Goal: Information Seeking & Learning: Learn about a topic

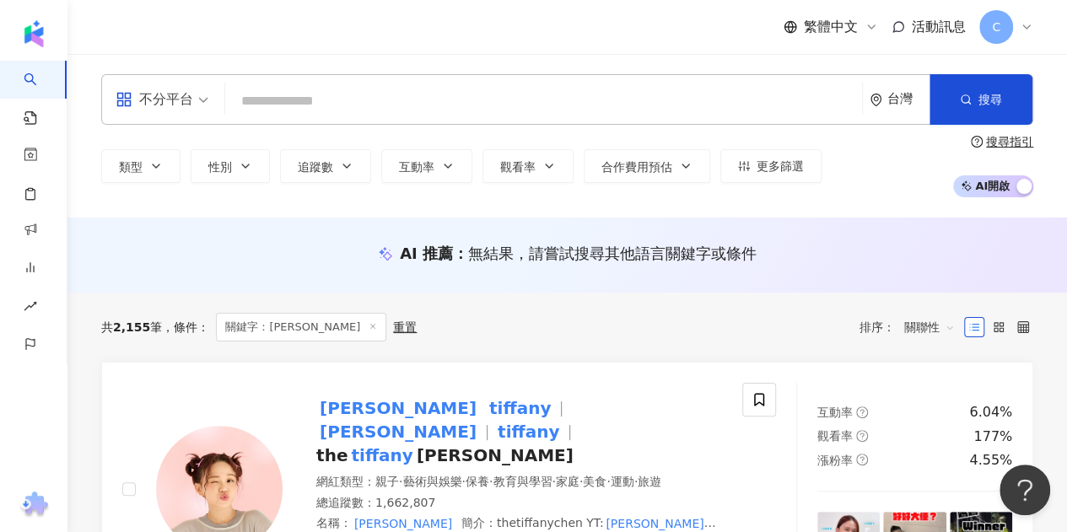
click at [364, 94] on input "search" at bounding box center [543, 101] width 623 height 32
paste input "********"
type input "********"
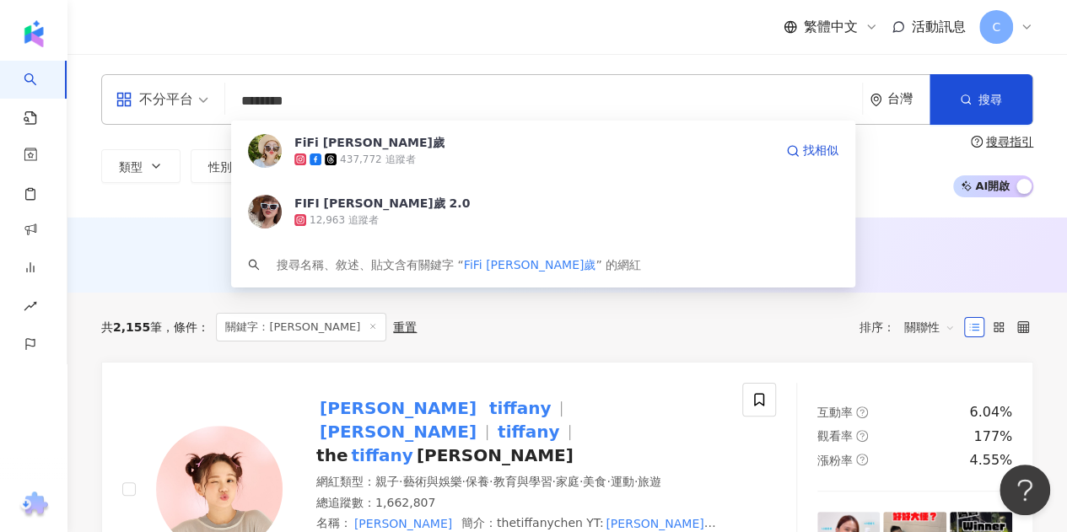
click at [359, 149] on span "FiFi 吳三歲" at bounding box center [533, 142] width 479 height 17
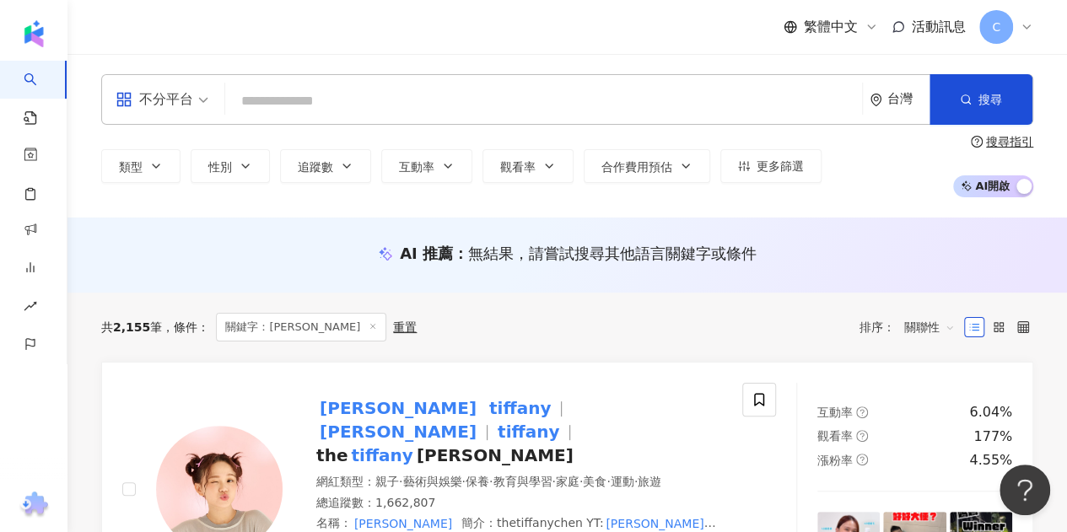
paste input "**"
type input "**"
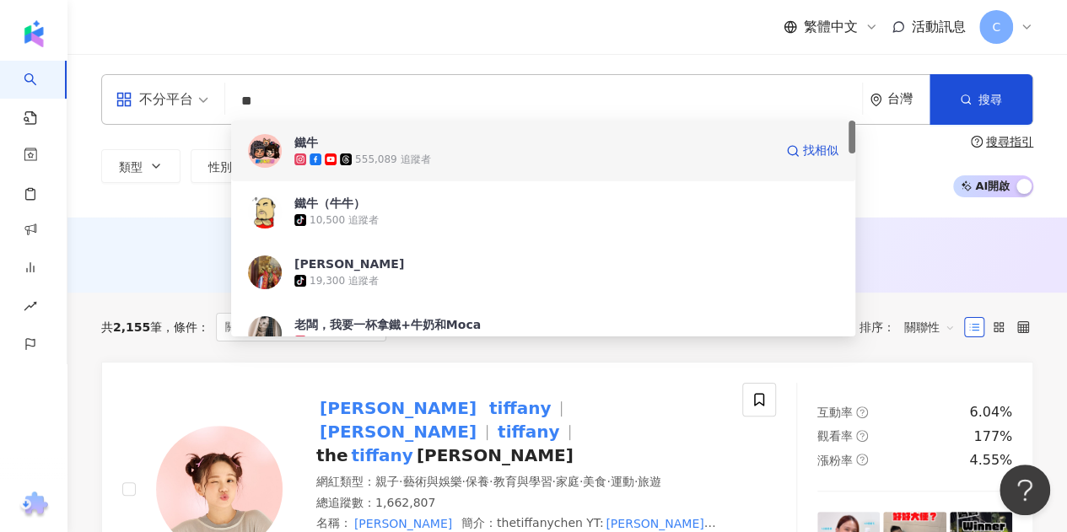
click at [319, 157] on icon at bounding box center [315, 159] width 12 height 12
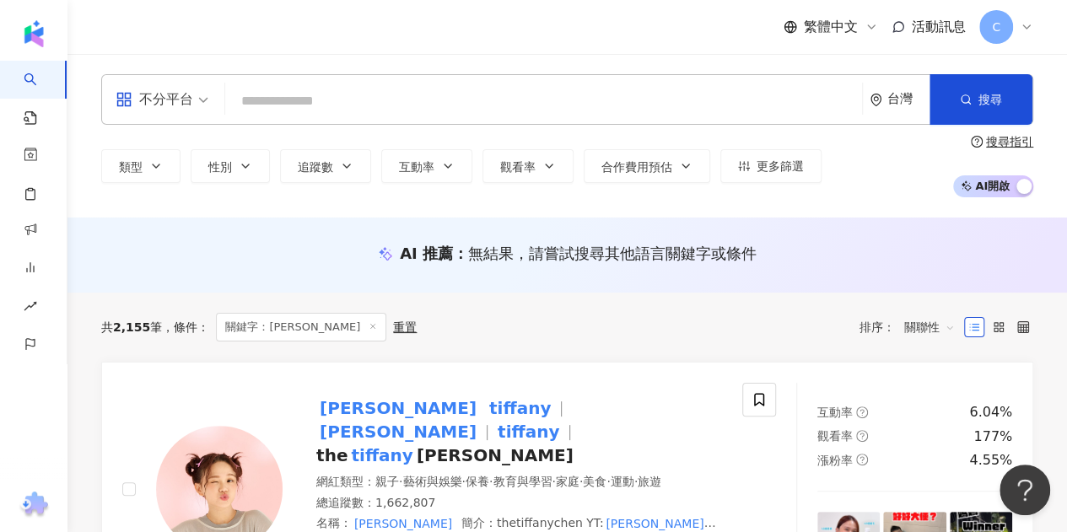
paste input "*****"
type input "*****"
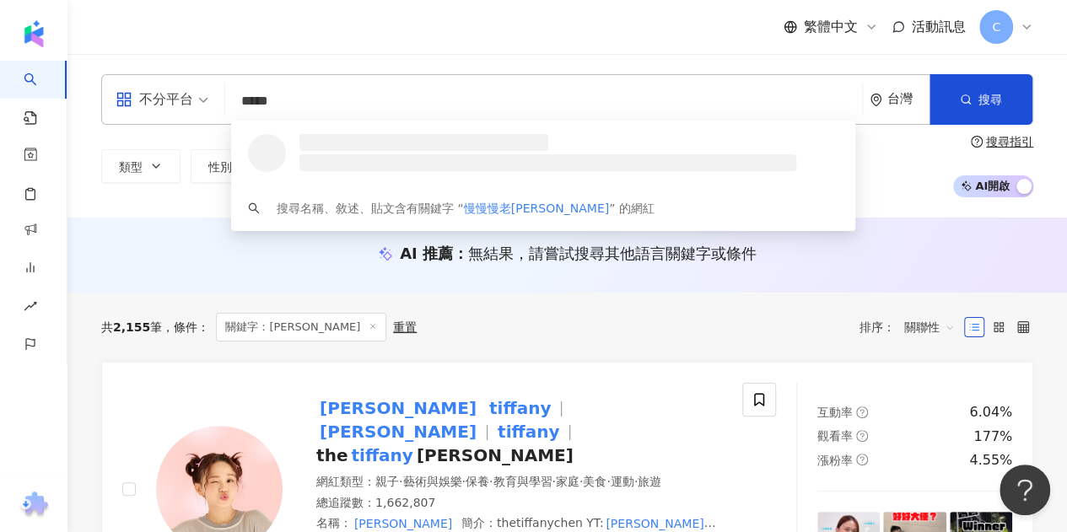
click at [310, 166] on li at bounding box center [547, 162] width 497 height 17
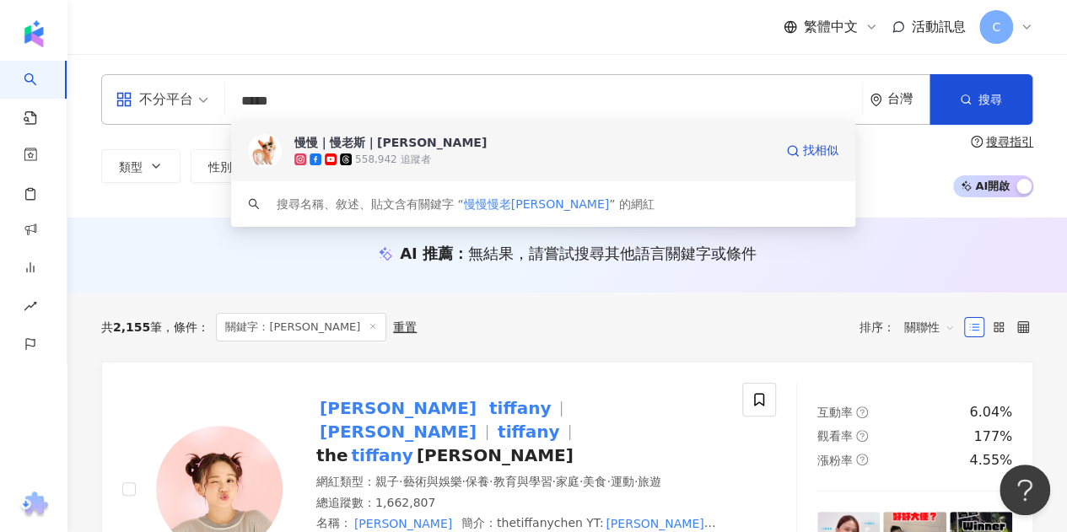
click at [313, 153] on icon at bounding box center [315, 159] width 12 height 12
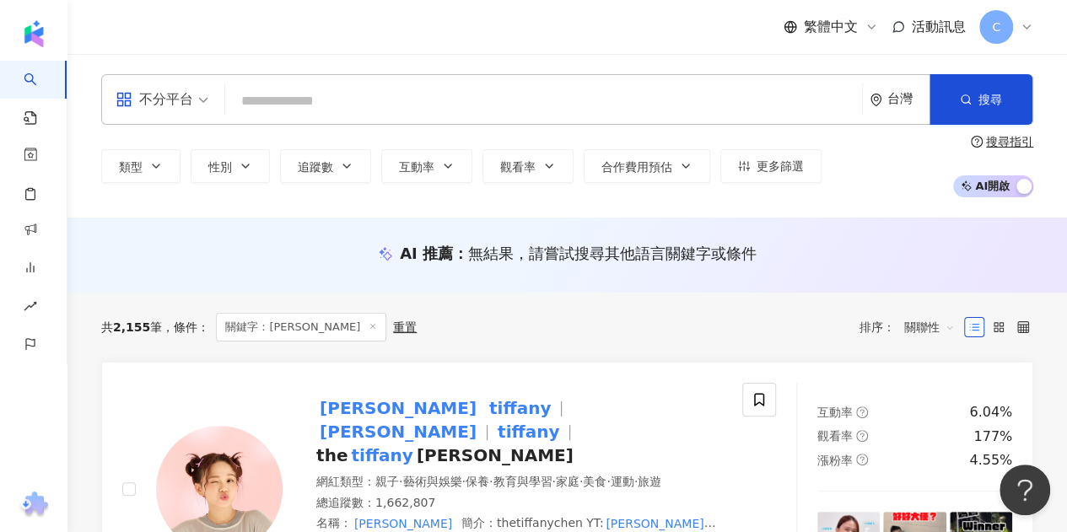
click at [260, 92] on input "search" at bounding box center [543, 101] width 623 height 32
paste input "*******"
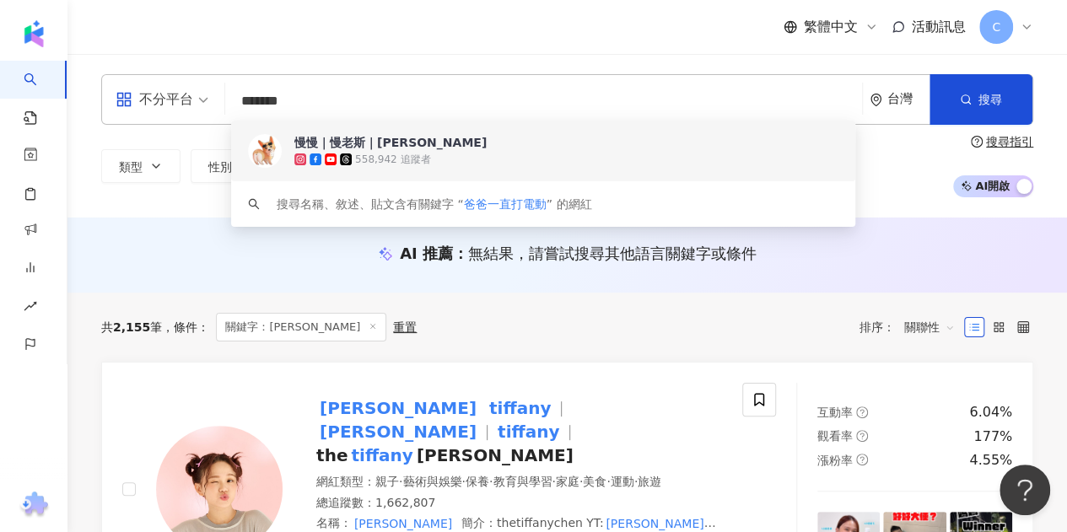
type input "*******"
click at [398, 156] on div "50,900 追蹤者" at bounding box center [566, 159] width 544 height 17
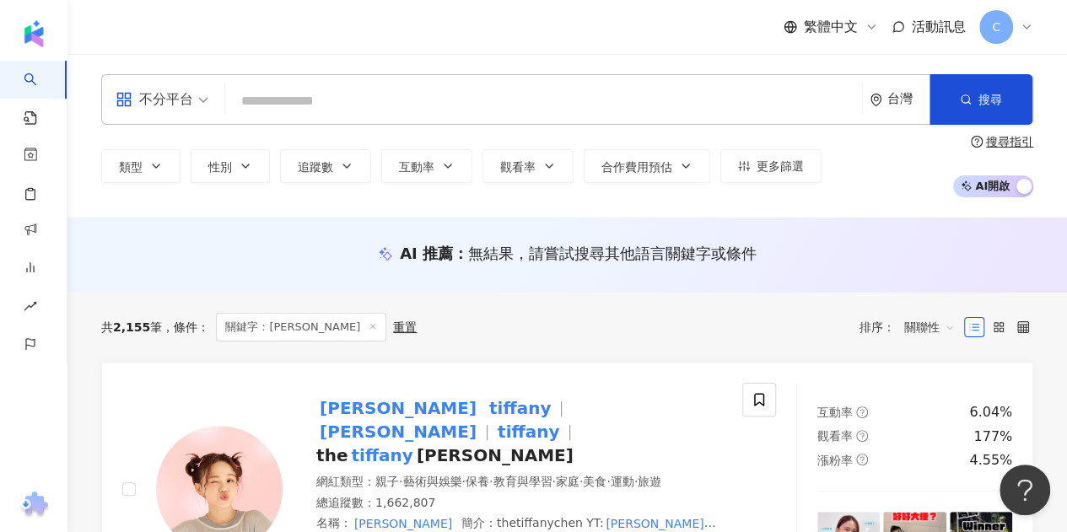
click at [295, 92] on input "search" at bounding box center [543, 101] width 623 height 32
paste input "****"
type input "****"
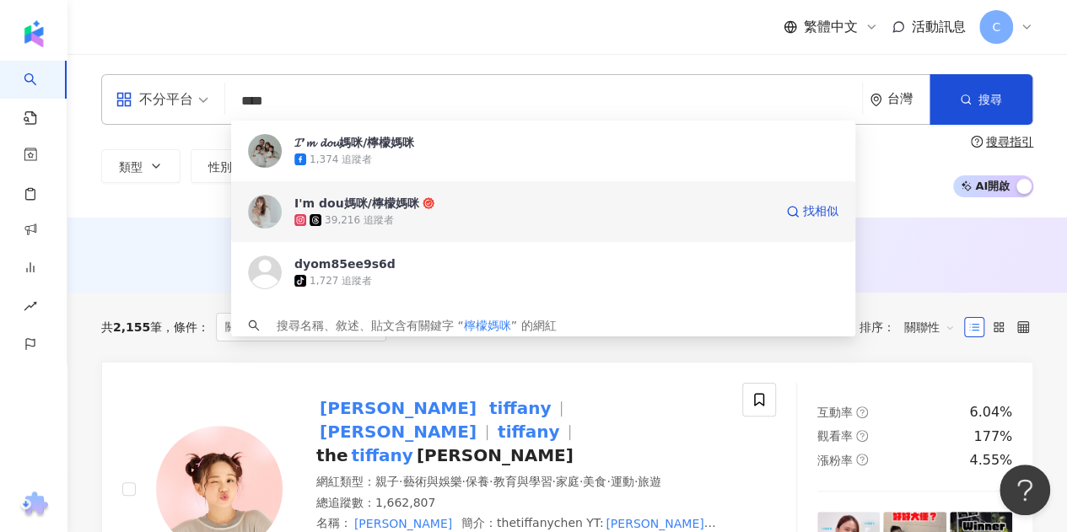
click at [336, 227] on div "39,216 追蹤者" at bounding box center [359, 220] width 69 height 14
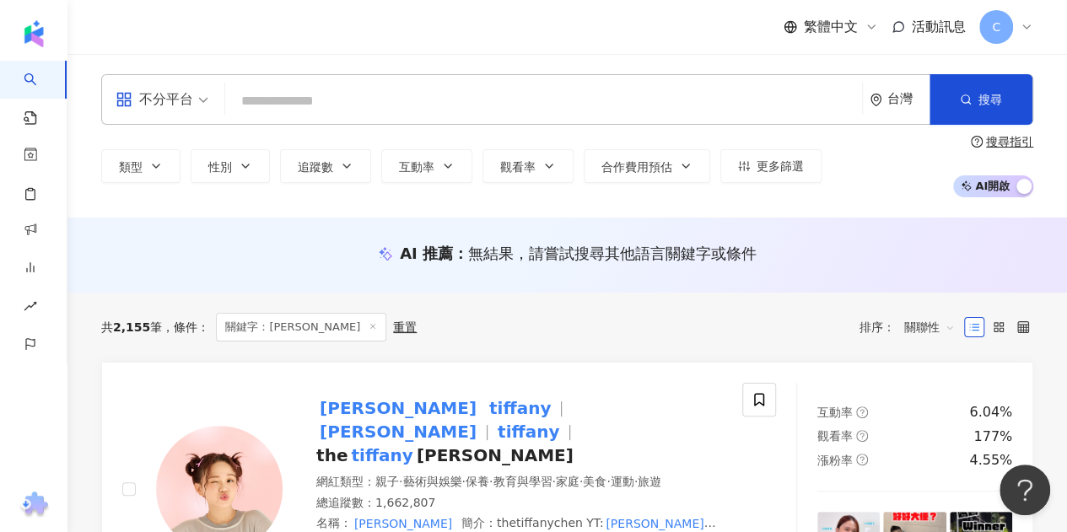
paste input "****"
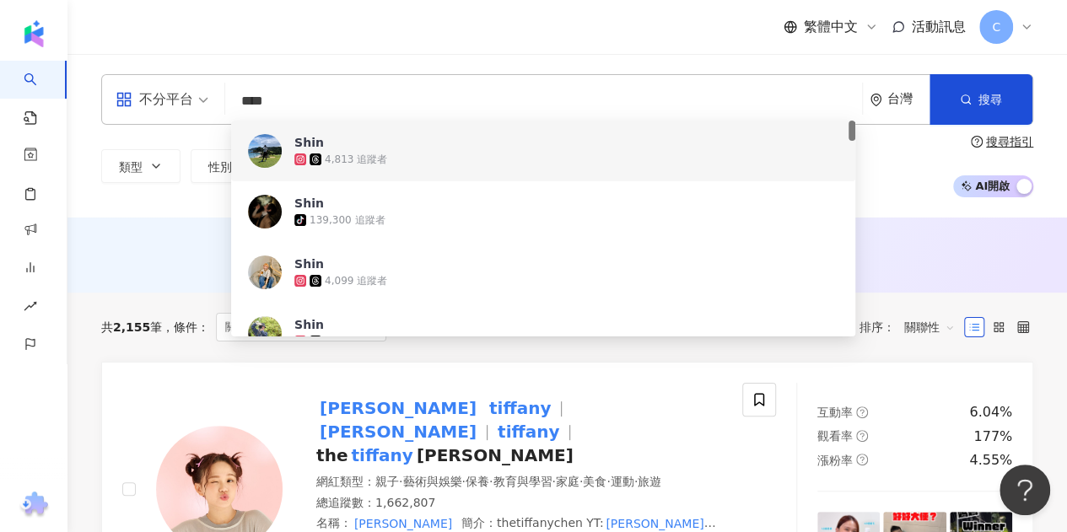
paste input "**********"
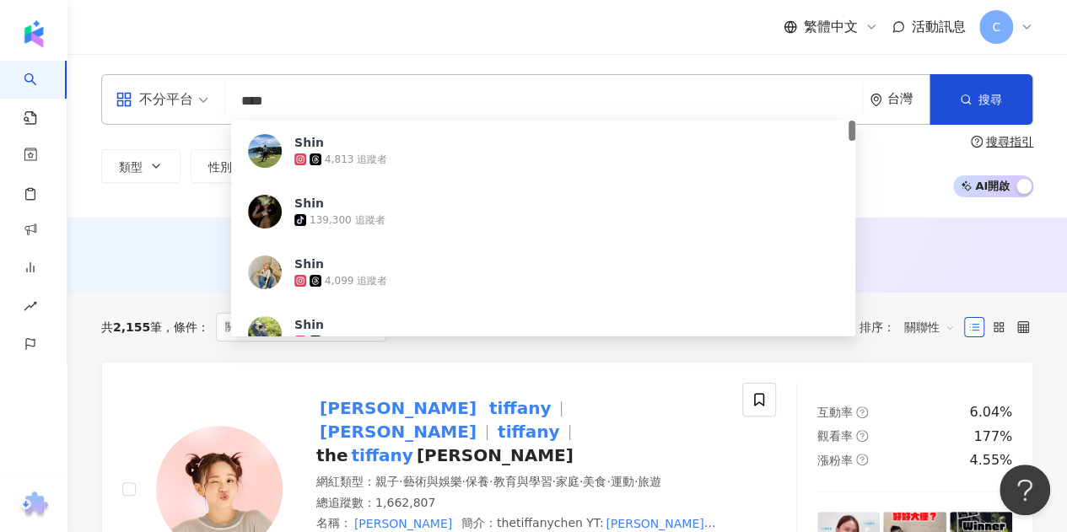
type input "**********"
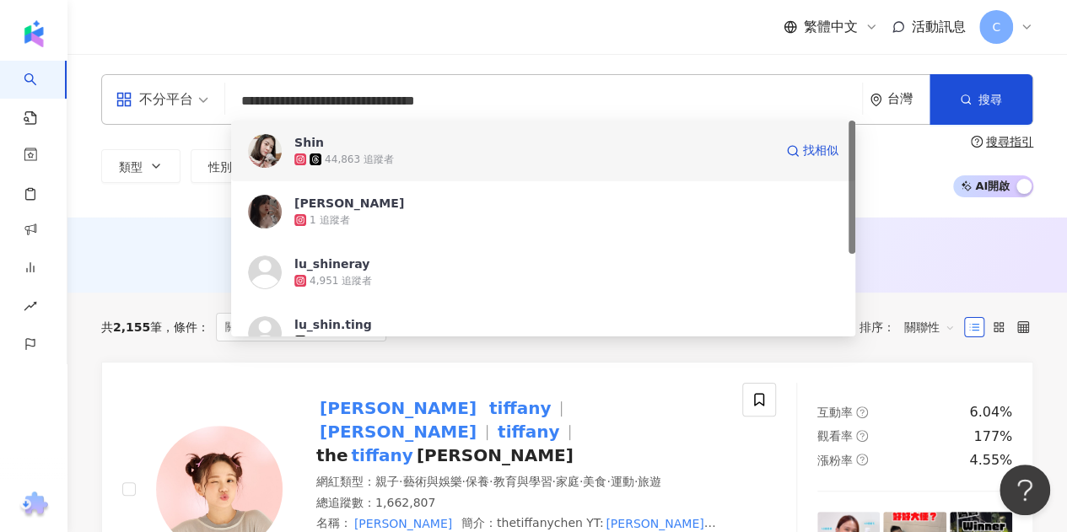
click at [341, 166] on div "44,863 追蹤者" at bounding box center [533, 159] width 479 height 17
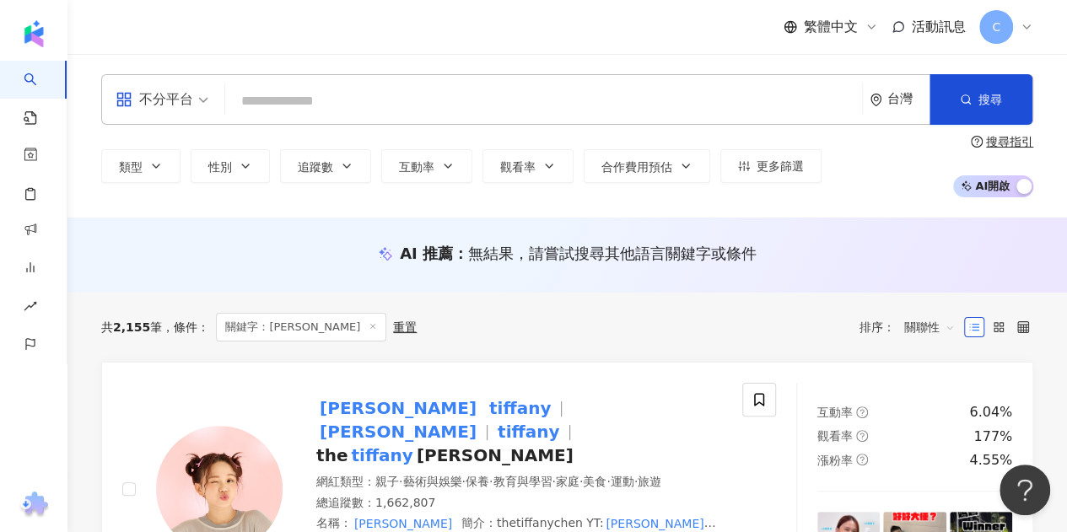
paste input "*****"
type input "*****"
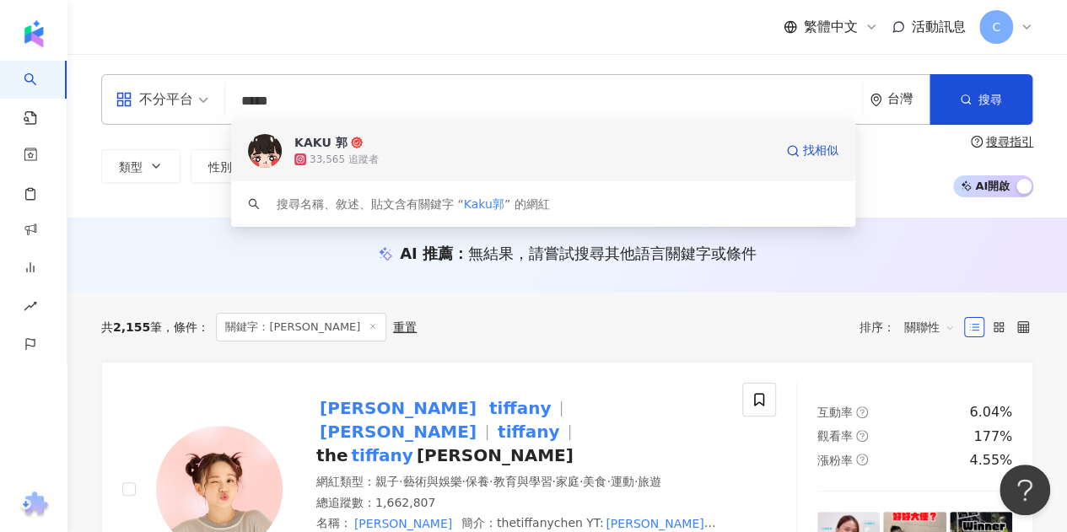
click at [334, 153] on div "33,565 追蹤者" at bounding box center [343, 160] width 69 height 14
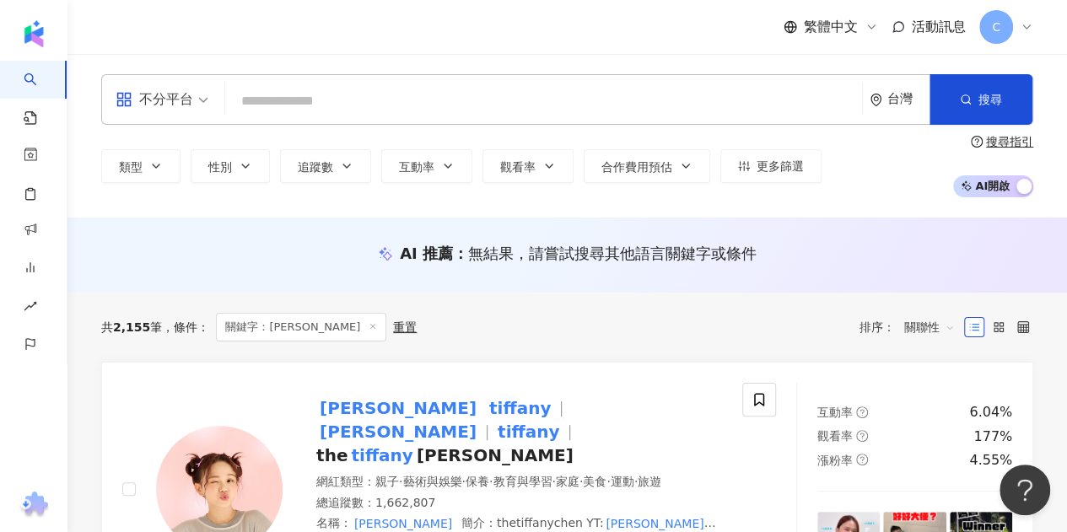
paste input "*******"
type input "*******"
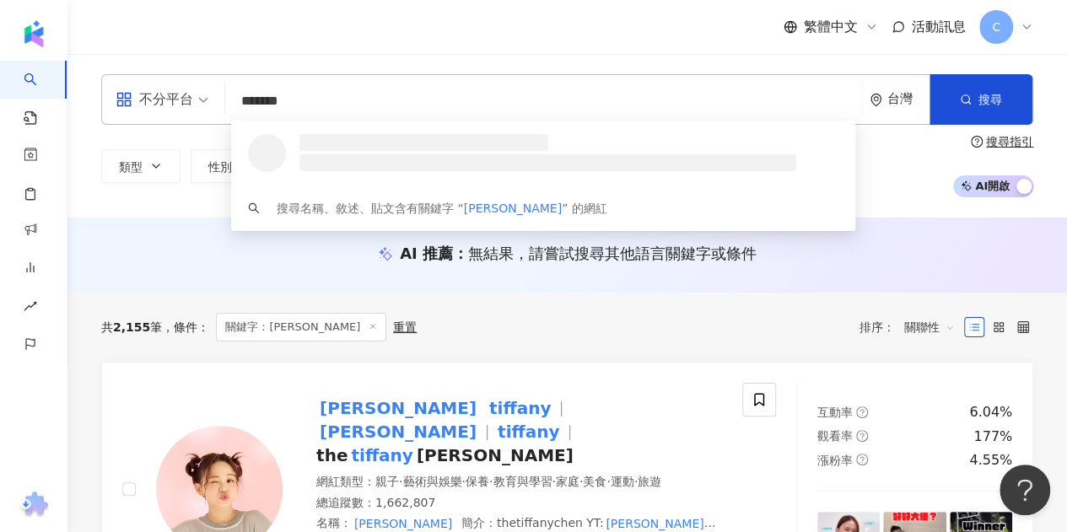
drag, startPoint x: 400, startPoint y: 163, endPoint x: 400, endPoint y: 109, distance: 54.0
click at [399, 114] on div "不分平台 ******* 台灣 搜尋 loading keyword 搜尋名稱、敘述、貼文含有關鍵字 “ Anny 安妮 ” 的網紅" at bounding box center [567, 99] width 932 height 51
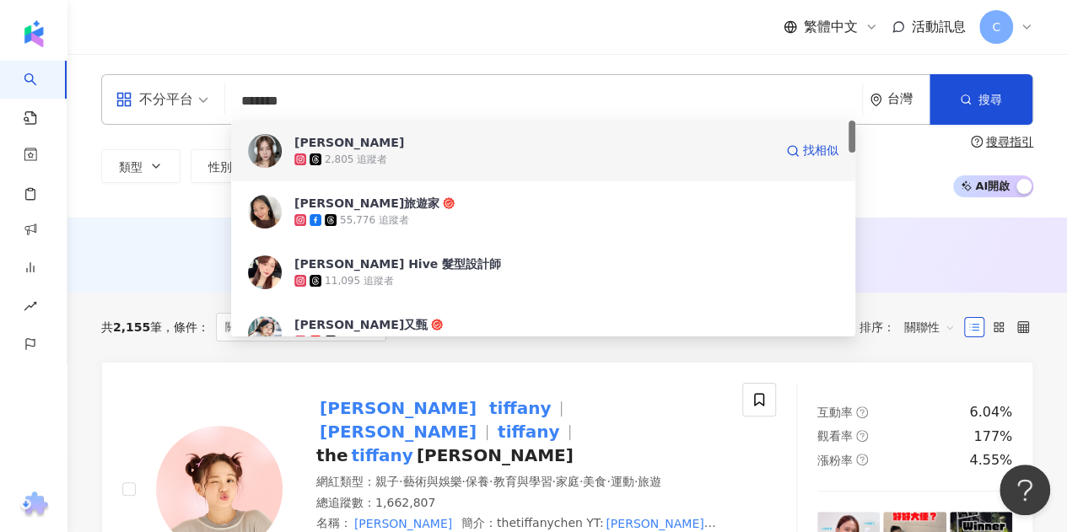
click at [365, 143] on span "Anny安妮" at bounding box center [533, 142] width 479 height 17
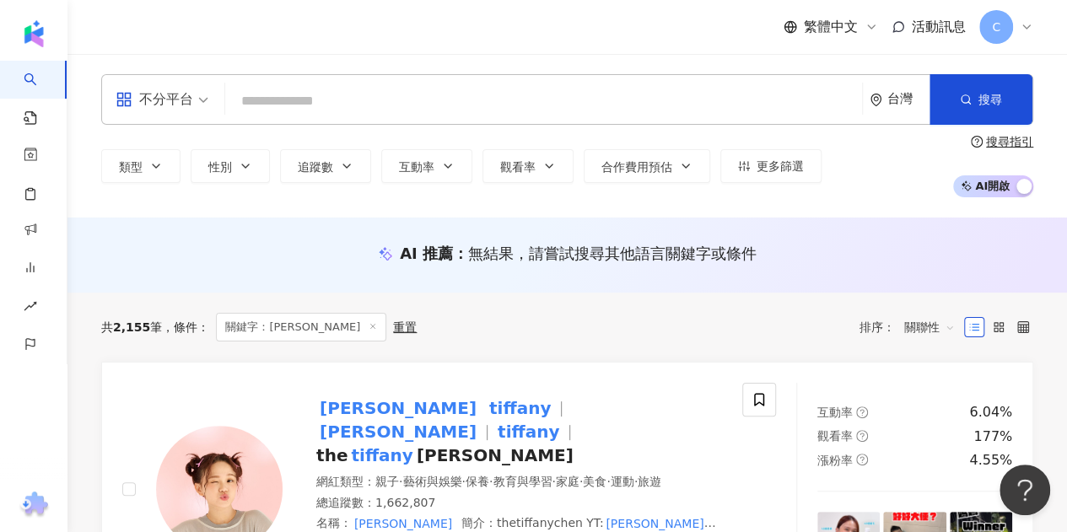
paste input "**"
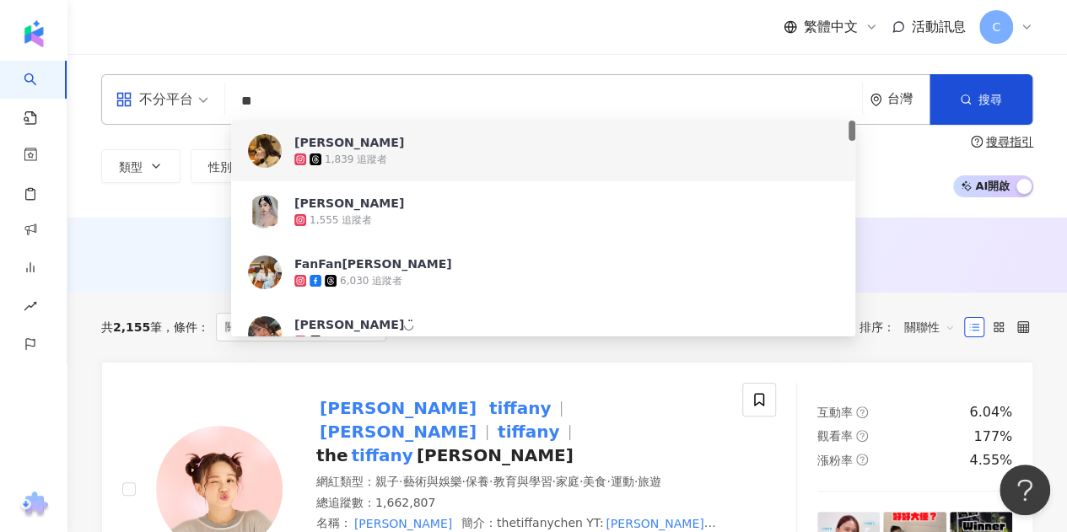
paste input "**********"
type input "**********"
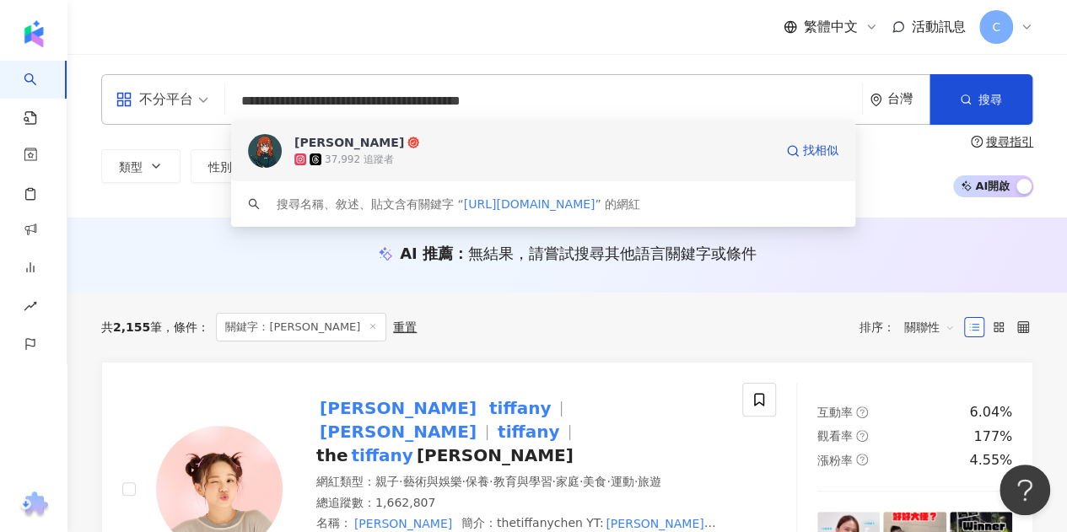
click at [331, 159] on div "37,992 追蹤者" at bounding box center [359, 160] width 69 height 14
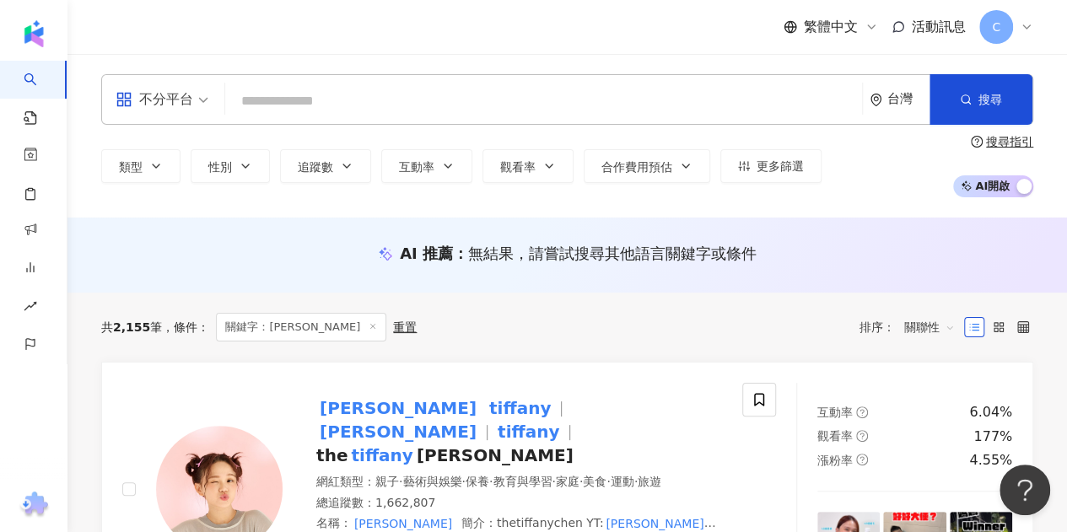
paste input "**********"
type input "**********"
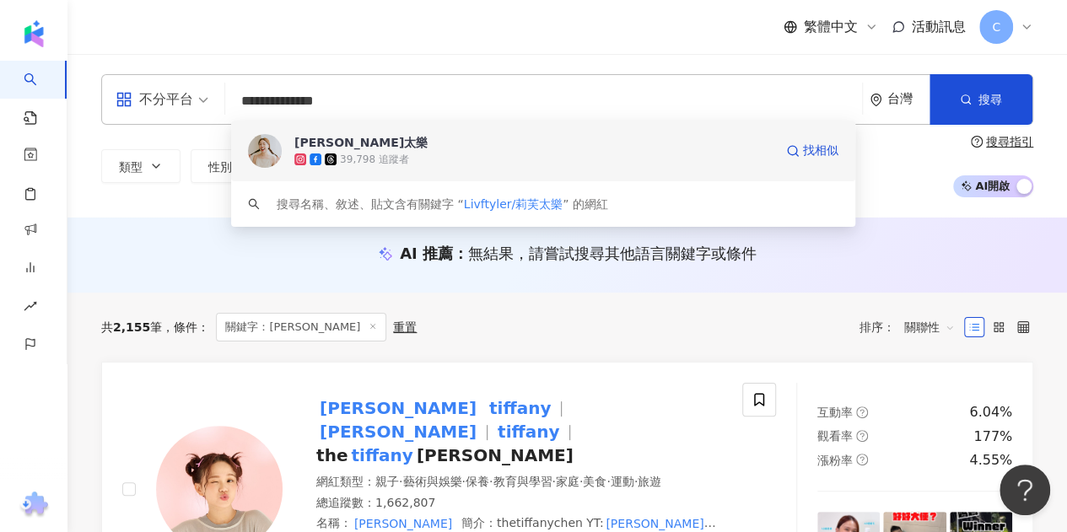
click at [364, 161] on div "39,798 追蹤者" at bounding box center [374, 160] width 69 height 14
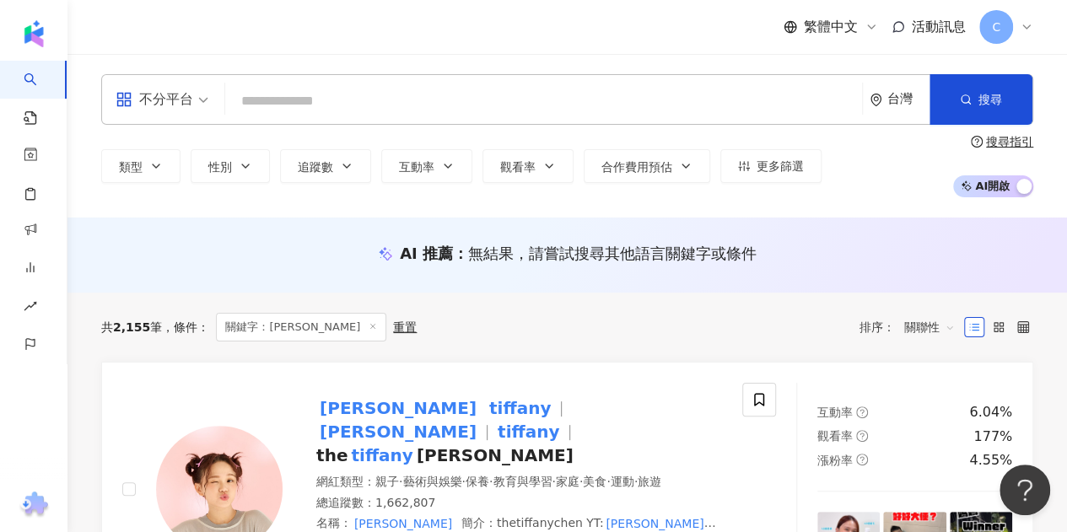
paste input "**********"
type input "**********"
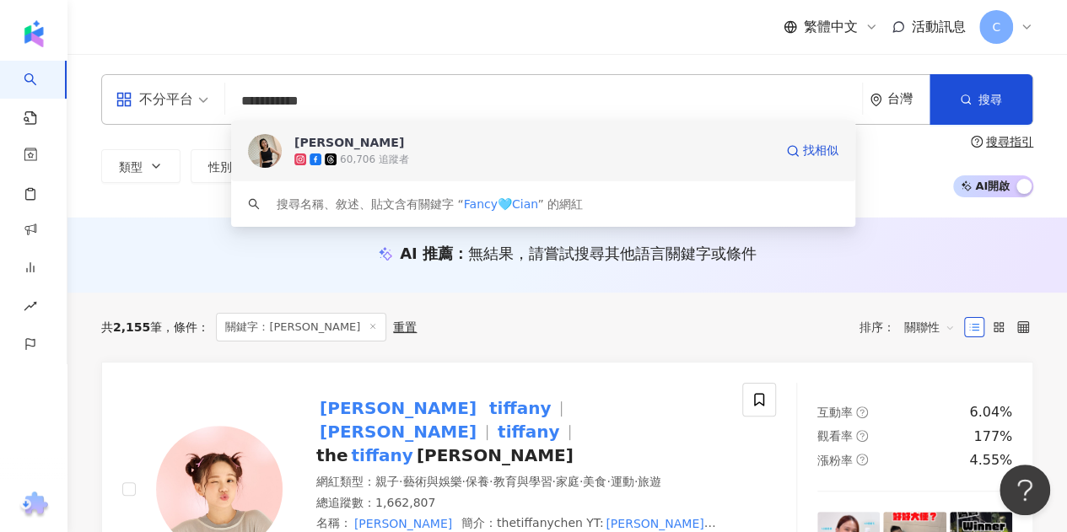
click at [345, 162] on div "60,706 追蹤者" at bounding box center [374, 160] width 69 height 14
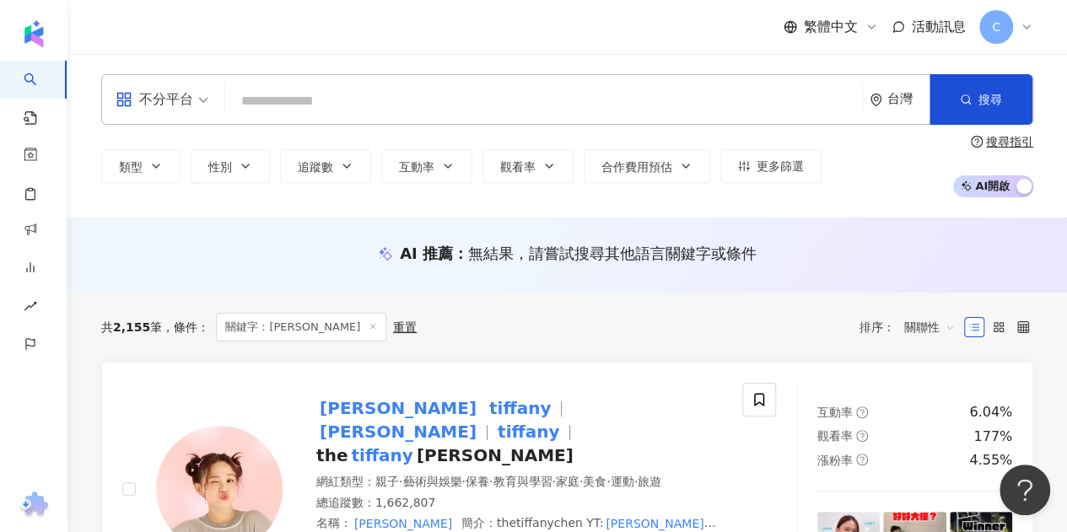
click at [349, 102] on input "search" at bounding box center [543, 101] width 623 height 32
paste input "**********"
type input "**********"
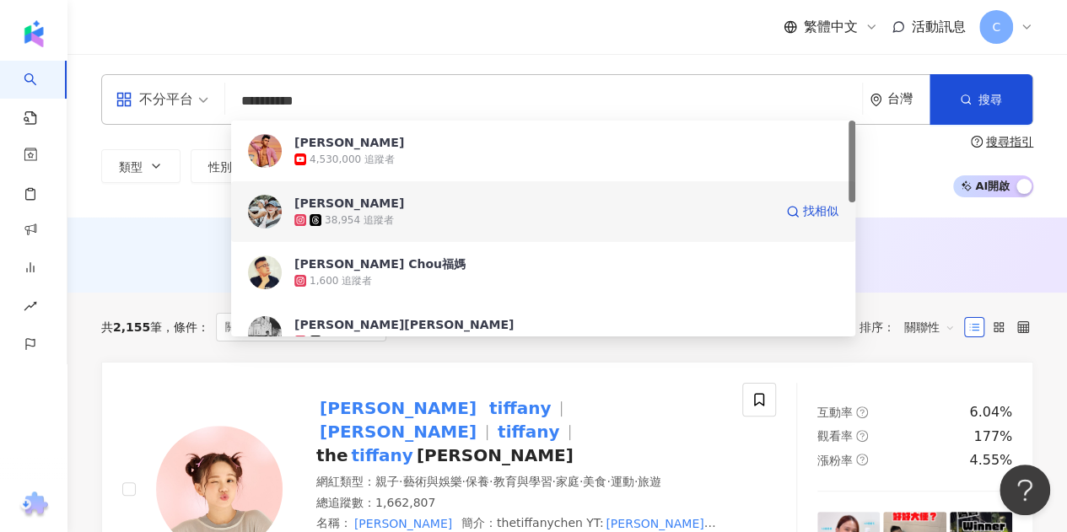
click at [346, 225] on div "38,954 追蹤者" at bounding box center [359, 220] width 69 height 14
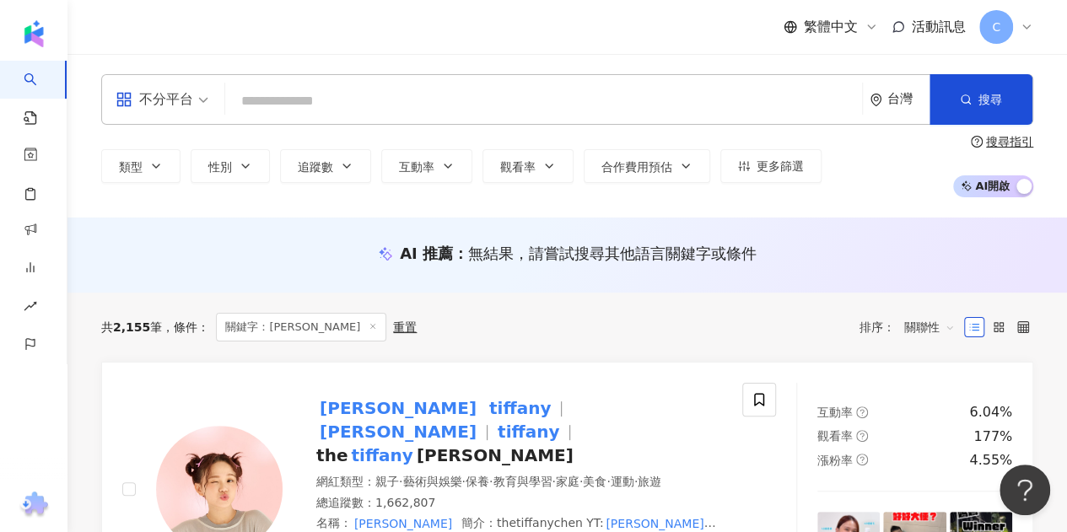
paste input "**********"
type input "**********"
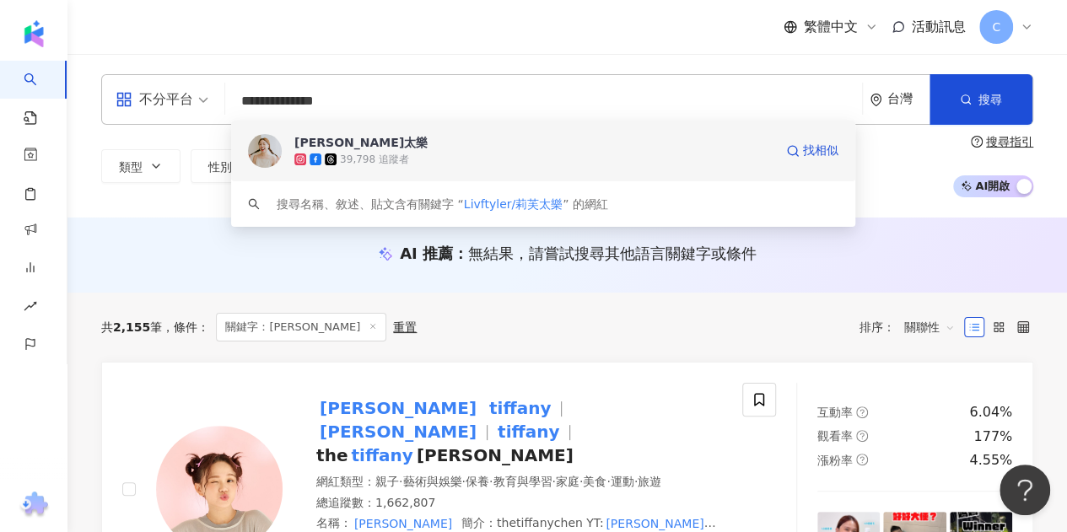
click at [342, 156] on div "39,798 追蹤者" at bounding box center [374, 160] width 69 height 14
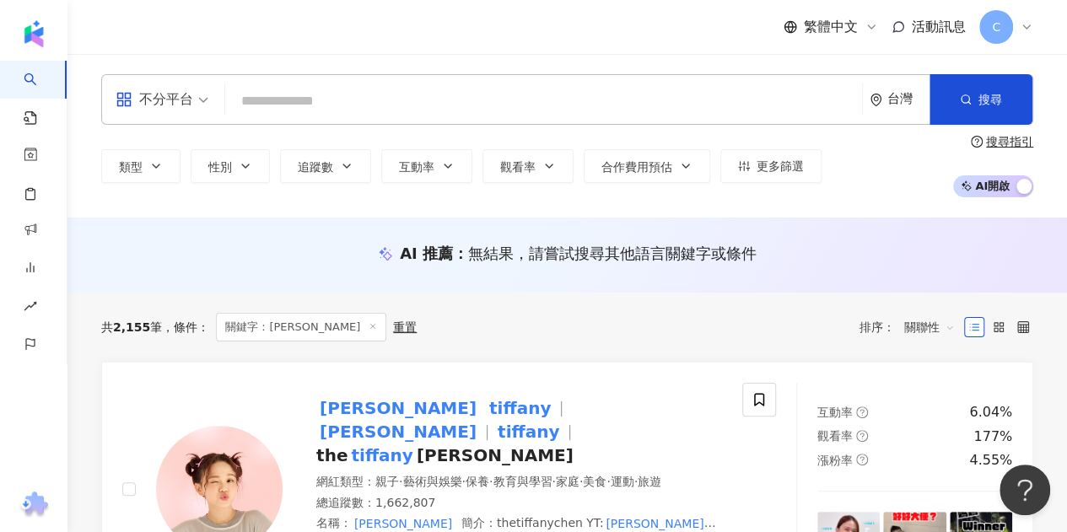
click at [245, 99] on input "search" at bounding box center [543, 101] width 623 height 32
paste input "********"
type input "********"
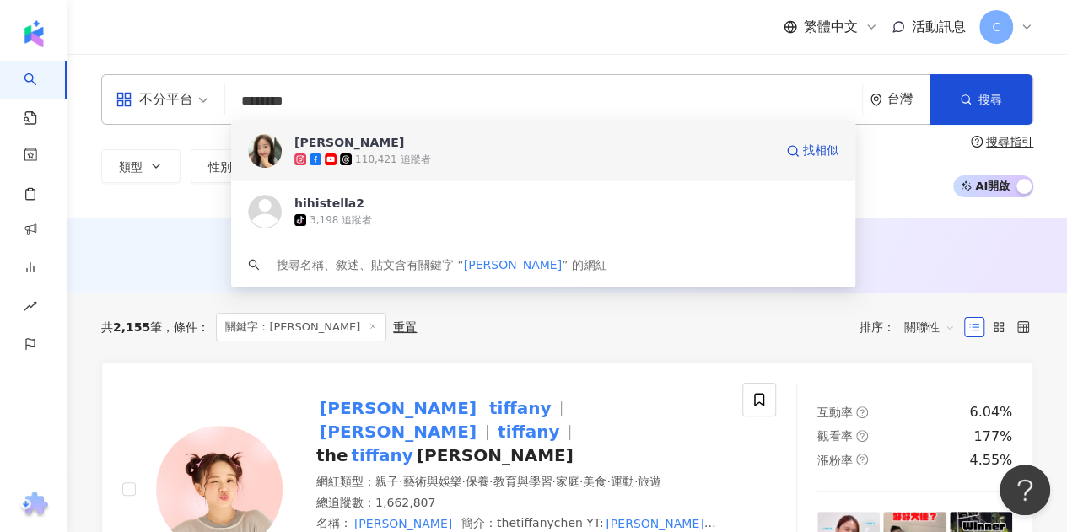
click at [348, 154] on div "110,421 追蹤者" at bounding box center [533, 159] width 479 height 17
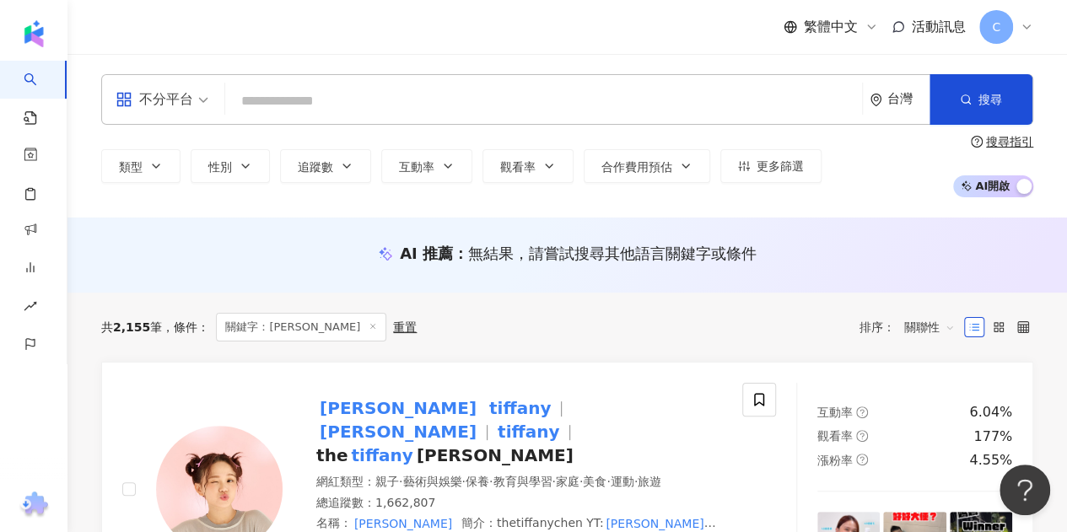
paste input "**********"
type input "**********"
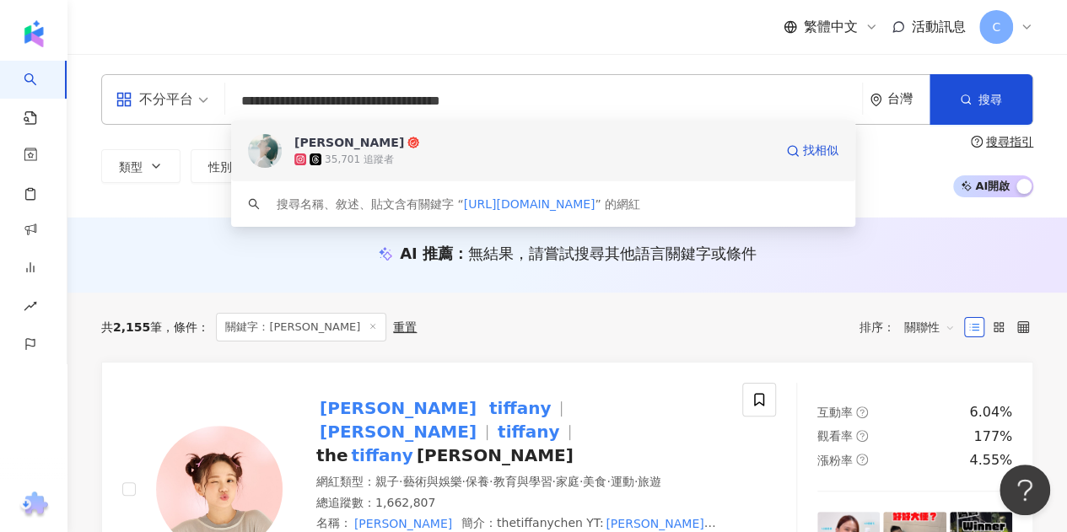
click at [330, 153] on div "35,701 追蹤者" at bounding box center [359, 160] width 69 height 14
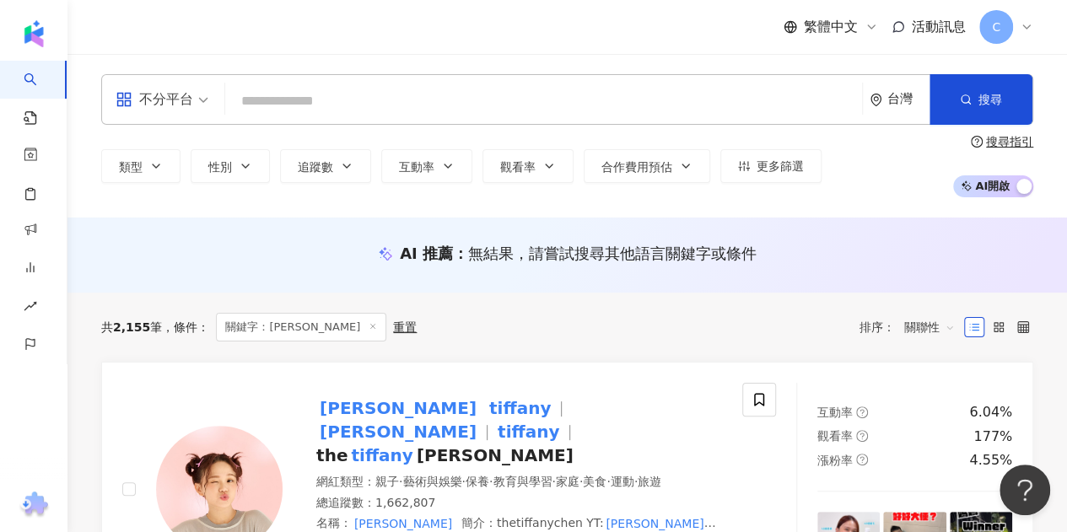
click at [330, 112] on input "search" at bounding box center [543, 101] width 623 height 32
paste input "**********"
type input "**********"
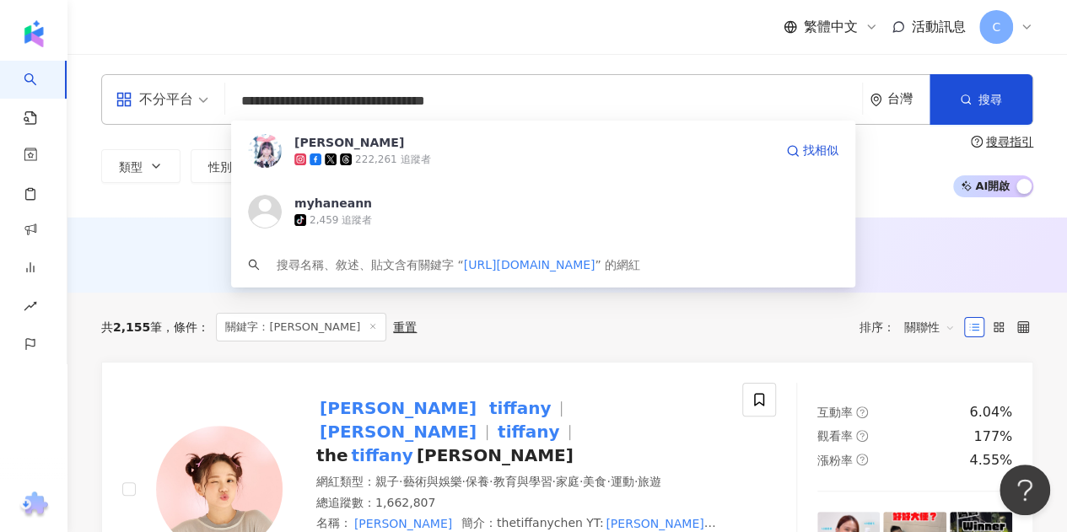
click at [325, 154] on icon at bounding box center [331, 159] width 12 height 12
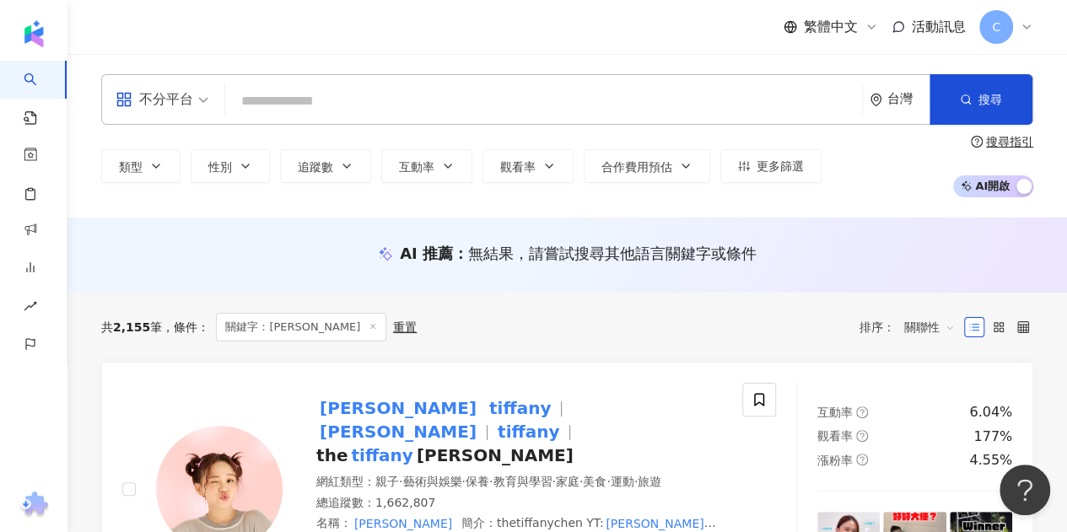
paste input "**********"
type input "**********"
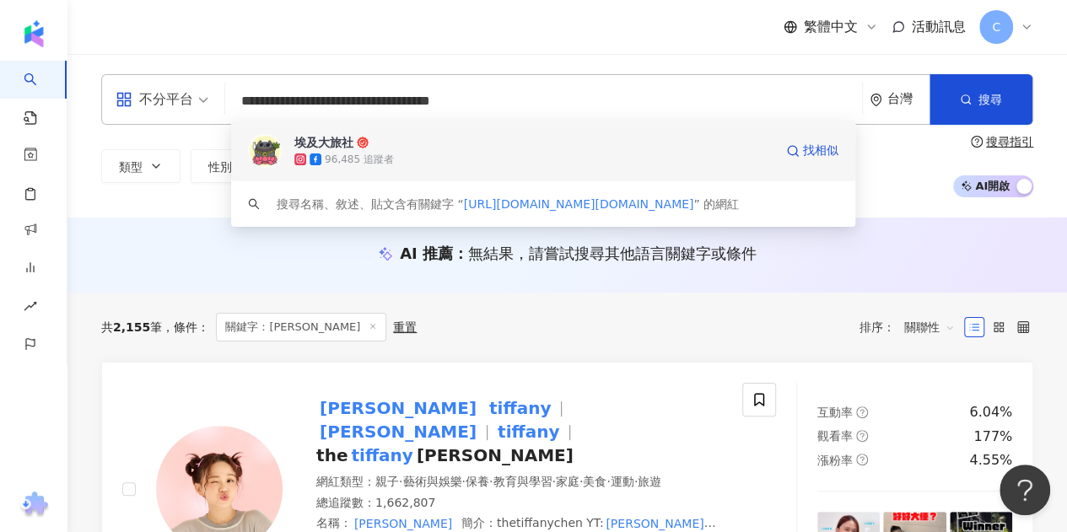
click at [370, 153] on div "96,485 追蹤者" at bounding box center [359, 160] width 69 height 14
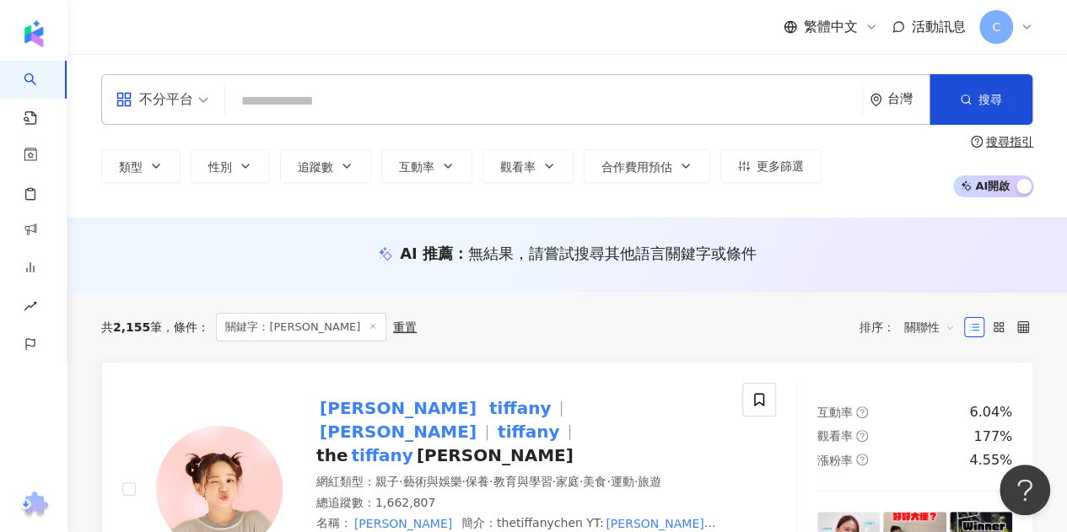
click at [378, 112] on input "search" at bounding box center [543, 101] width 623 height 32
paste input "**********"
type input "**********"
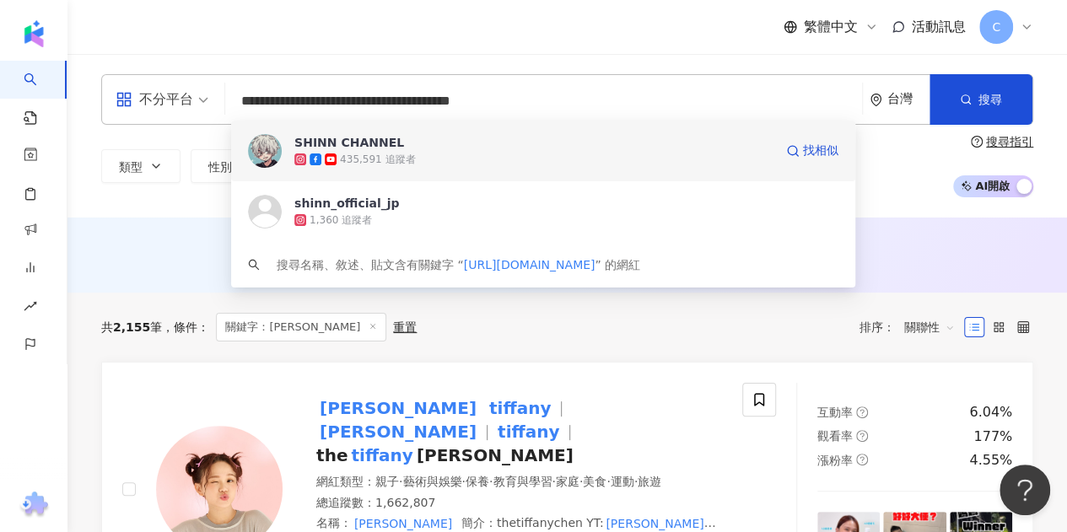
click at [352, 156] on div "435,591 追蹤者" at bounding box center [377, 160] width 75 height 14
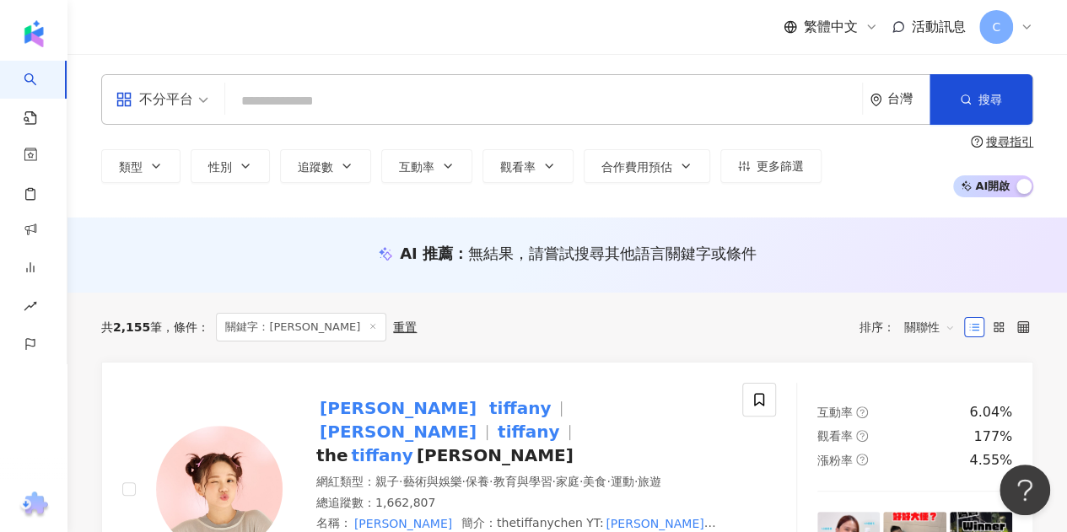
click at [272, 104] on input "search" at bounding box center [543, 101] width 623 height 32
paste input "**********"
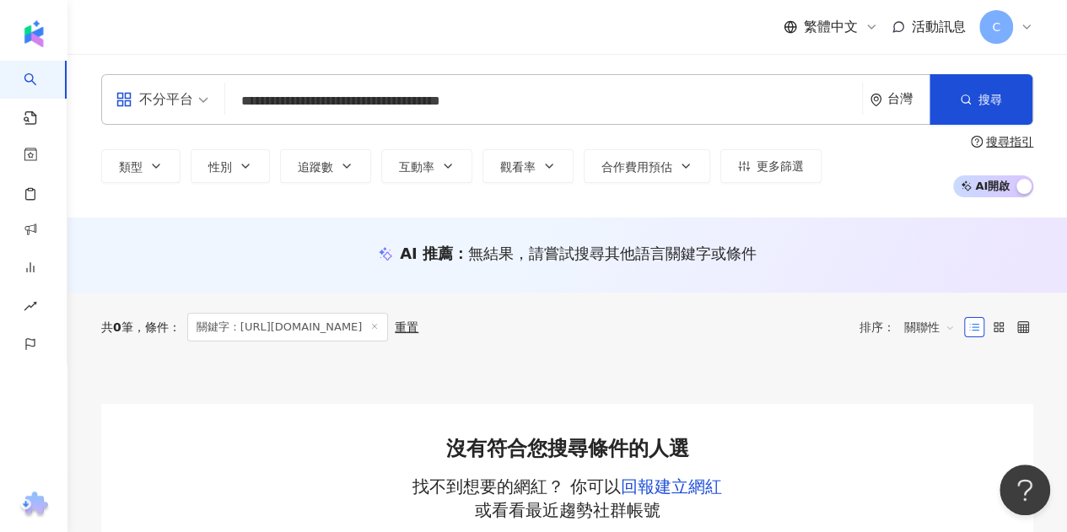
click at [361, 111] on input "**********" at bounding box center [543, 101] width 623 height 32
click at [503, 92] on input "**********" at bounding box center [543, 101] width 623 height 32
click at [594, 102] on input "**********" at bounding box center [543, 101] width 623 height 32
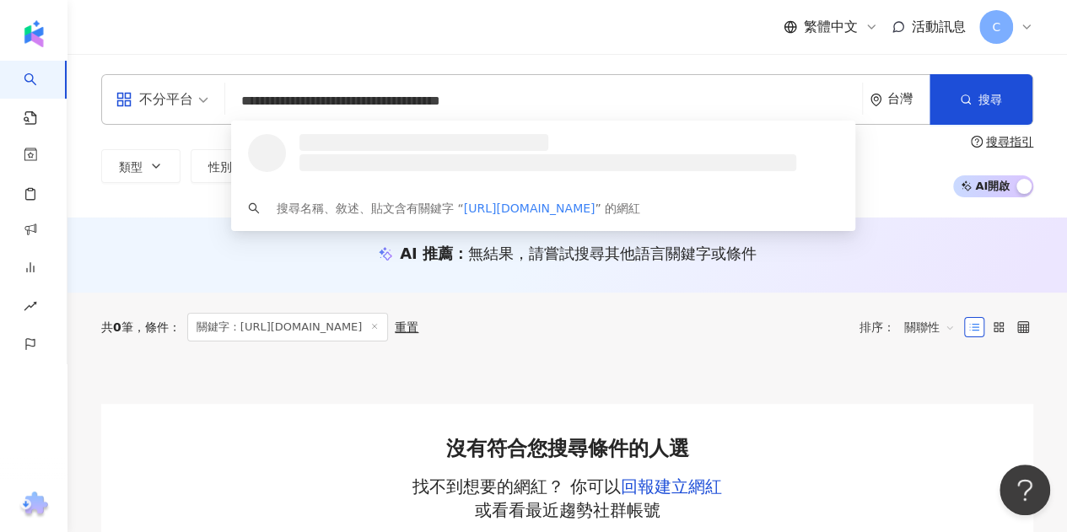
type input "**********"
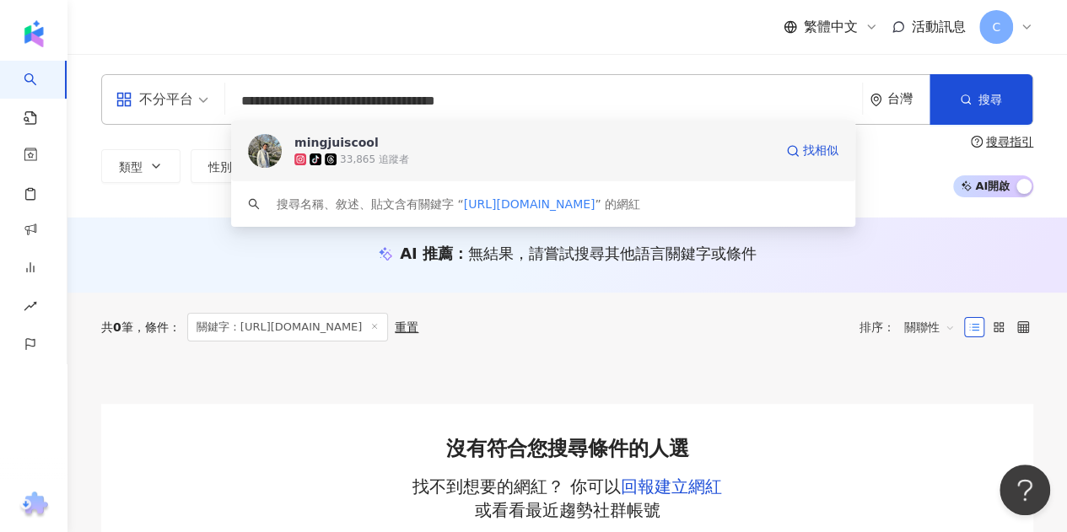
click at [417, 150] on span "mingjuiscool" at bounding box center [533, 142] width 479 height 17
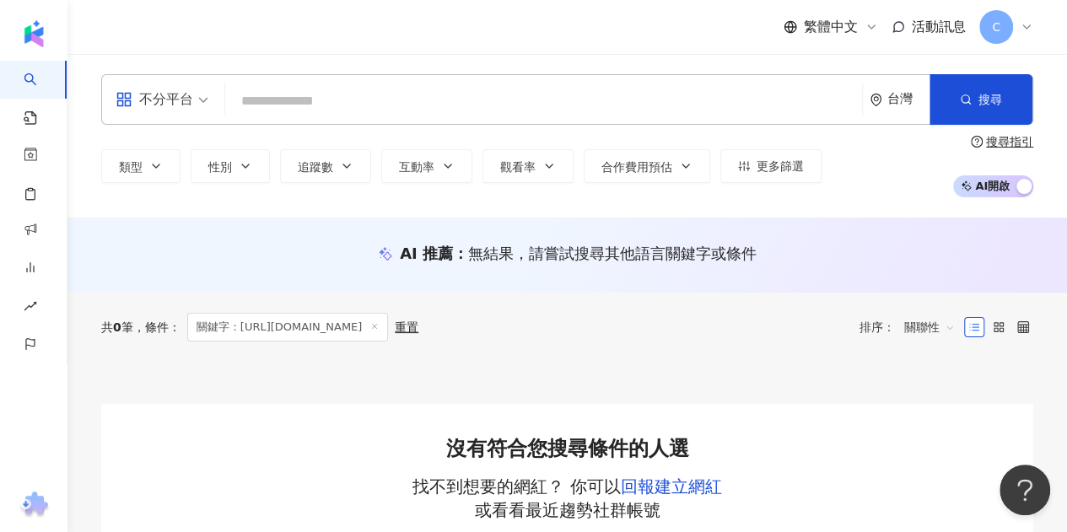
paste input "**********"
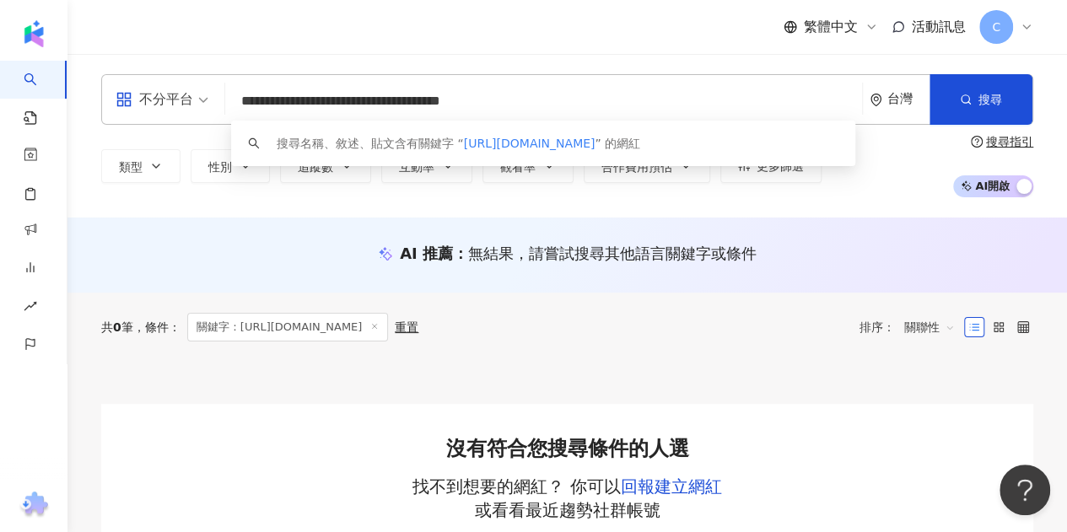
type input "**********"
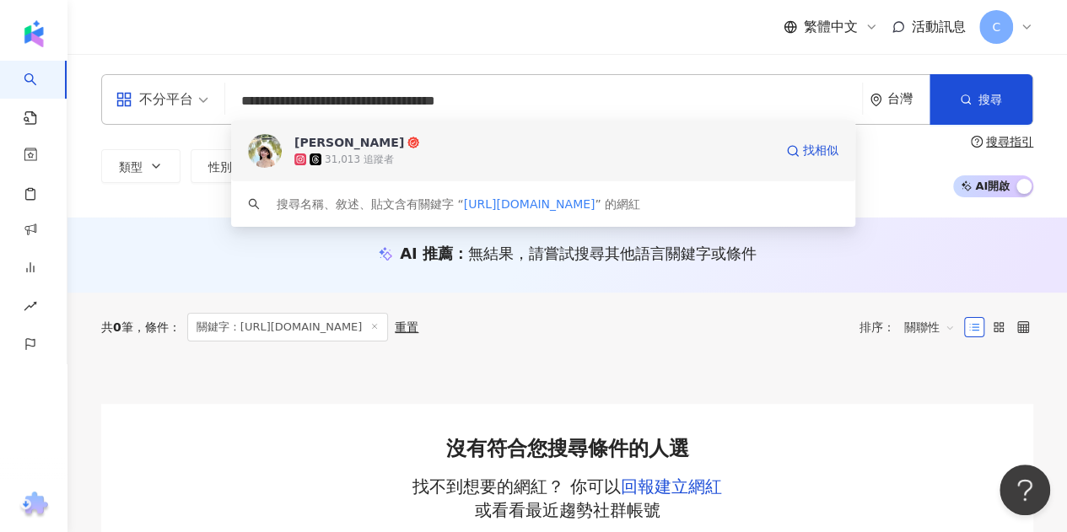
click at [454, 148] on span "Lily莉莉💛" at bounding box center [533, 142] width 479 height 17
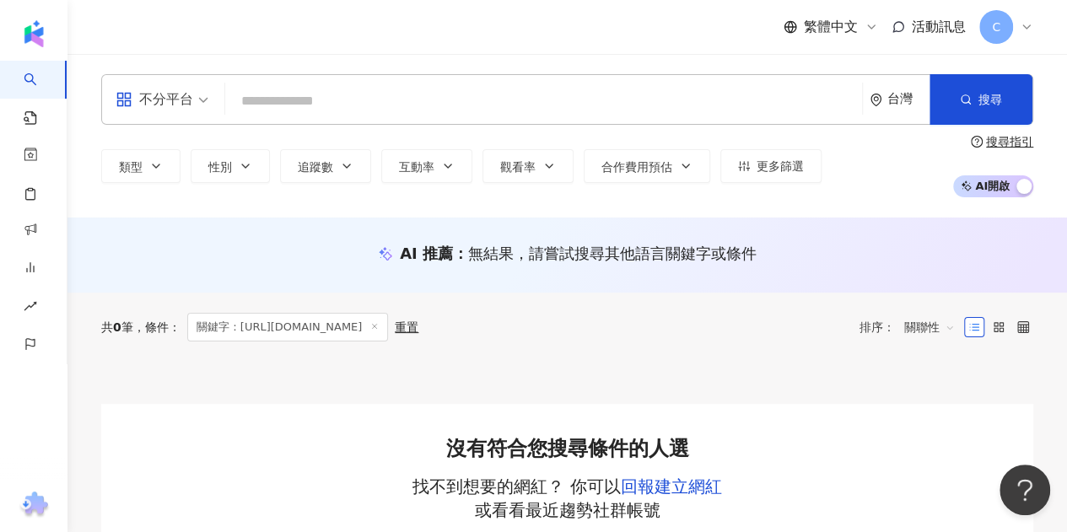
click at [392, 99] on input "search" at bounding box center [543, 101] width 623 height 32
paste input "**********"
type input "**********"
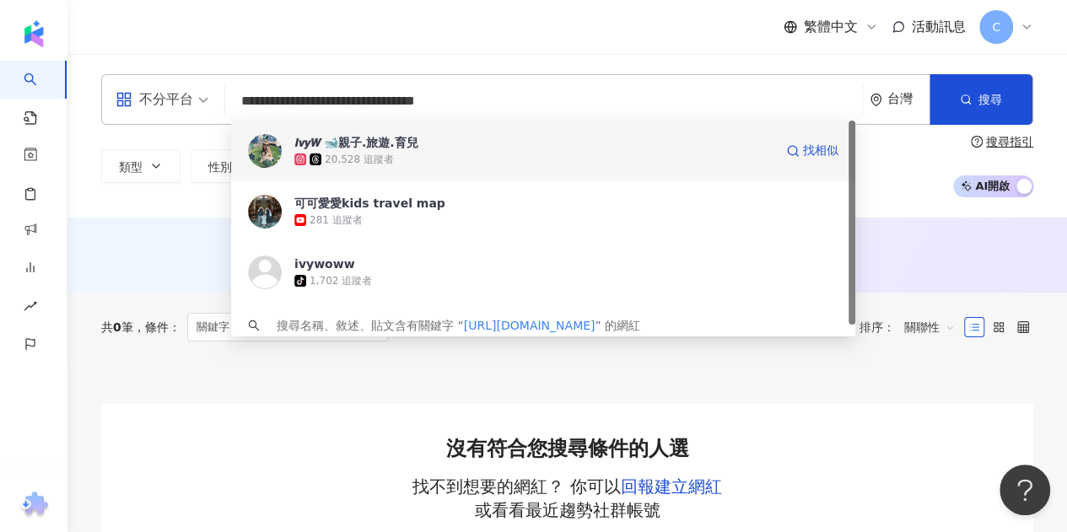
click at [526, 163] on div "20,528 追蹤者" at bounding box center [533, 159] width 479 height 17
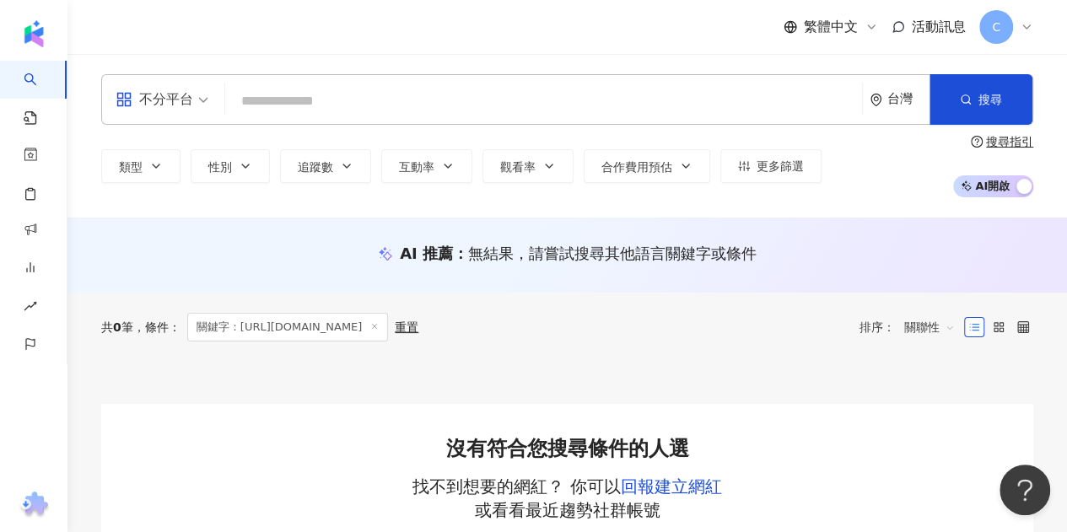
paste input "**********"
type input "**********"
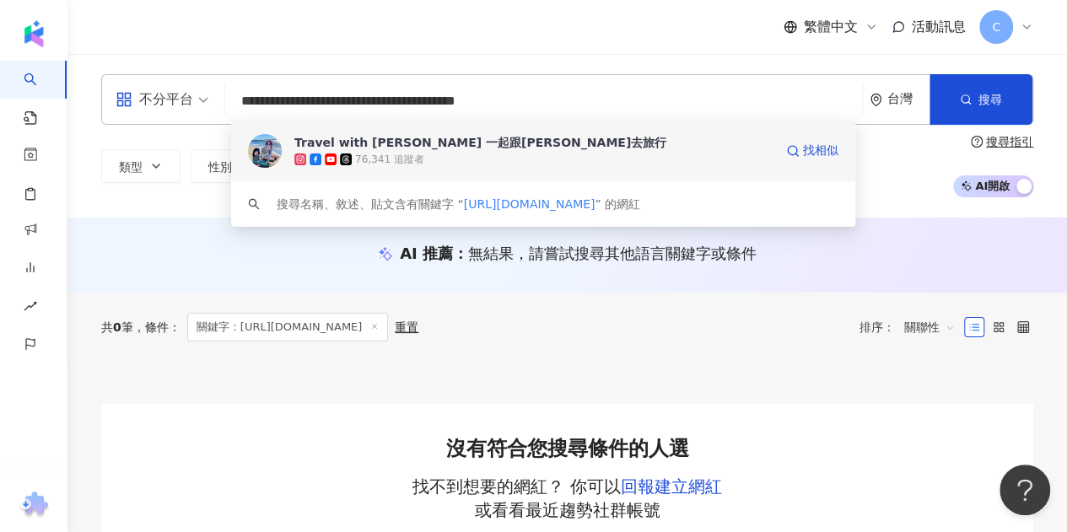
click at [406, 148] on div "Travel with Winny 一起跟昀去旅行" at bounding box center [480, 142] width 372 height 17
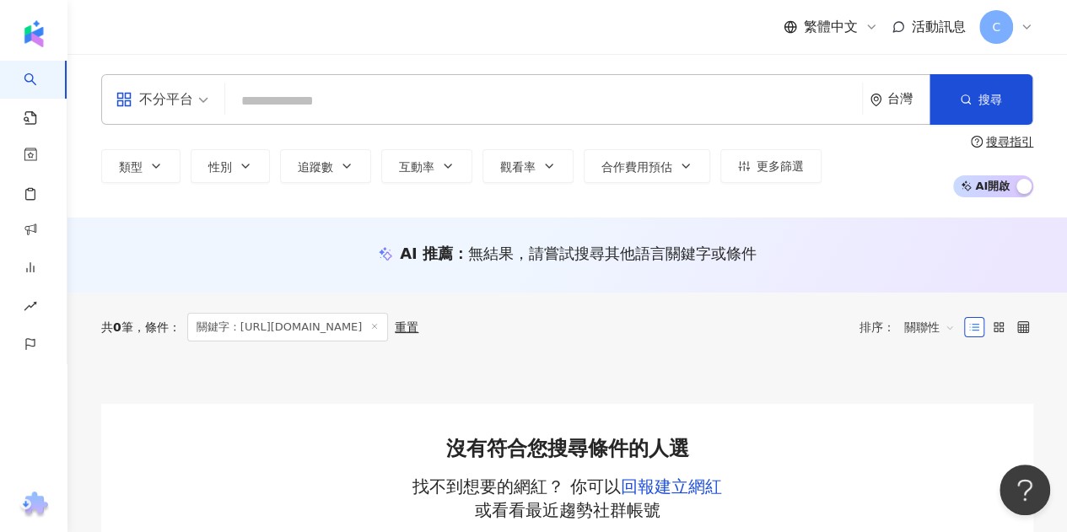
click at [267, 75] on div "不分平台 台灣 搜尋 70ceee32-0e86-432f-9814-8bb0f3d3a3d3 Travel with Winny 一起跟昀去旅行 76,34…" at bounding box center [567, 99] width 932 height 51
click at [342, 115] on input "search" at bounding box center [543, 101] width 623 height 32
paste input "**********"
type input "**********"
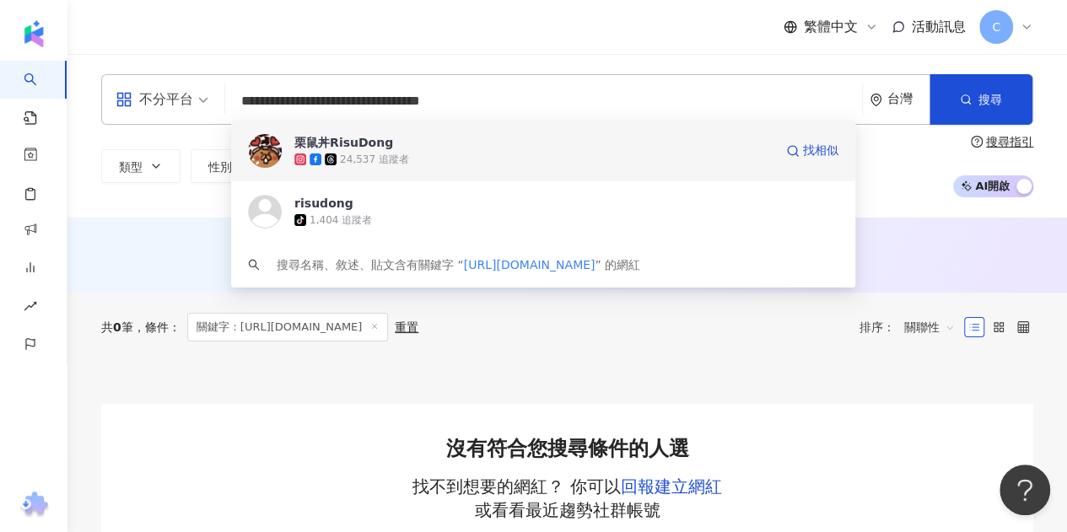
click at [366, 158] on div "24,537 追蹤者" at bounding box center [374, 160] width 69 height 14
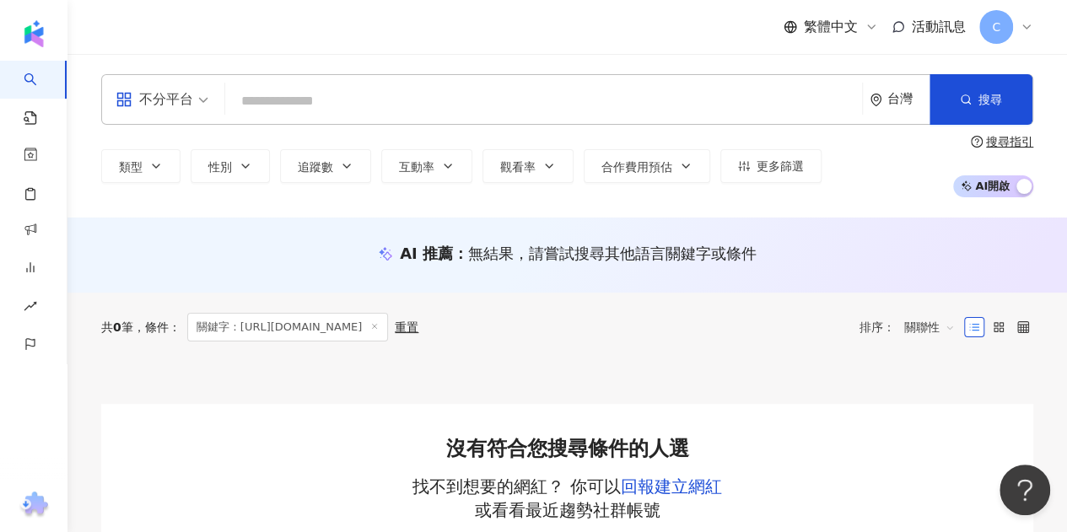
paste input "**********"
type input "**********"
paste input "**********"
type input "**********"
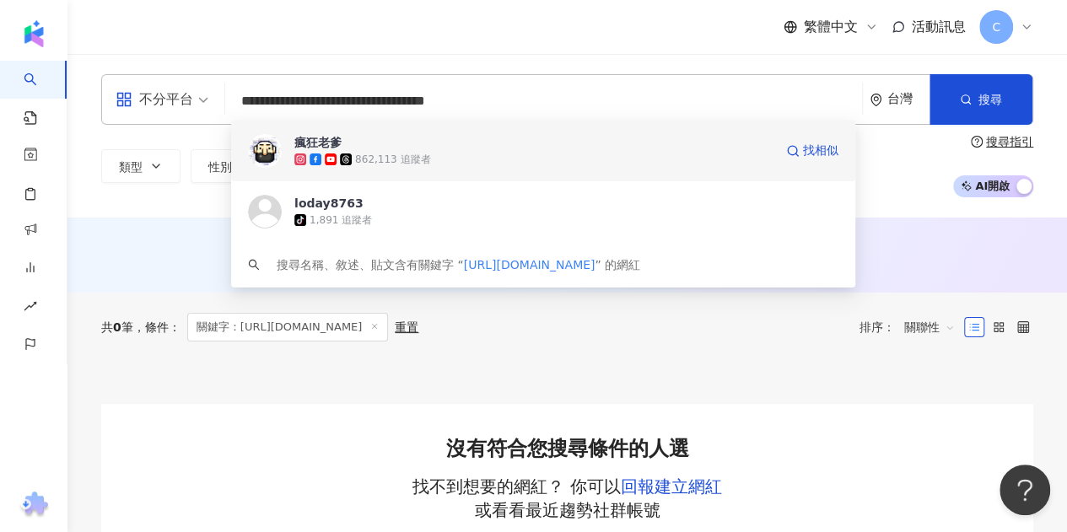
click at [381, 162] on div "862,113 追蹤者" at bounding box center [392, 160] width 75 height 14
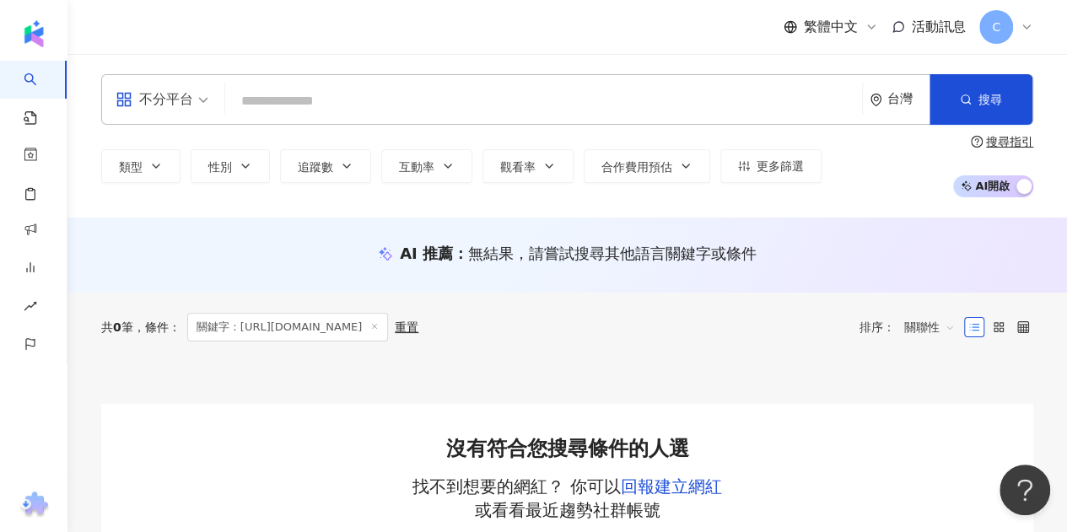
click at [439, 102] on input "search" at bounding box center [543, 101] width 623 height 32
paste input "**********"
type input "**********"
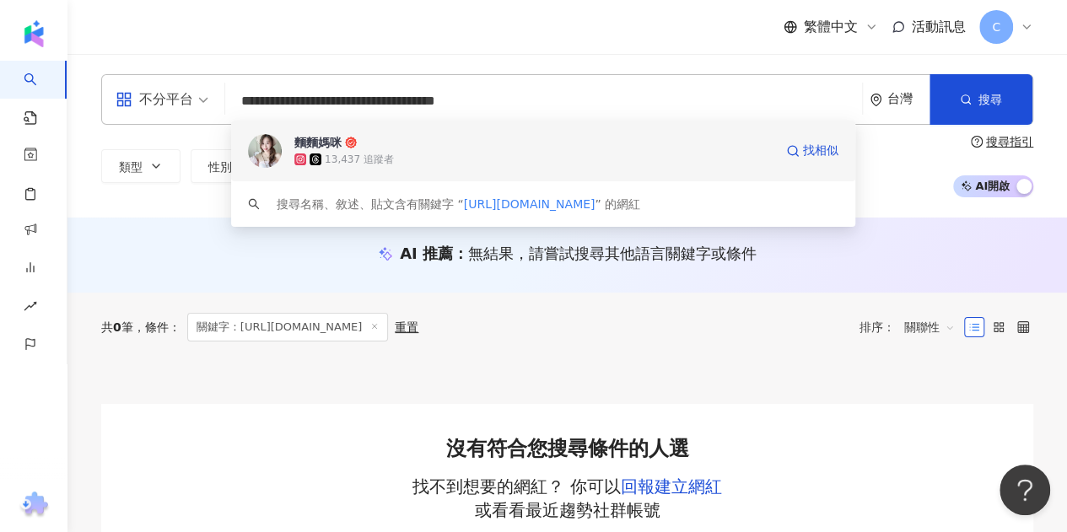
click at [351, 157] on div "13,437 追蹤者" at bounding box center [359, 160] width 69 height 14
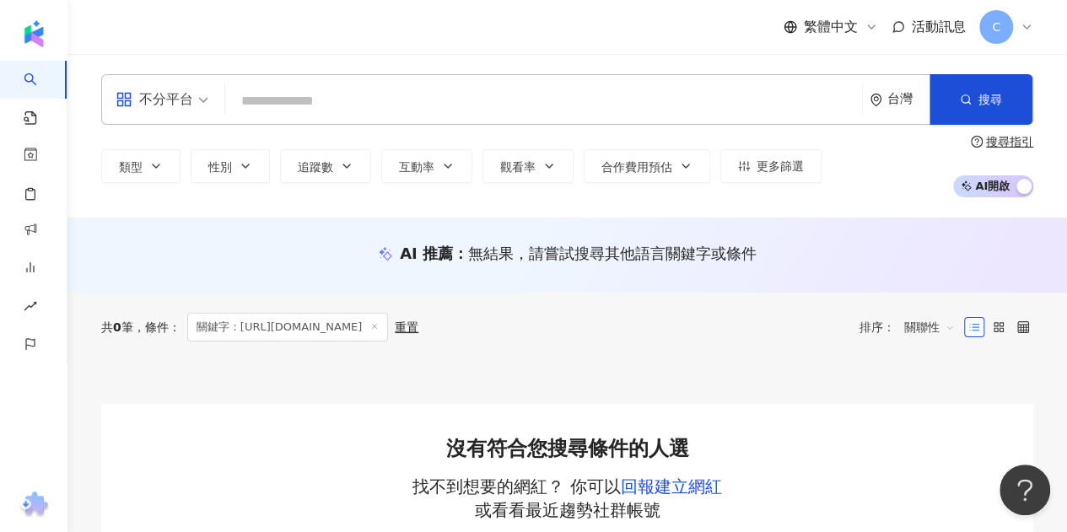
paste input "**********"
type input "**********"
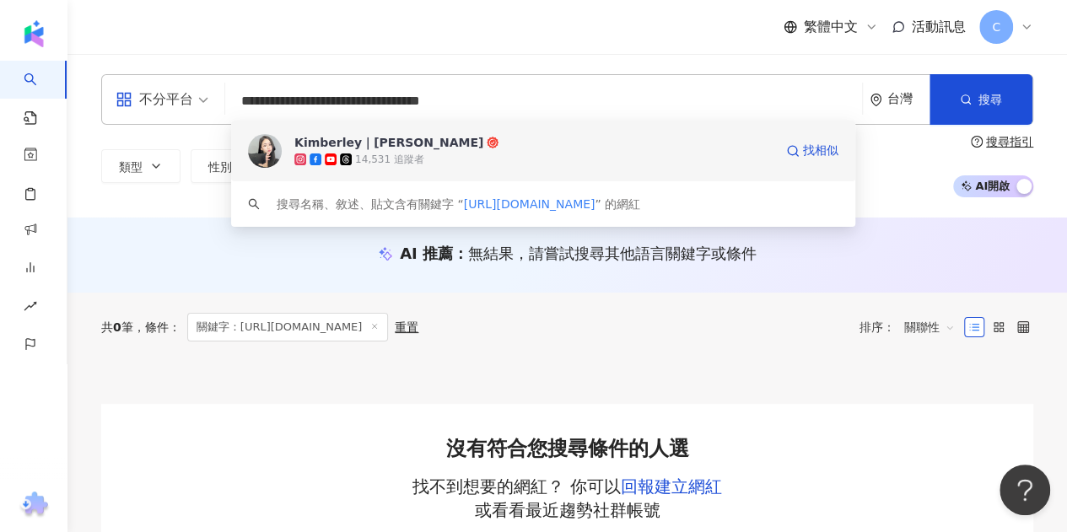
click at [437, 143] on span "[PERSON_NAME]｜[PERSON_NAME]" at bounding box center [533, 142] width 479 height 17
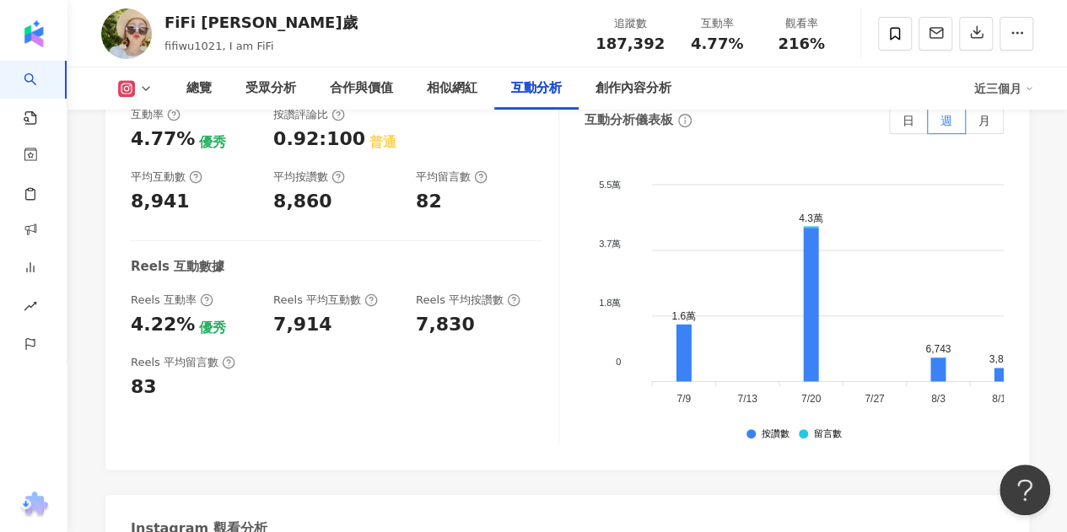
scroll to position [3542, 0]
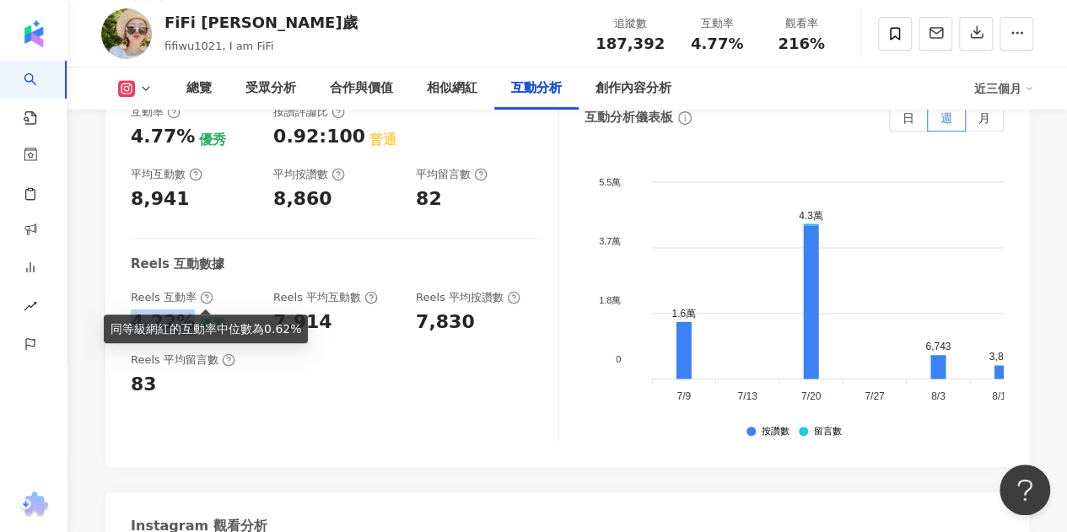
drag, startPoint x: 124, startPoint y: 289, endPoint x: 184, endPoint y: 301, distance: 61.0
click at [184, 301] on div "互動率 4.77% 優秀 按讚評論比 0.92:100 普通 平均互動數 8,941 平均按讚數 8,860 平均留言數 82 Reels 互動數據 Reel…" at bounding box center [566, 277] width 923 height 379
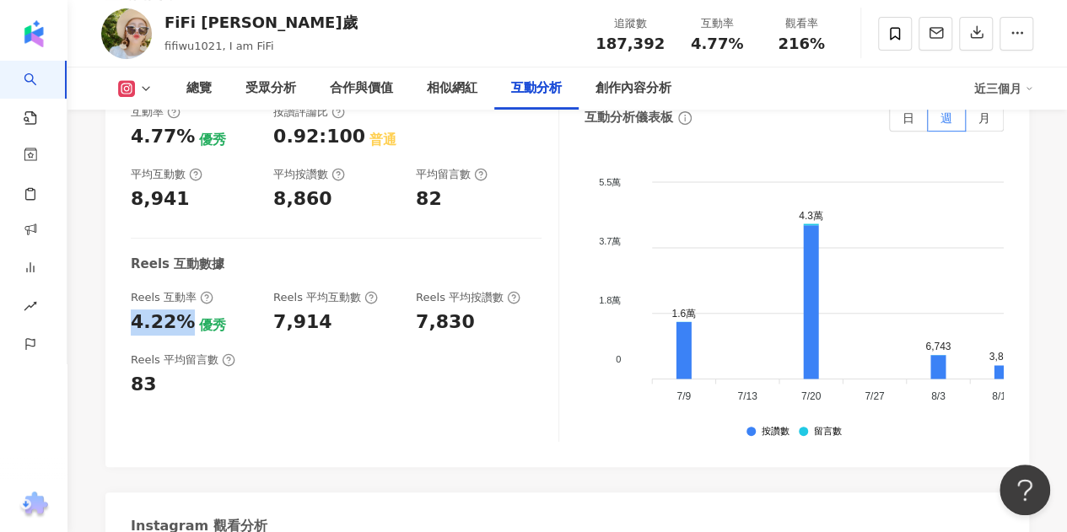
copy div "4.22%"
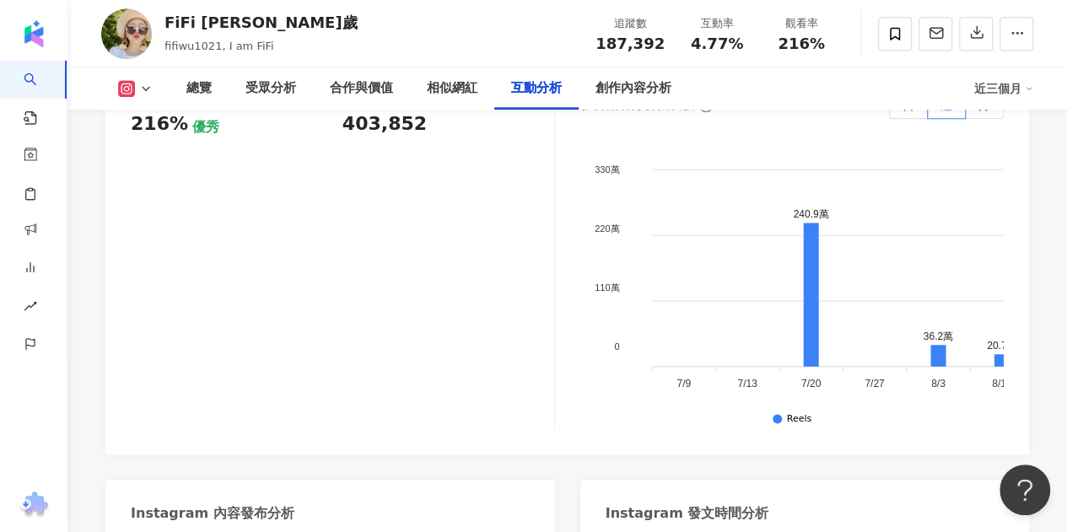
scroll to position [3879, 0]
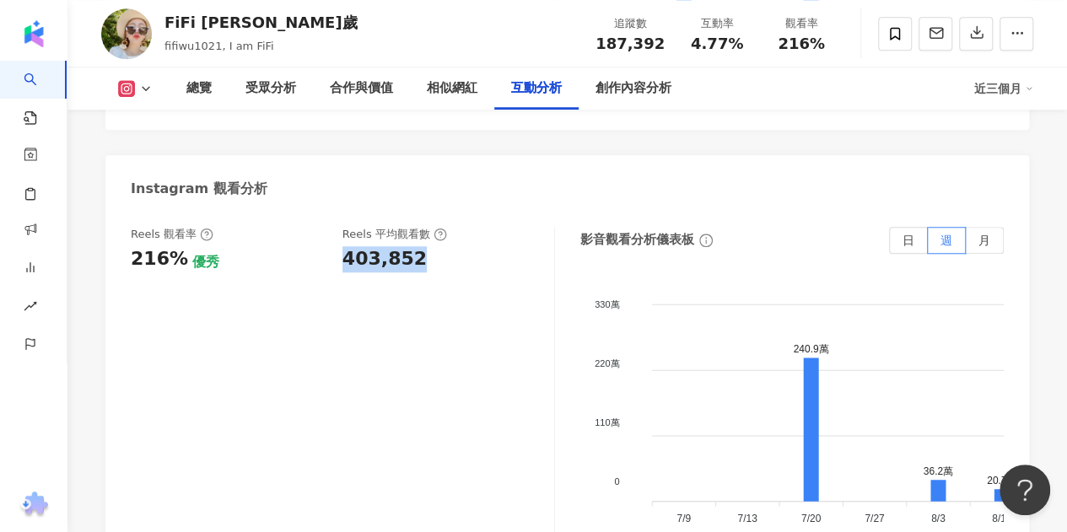
drag, startPoint x: 337, startPoint y: 237, endPoint x: 456, endPoint y: 228, distance: 119.3
click at [456, 228] on div "Reels 觀看率 216% 優秀 Reels 平均觀看數 403,852" at bounding box center [334, 250] width 406 height 46
copy div "403,852"
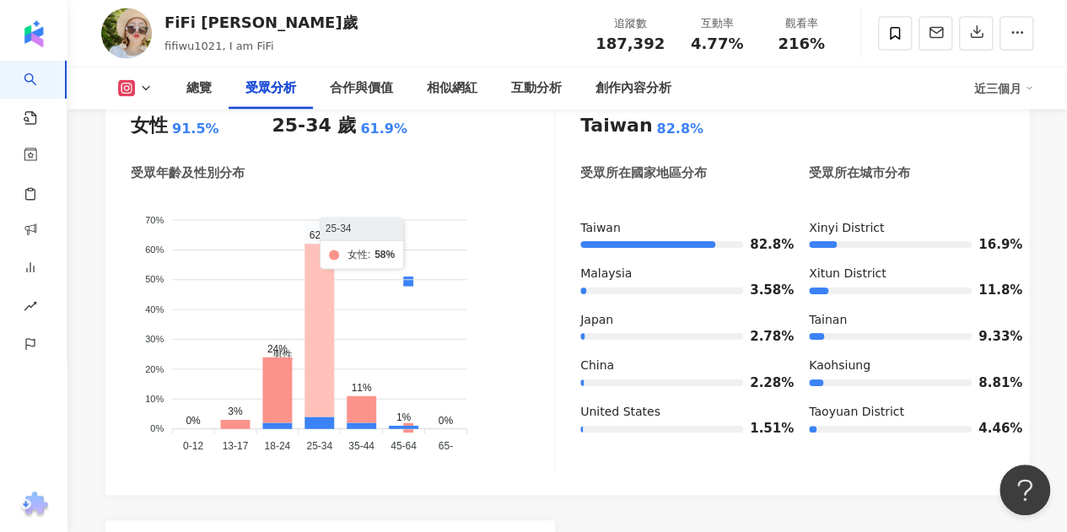
scroll to position [1633, 0]
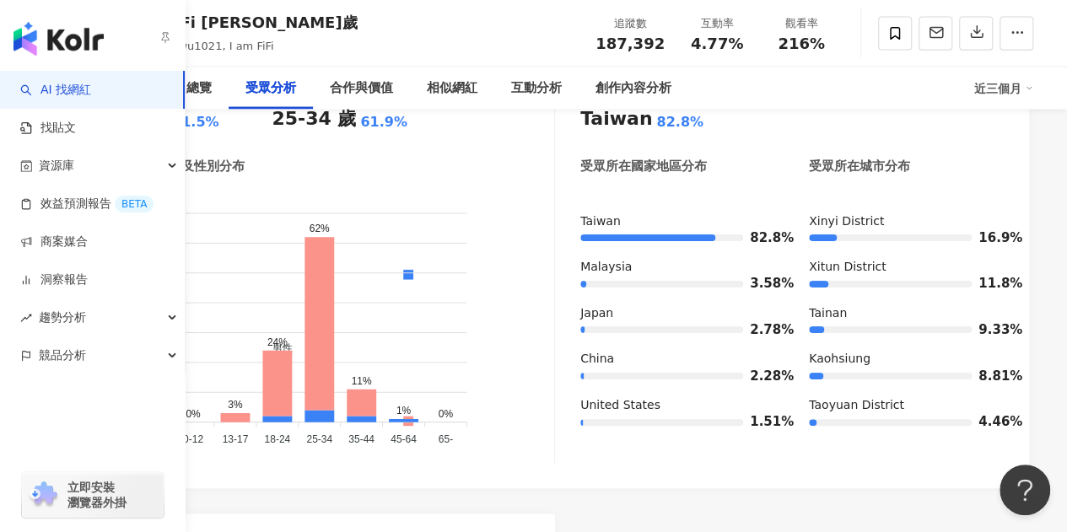
click at [40, 82] on link "AI 找網紅" at bounding box center [55, 90] width 71 height 17
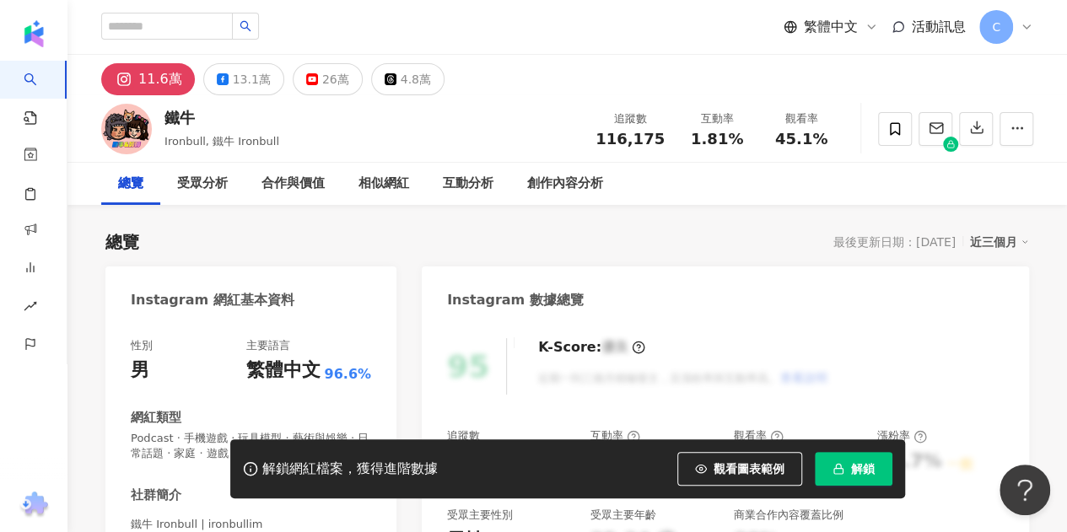
click at [857, 467] on span "解鎖" at bounding box center [863, 468] width 24 height 13
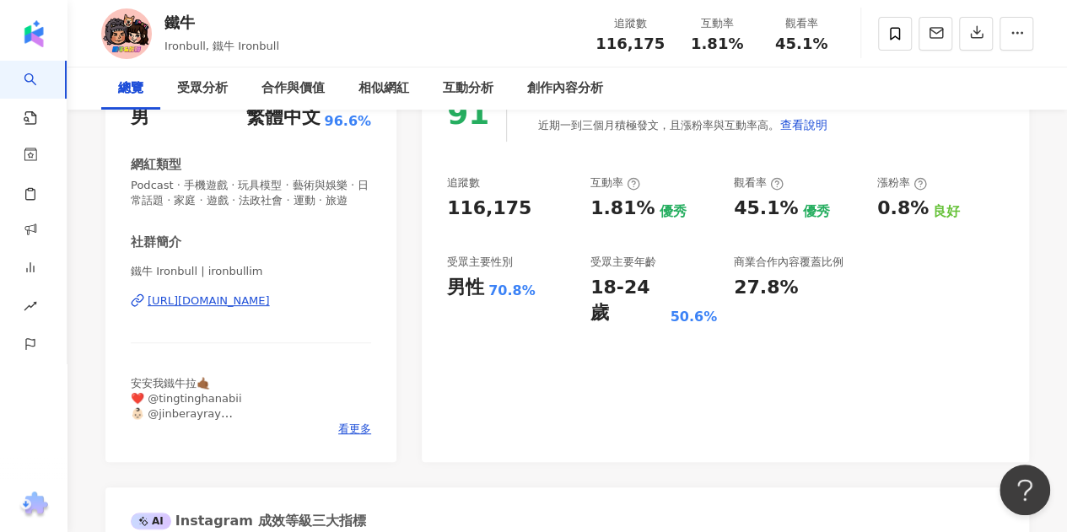
scroll to position [759, 0]
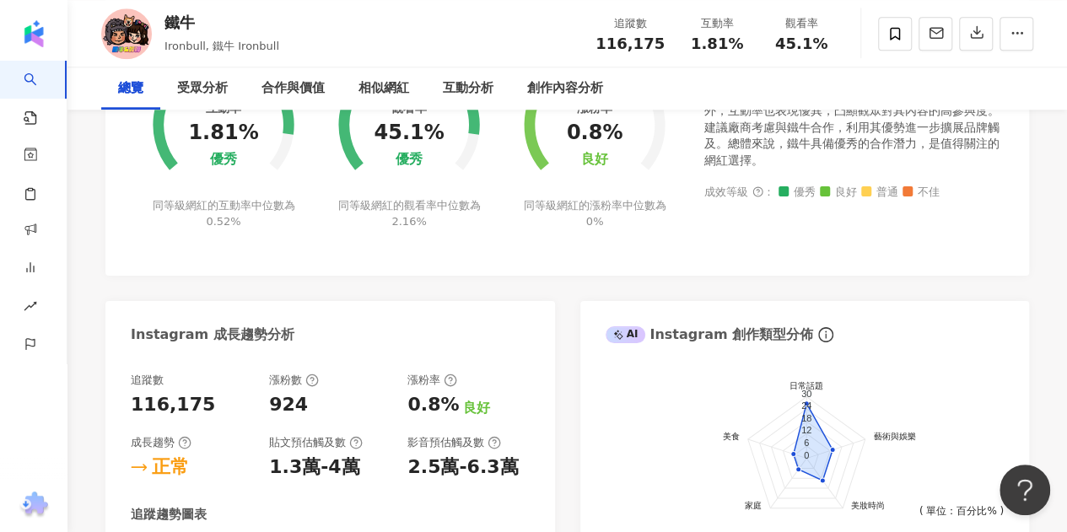
click at [143, 78] on div "總覽" at bounding box center [130, 88] width 25 height 20
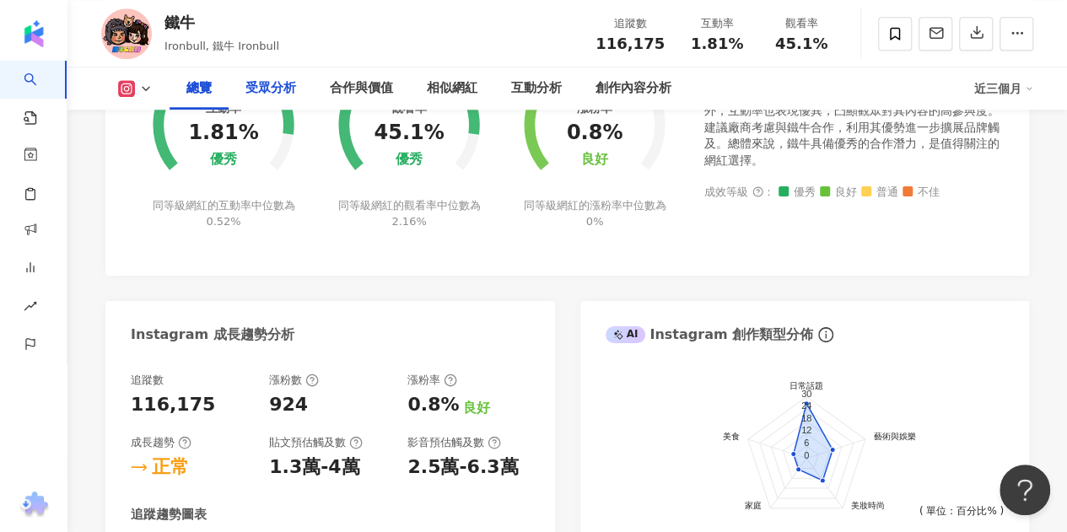
click at [265, 87] on div "受眾分析" at bounding box center [270, 88] width 51 height 20
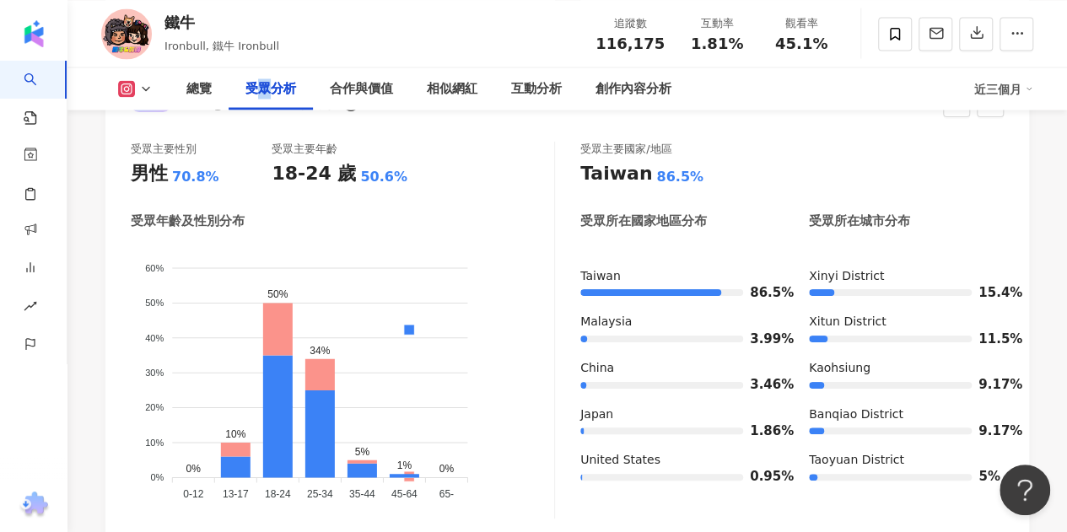
scroll to position [1474, 0]
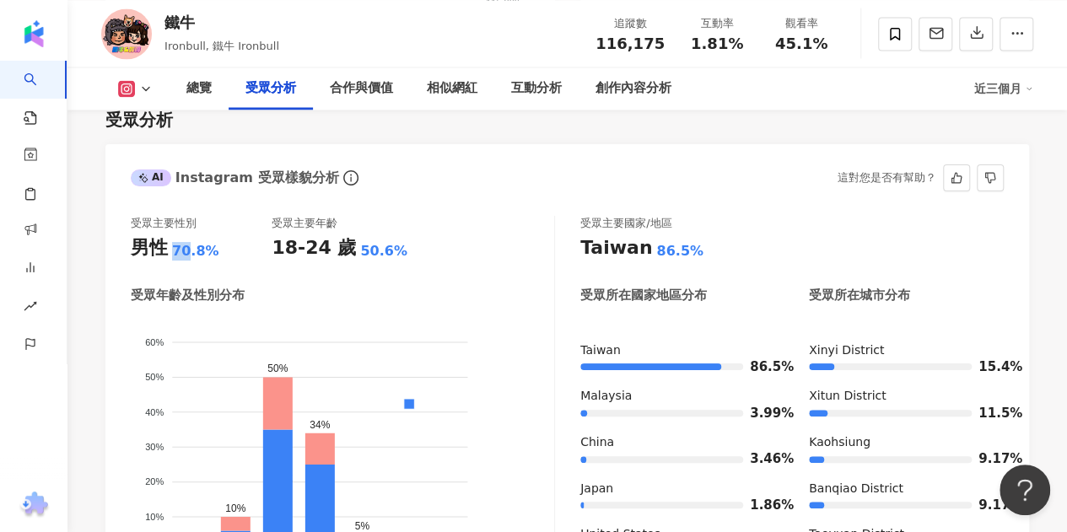
drag, startPoint x: 170, startPoint y: 269, endPoint x: 186, endPoint y: 268, distance: 15.2
click at [185, 261] on div "男性 70.8%" at bounding box center [201, 248] width 141 height 26
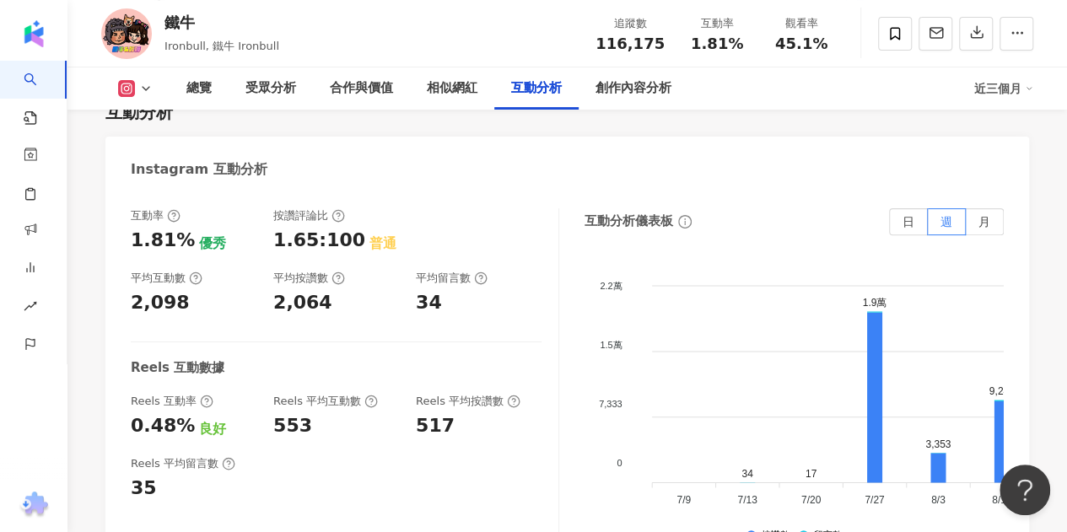
scroll to position [3413, 0]
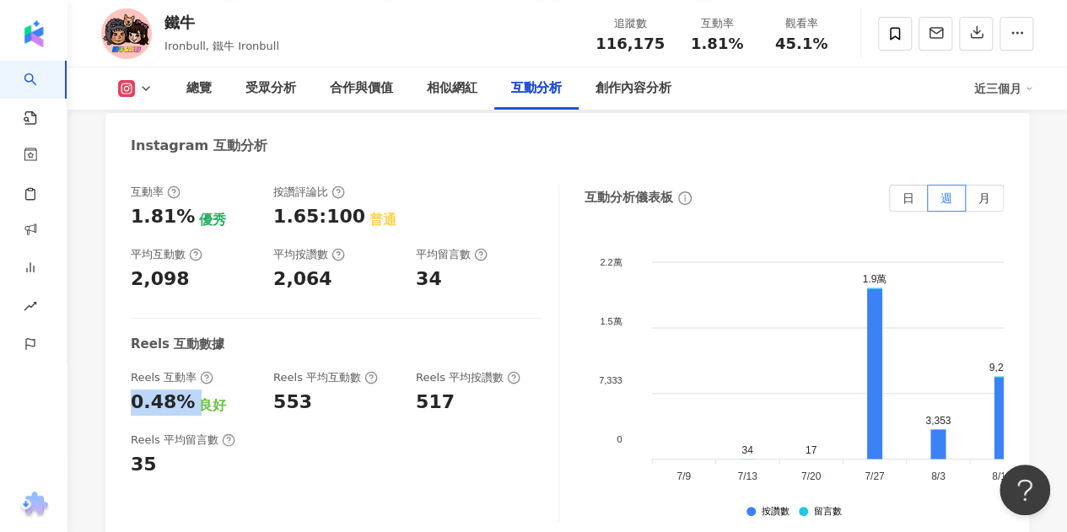
drag, startPoint x: 186, startPoint y: 389, endPoint x: 135, endPoint y: 387, distance: 50.6
click at [135, 390] on div "0.48% 良好" at bounding box center [194, 403] width 126 height 26
copy div "0.48%"
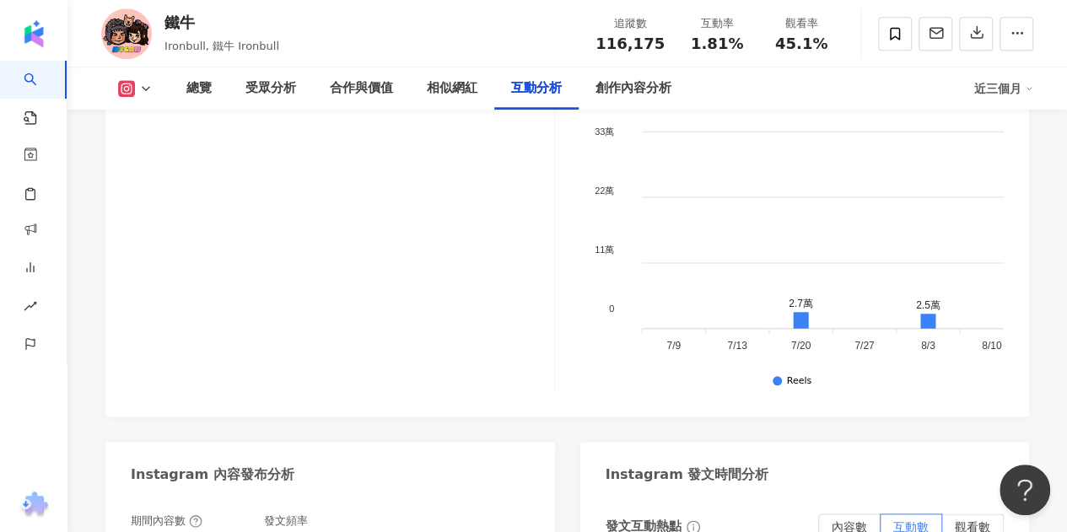
scroll to position [3751, 0]
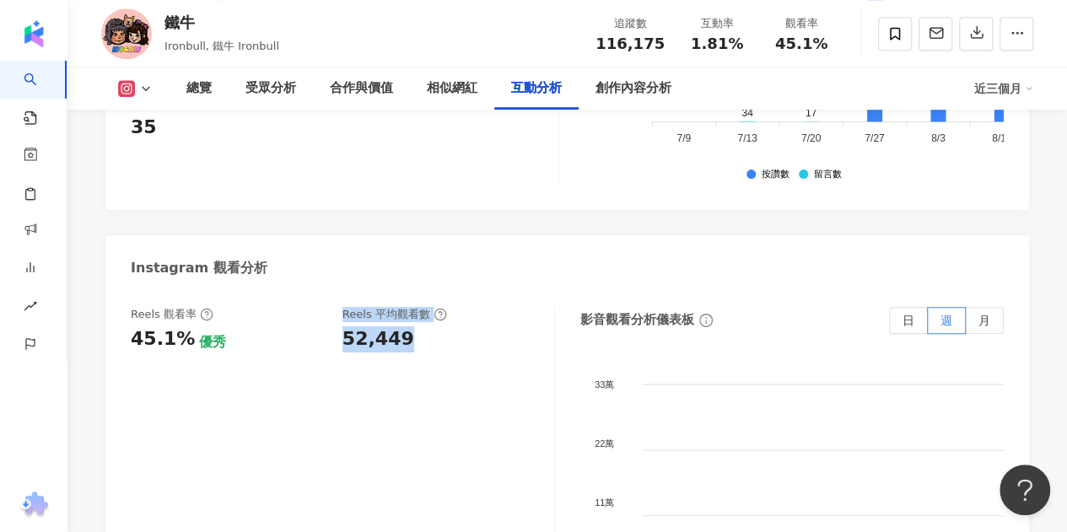
drag, startPoint x: 422, startPoint y: 317, endPoint x: 332, endPoint y: 319, distance: 89.4
click at [332, 319] on div "Reels 觀看率 45.1% 優秀 Reels 平均觀看數 52,449" at bounding box center [334, 330] width 406 height 46
copy div "優秀 Reels 平均觀看數 52,449"
drag, startPoint x: 425, startPoint y: 352, endPoint x: 417, endPoint y: 348, distance: 9.1
click at [423, 352] on div "Reels 觀看率 45.1% 優秀 Reels 平均觀看數 52,449" at bounding box center [343, 475] width 424 height 337
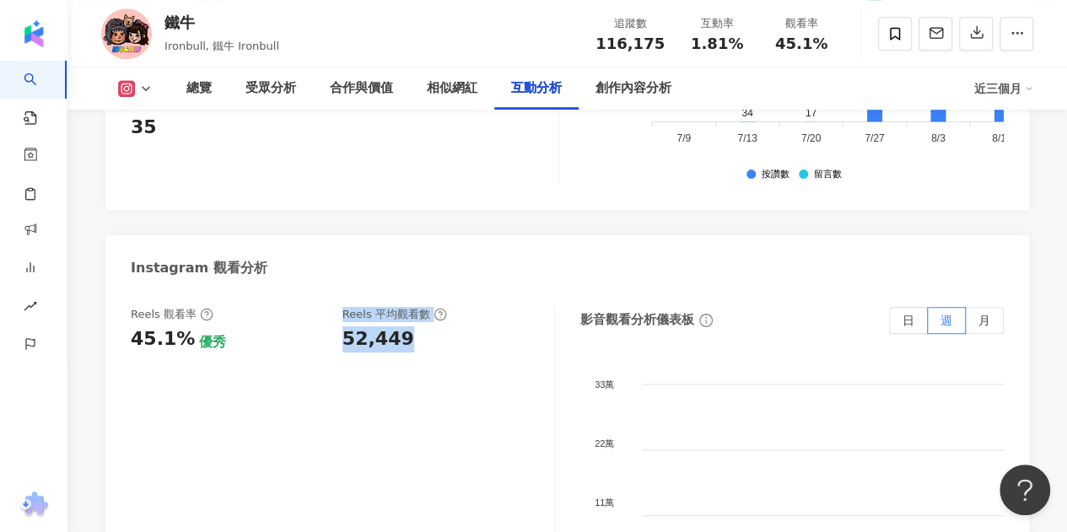
click at [413, 331] on div "52,449" at bounding box center [439, 339] width 195 height 26
drag, startPoint x: 407, startPoint y: 324, endPoint x: 342, endPoint y: 321, distance: 65.8
click at [342, 326] on div "52,449" at bounding box center [439, 339] width 195 height 26
copy div "52,449"
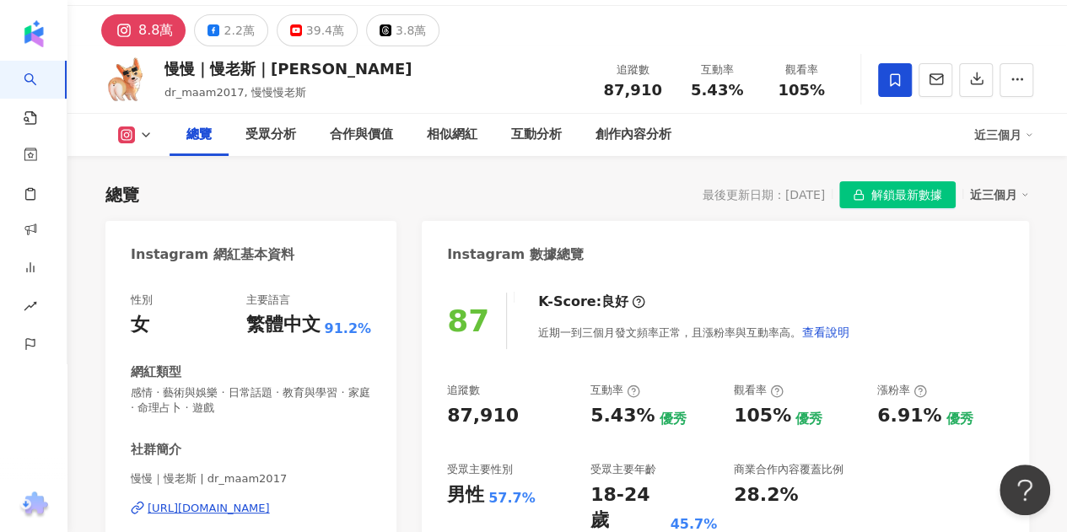
scroll to position [84, 0]
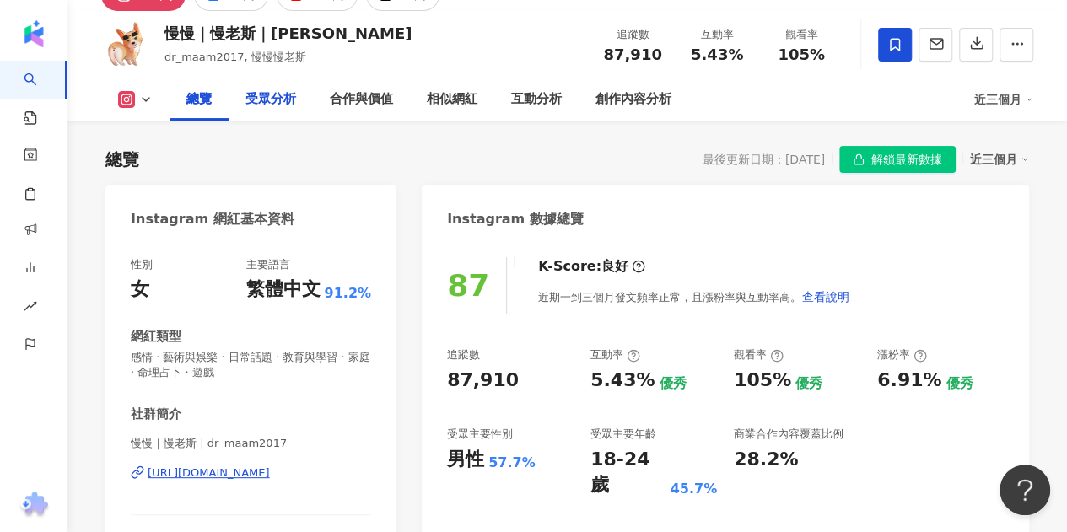
click at [266, 95] on div "受眾分析" at bounding box center [270, 99] width 51 height 20
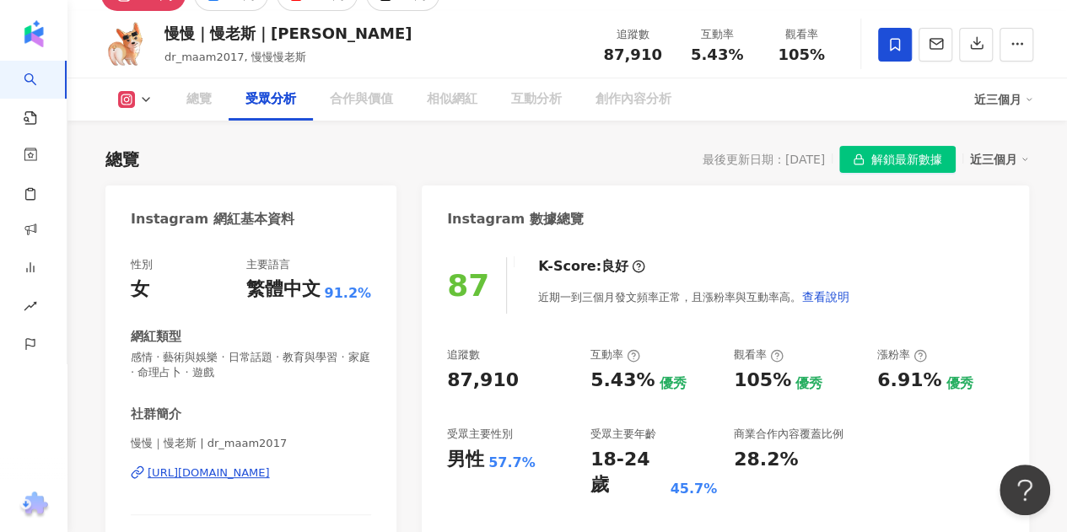
scroll to position [1428, 0]
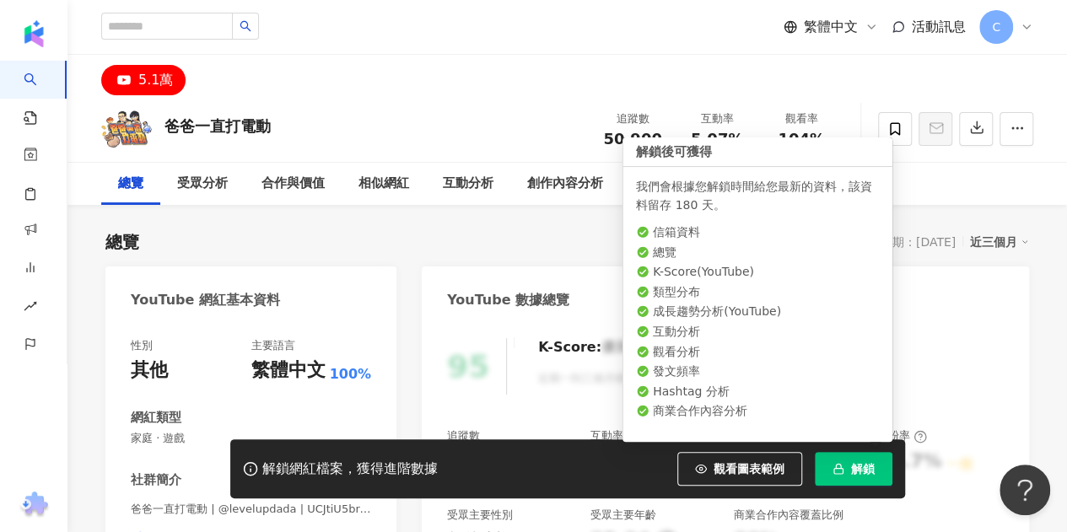
click at [843, 466] on icon "button" at bounding box center [838, 469] width 12 height 12
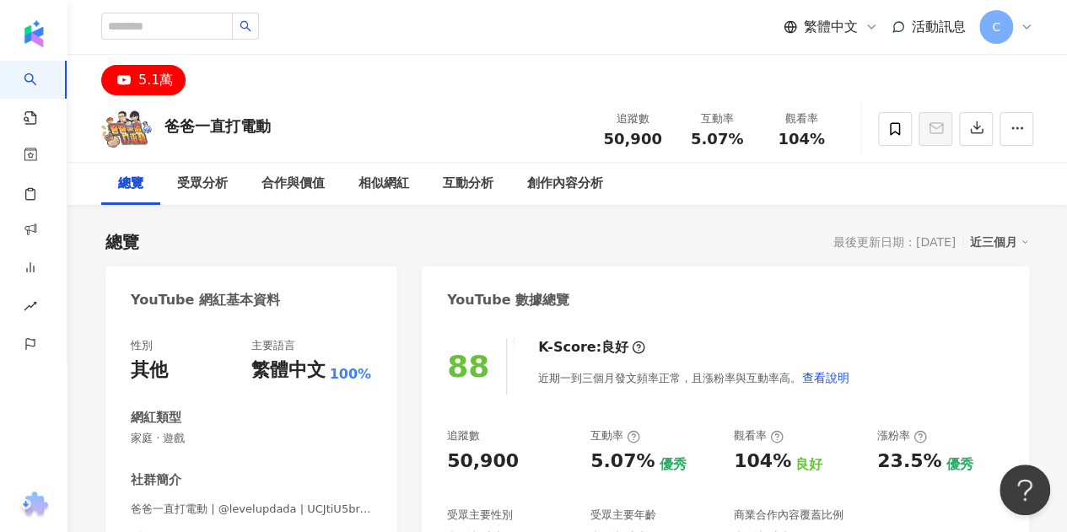
scroll to position [84, 0]
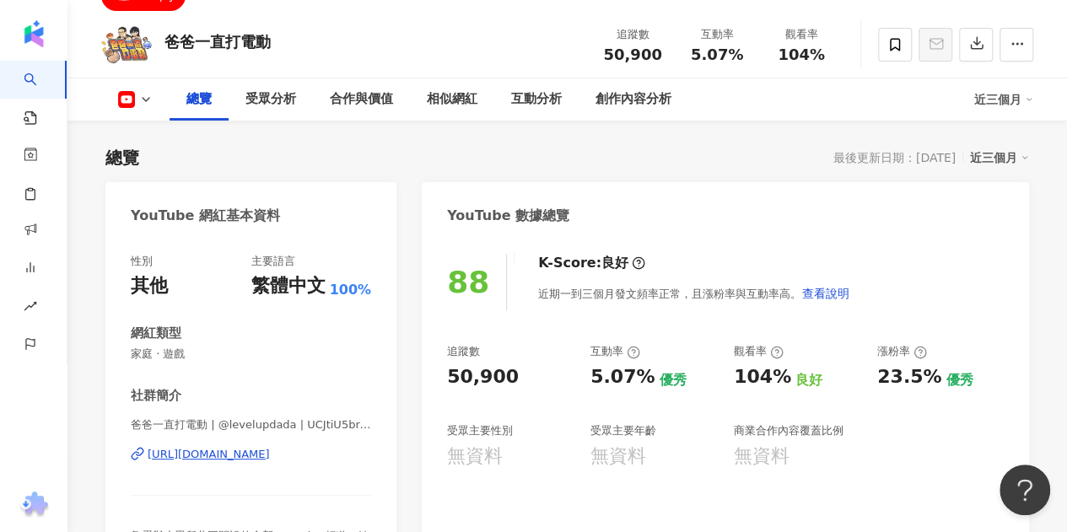
click at [210, 95] on div "總覽" at bounding box center [198, 99] width 25 height 20
click at [277, 97] on div "受眾分析" at bounding box center [270, 99] width 51 height 20
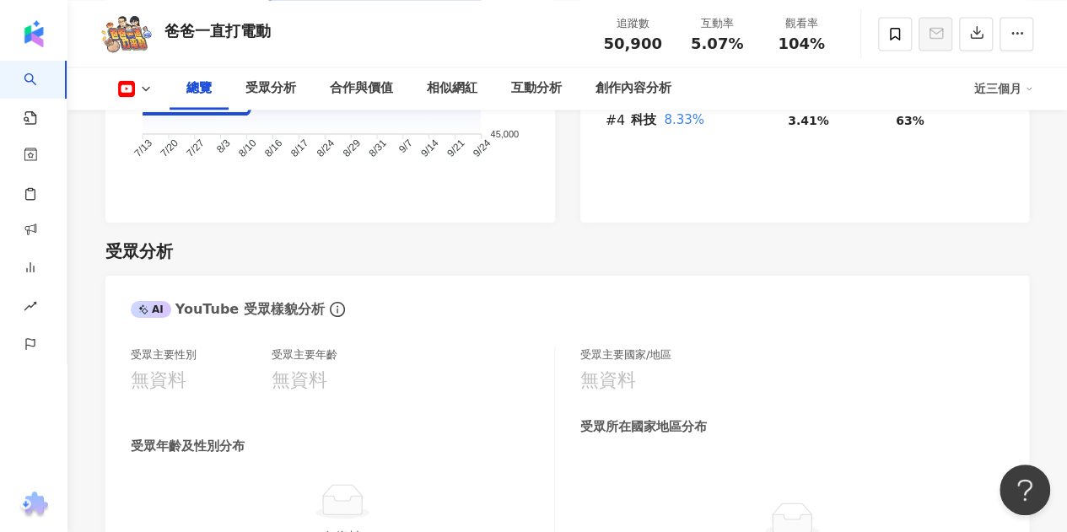
scroll to position [1256, 0]
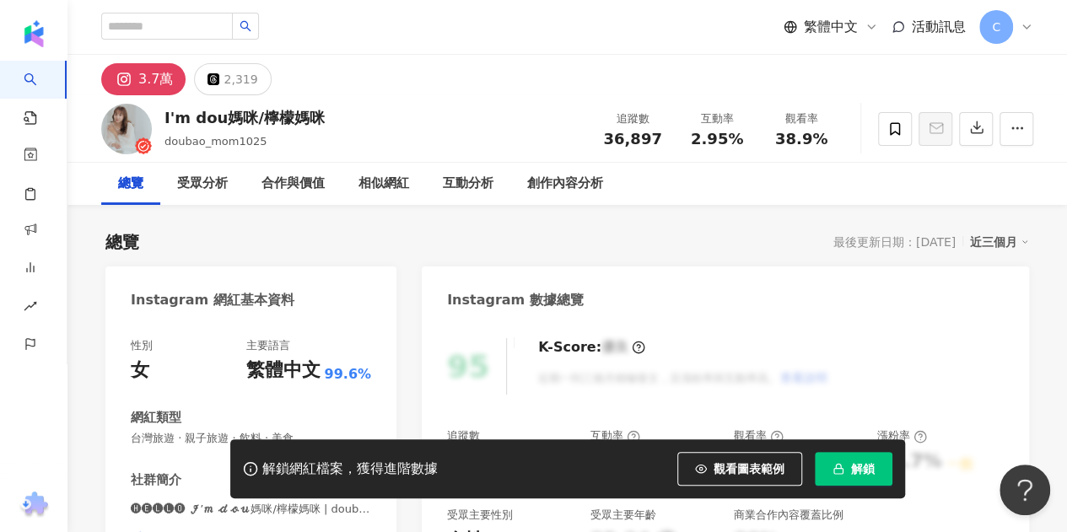
click at [848, 478] on button "解鎖" at bounding box center [854, 469] width 78 height 34
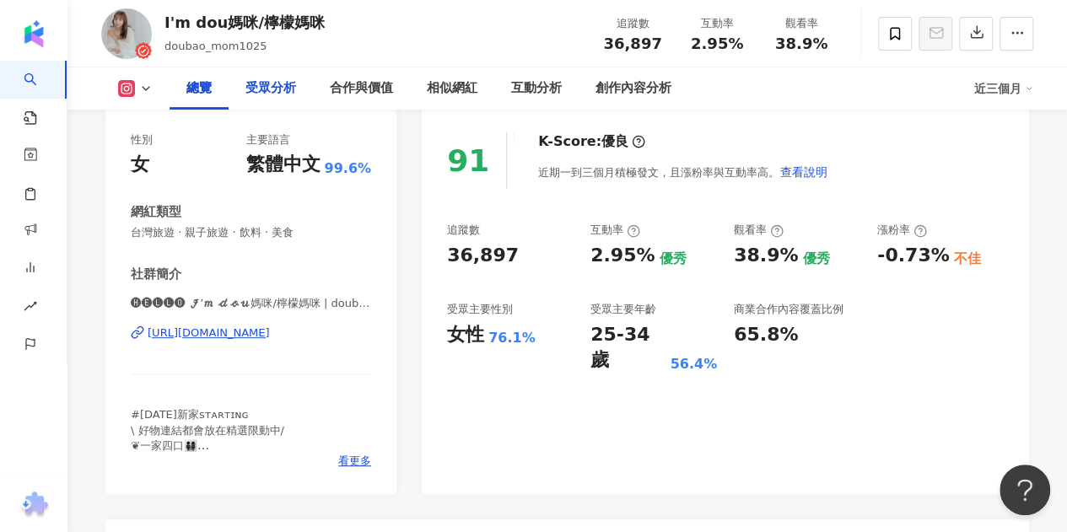
scroll to position [169, 0]
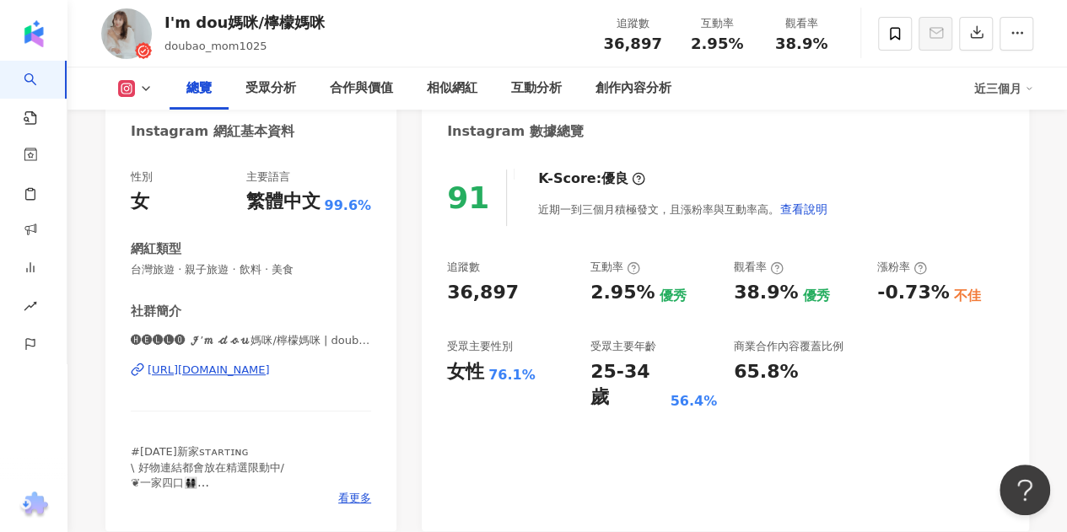
drag, startPoint x: 297, startPoint y: 92, endPoint x: 445, endPoint y: 309, distance: 262.7
click at [296, 92] on div "受眾分析" at bounding box center [271, 88] width 84 height 42
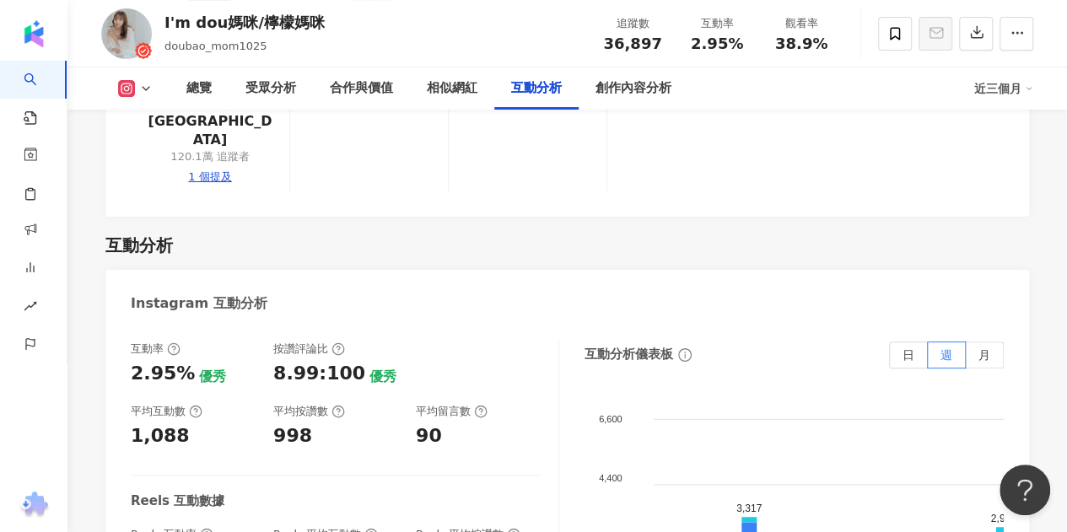
scroll to position [3464, 0]
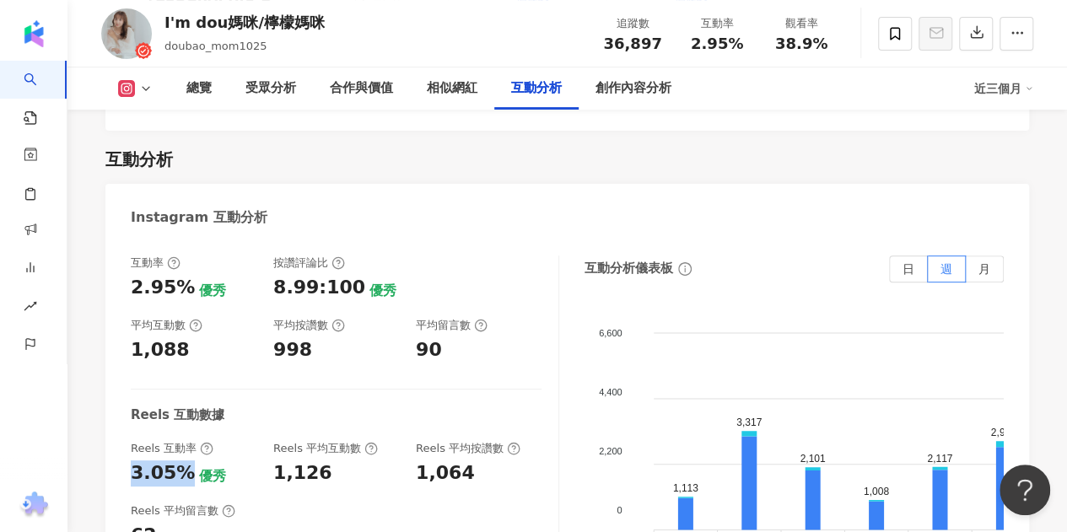
drag, startPoint x: 129, startPoint y: 380, endPoint x: 186, endPoint y: 383, distance: 57.4
click at [186, 383] on div "互動率 2.95% 優秀 按讚評論比 8.99:100 優秀 平均互動數 1,088 平均按讚數 998 平均留言數 90 Reels 互動數據 Reels …" at bounding box center [566, 428] width 923 height 379
copy div "3.05%"
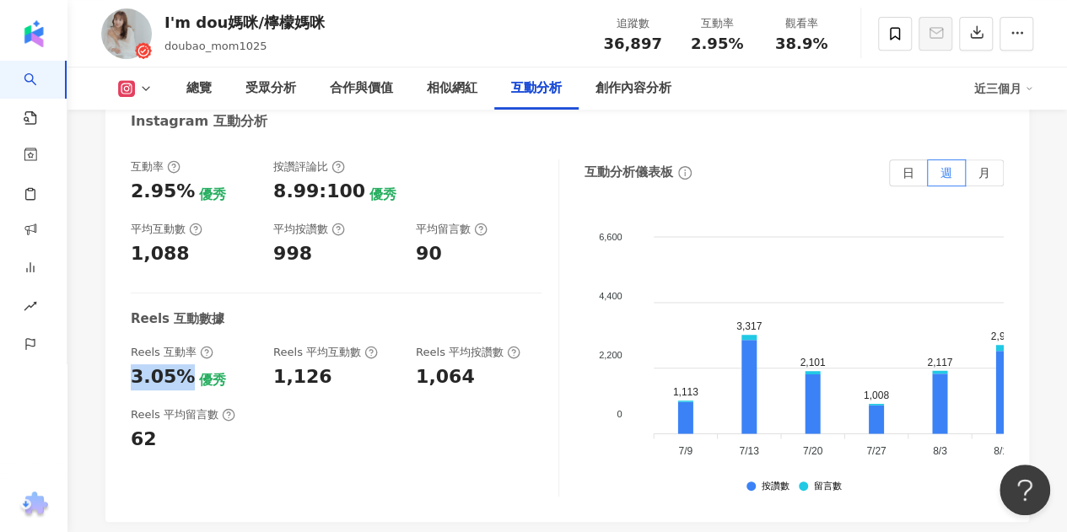
scroll to position [3886, 0]
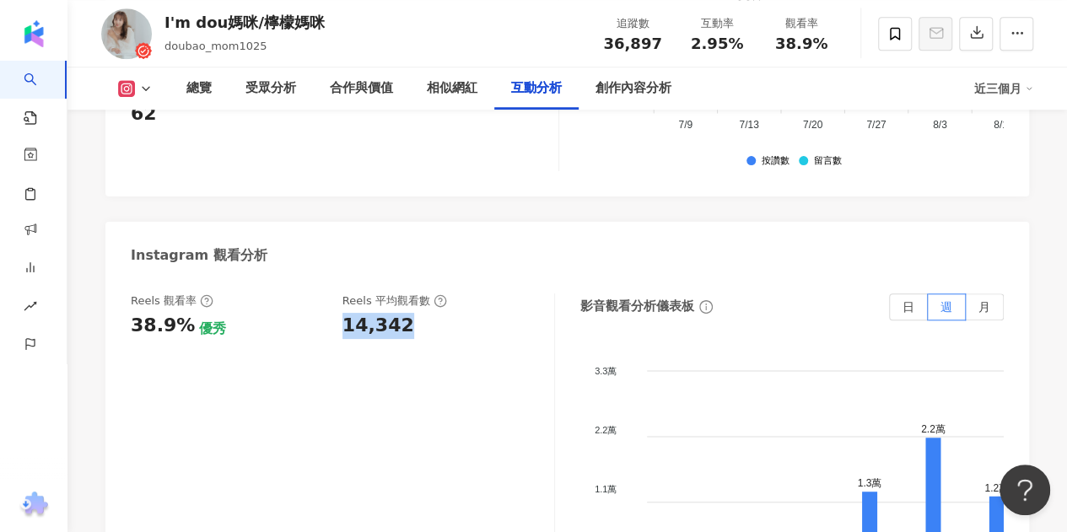
drag, startPoint x: 337, startPoint y: 237, endPoint x: 404, endPoint y: 239, distance: 66.7
click at [404, 293] on div "Reels 觀看率 38.9% 優秀 Reels 平均觀看數 14,342" at bounding box center [334, 316] width 406 height 46
copy div "14,342"
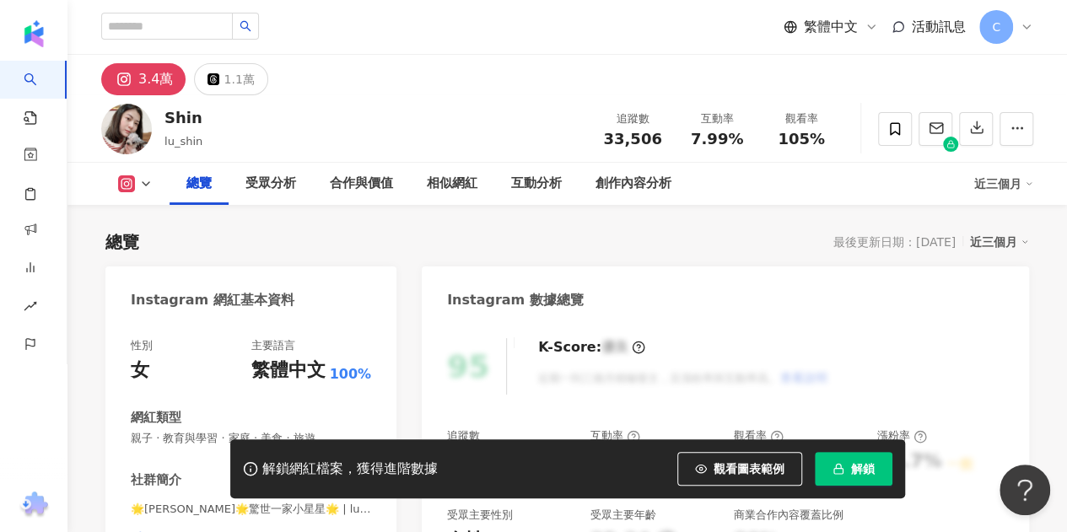
scroll to position [169, 0]
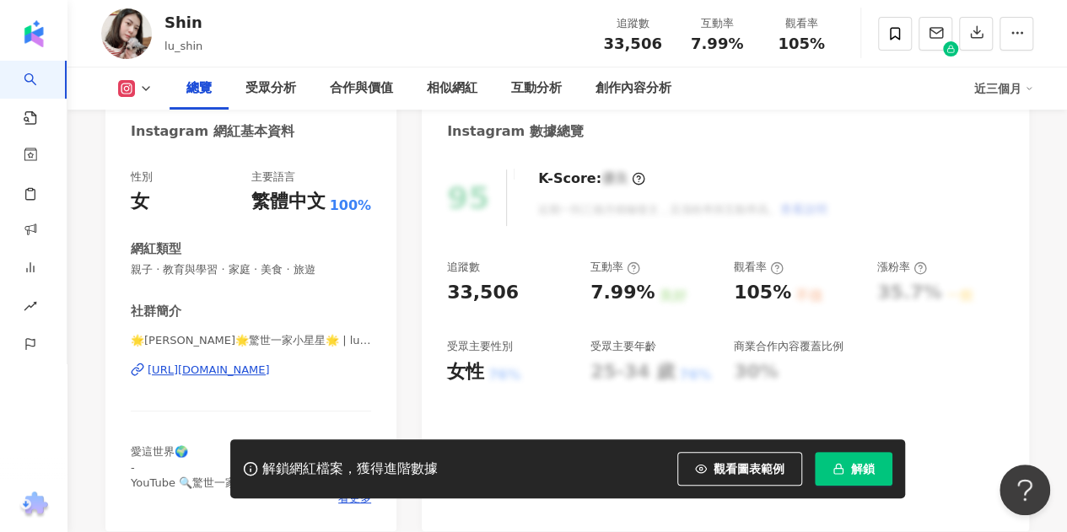
click at [852, 465] on span "解鎖" at bounding box center [863, 468] width 24 height 13
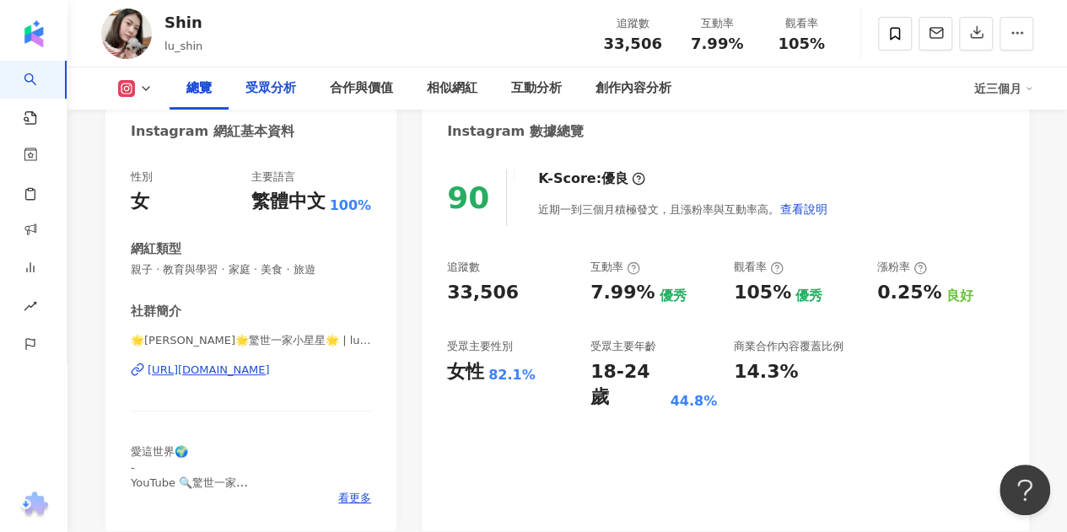
click at [271, 85] on div "受眾分析" at bounding box center [270, 88] width 51 height 20
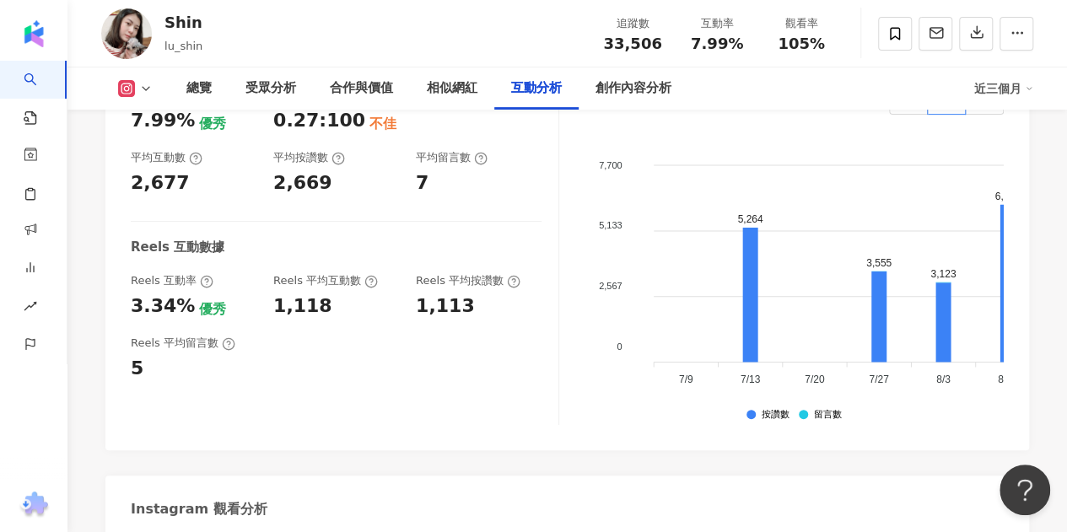
scroll to position [3380, 0]
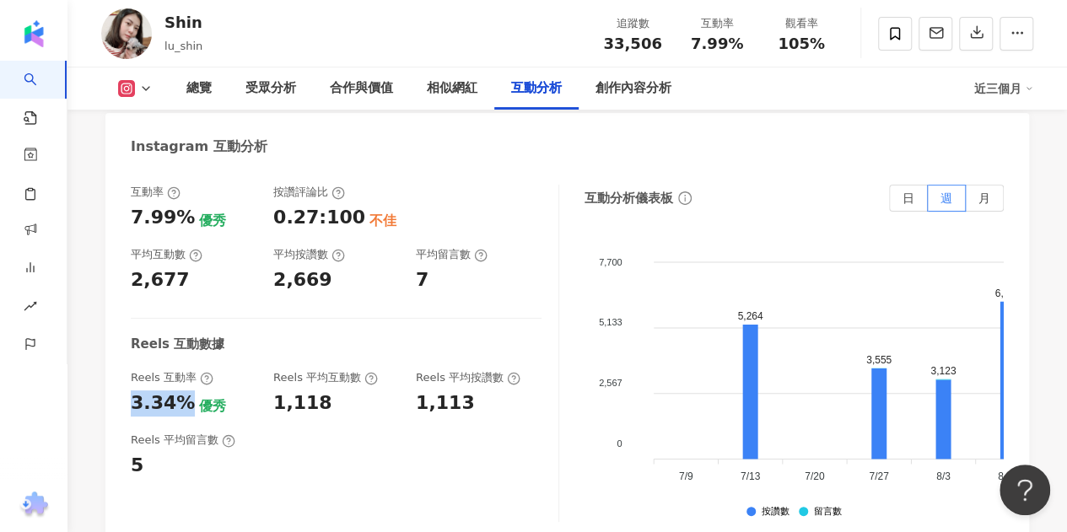
drag, startPoint x: 186, startPoint y: 364, endPoint x: 129, endPoint y: 363, distance: 57.3
click at [129, 366] on div "互動率 7.99% 優秀 按讚評論比 0.27:100 不佳 平均互動數 2,677 平均按讚數 2,669 平均留言數 7 Reels 互動數據 Reels…" at bounding box center [566, 357] width 923 height 379
copy div "3.34%"
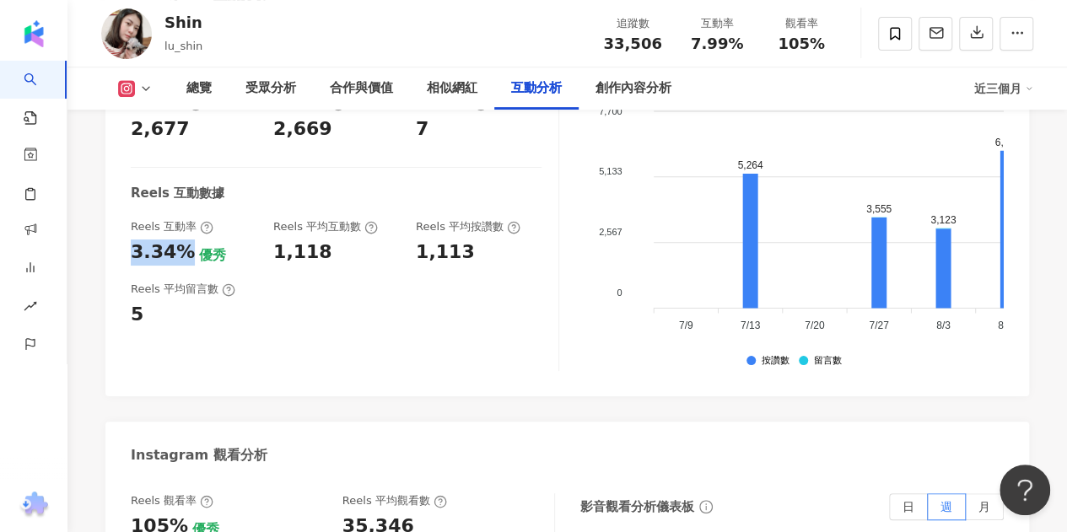
scroll to position [3801, 0]
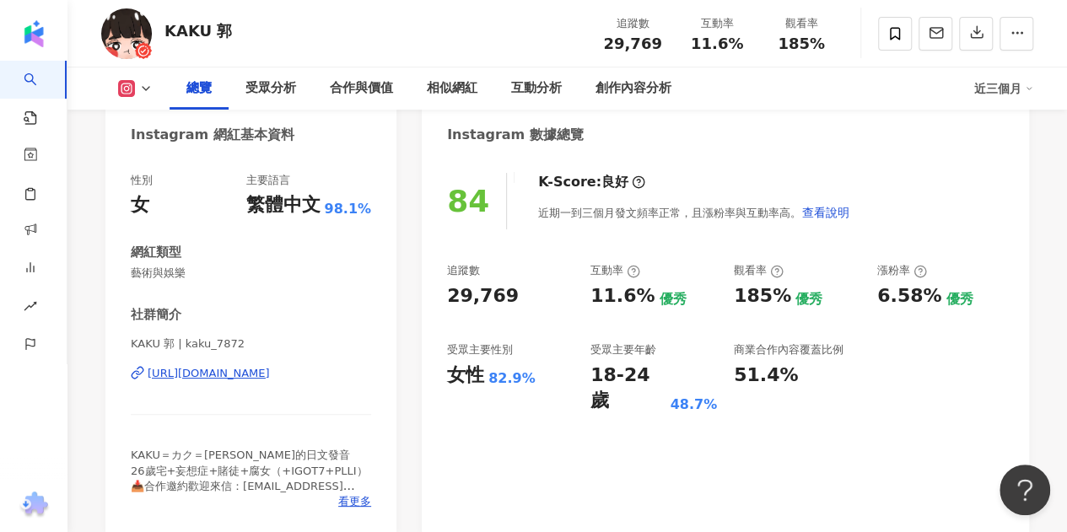
scroll to position [164, 0]
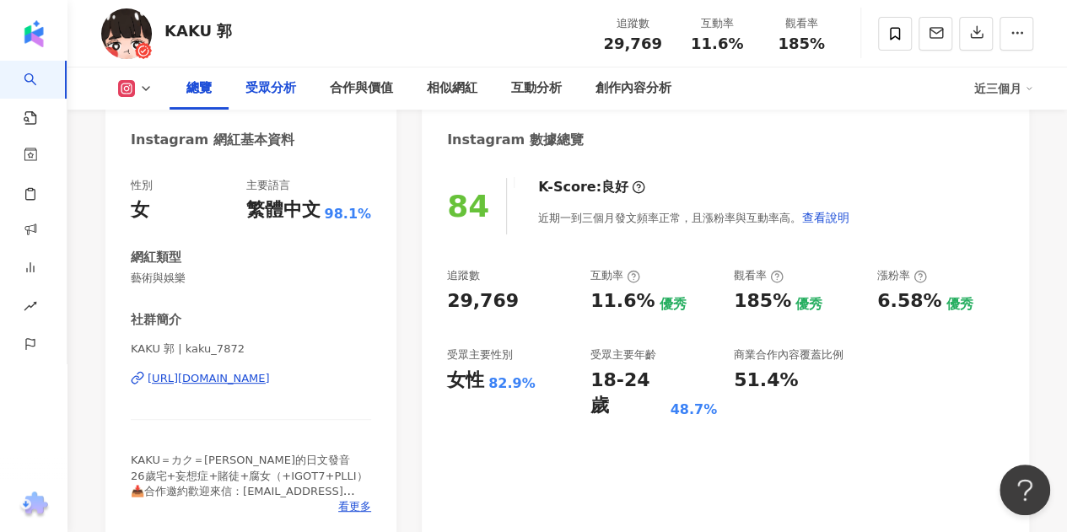
click at [263, 98] on div "受眾分析" at bounding box center [270, 88] width 51 height 20
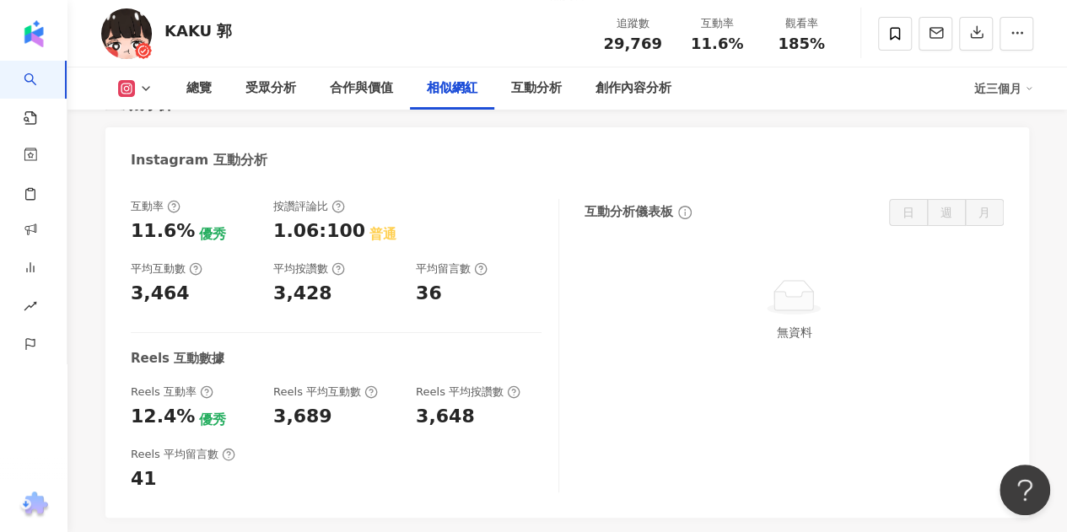
scroll to position [3350, 0]
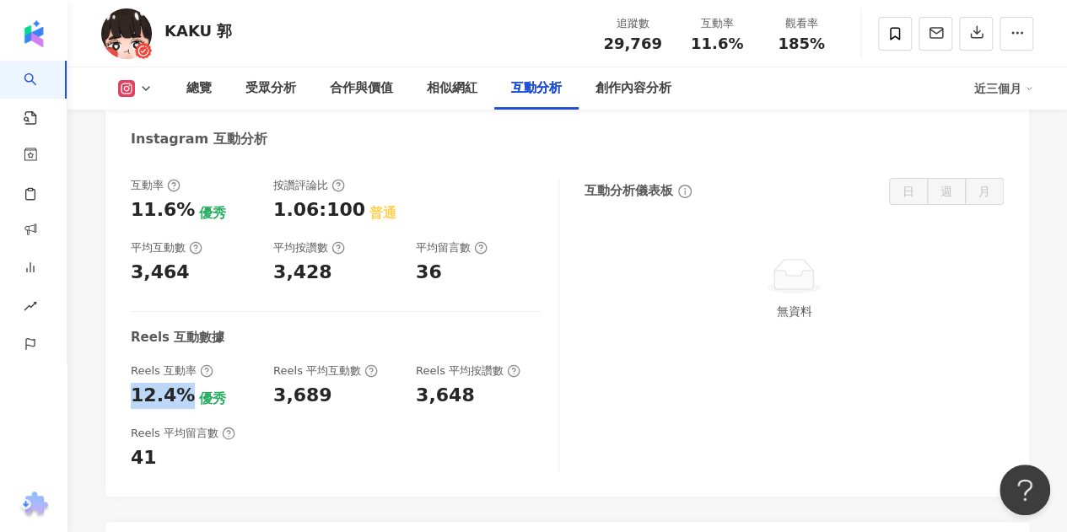
drag, startPoint x: 182, startPoint y: 380, endPoint x: 119, endPoint y: 381, distance: 63.2
click at [119, 381] on div "互動率 11.6% 優秀 按讚評論比 1.06:100 普通 平均互動數 3,464 平均按讚數 3,428 平均留言數 36 Reels 互動數據 Reel…" at bounding box center [566, 329] width 923 height 336
copy div "12.4%"
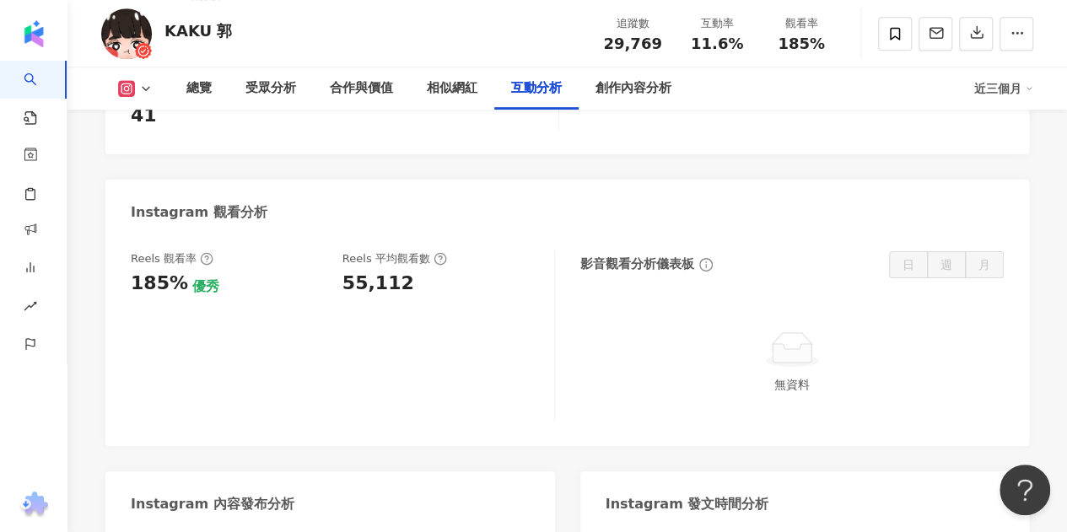
scroll to position [3772, 0]
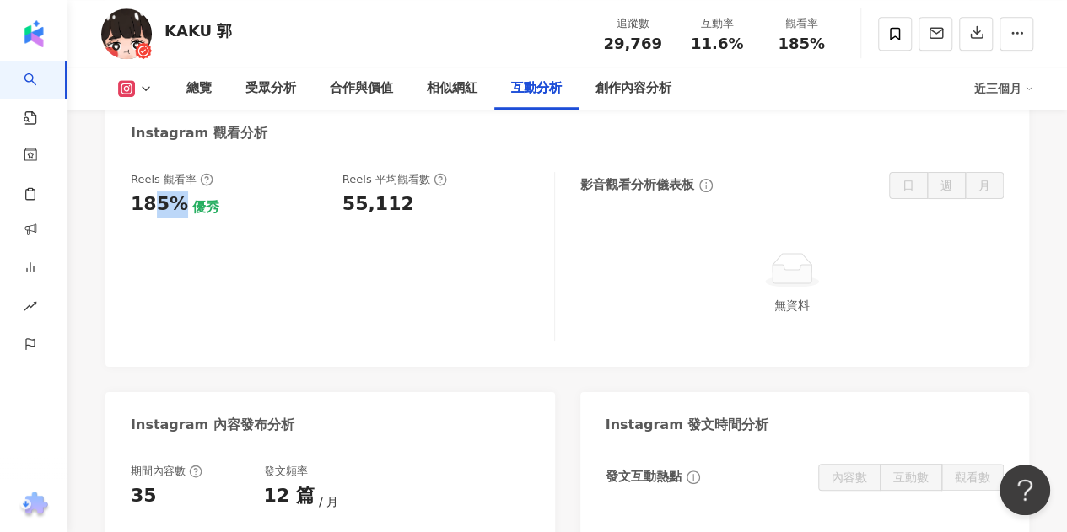
drag, startPoint x: 179, startPoint y: 186, endPoint x: 223, endPoint y: 180, distance: 44.4
click at [161, 191] on div "185%" at bounding box center [159, 204] width 57 height 26
drag, startPoint x: 462, startPoint y: 182, endPoint x: 341, endPoint y: 190, distance: 121.7
click at [341, 190] on div "Reels 觀看率 185% 優秀 Reels 平均觀看數 55,112" at bounding box center [334, 195] width 406 height 46
copy div "55,112"
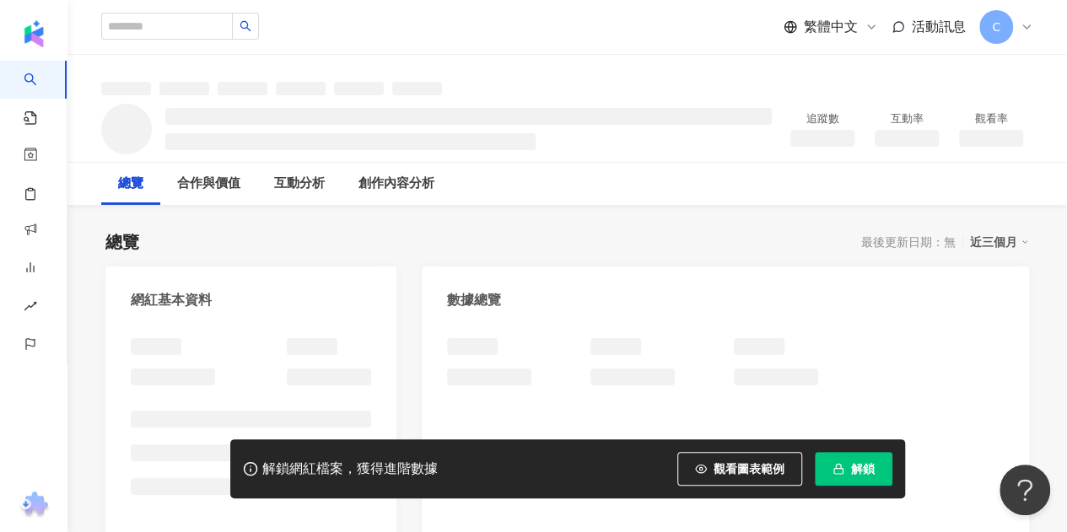
click at [853, 465] on span "解鎖" at bounding box center [863, 468] width 24 height 13
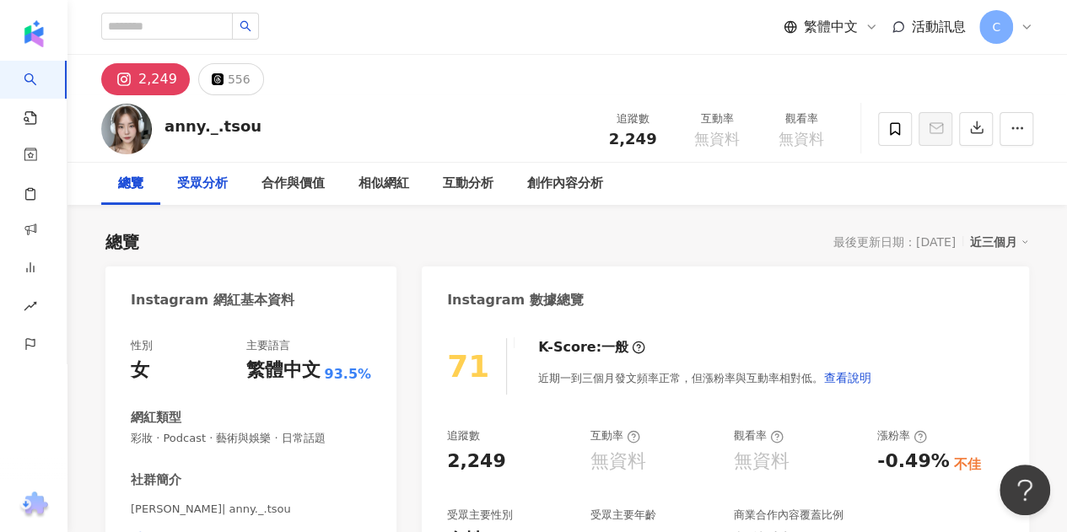
click at [223, 185] on div "受眾分析" at bounding box center [202, 184] width 51 height 20
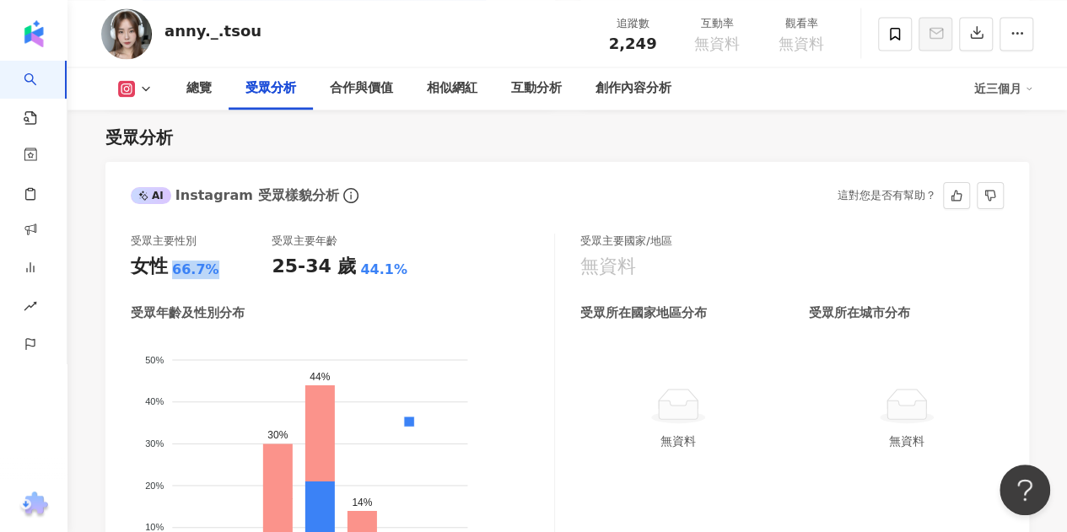
drag, startPoint x: 175, startPoint y: 272, endPoint x: 212, endPoint y: 276, distance: 37.3
click at [212, 276] on div "66.7%" at bounding box center [195, 270] width 47 height 19
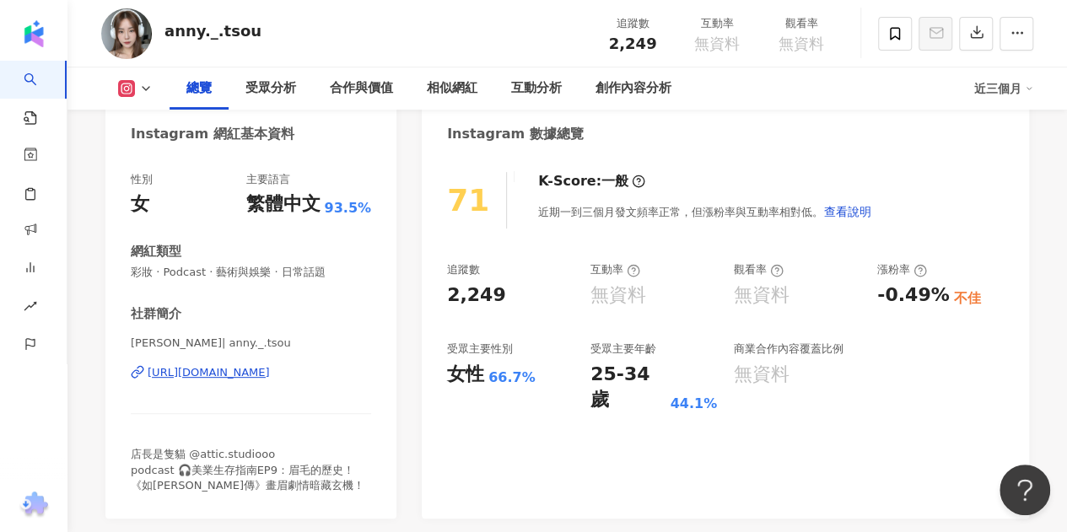
scroll to position [169, 0]
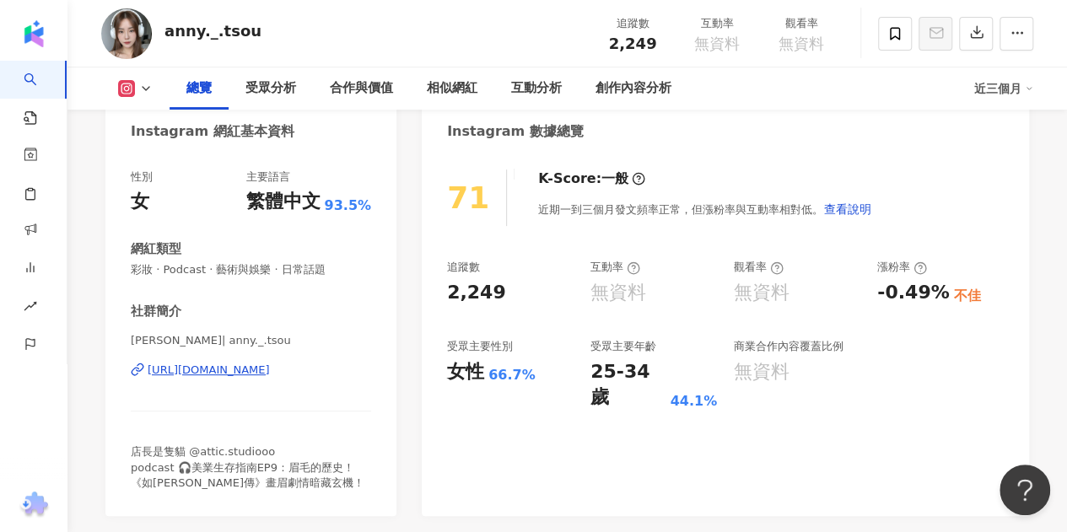
click at [265, 368] on div "https://www.instagram.com/anny._.tsou/" at bounding box center [209, 370] width 122 height 15
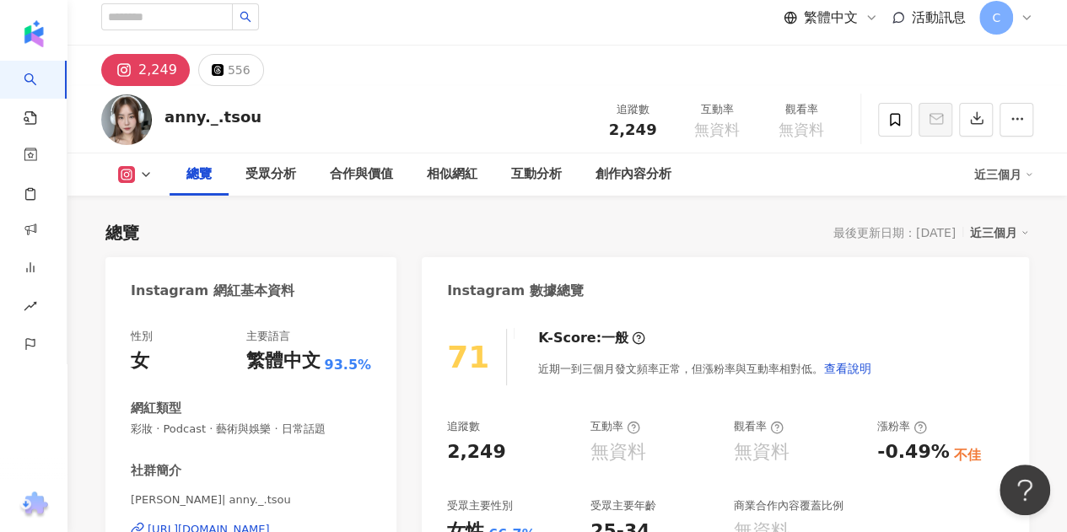
scroll to position [0, 0]
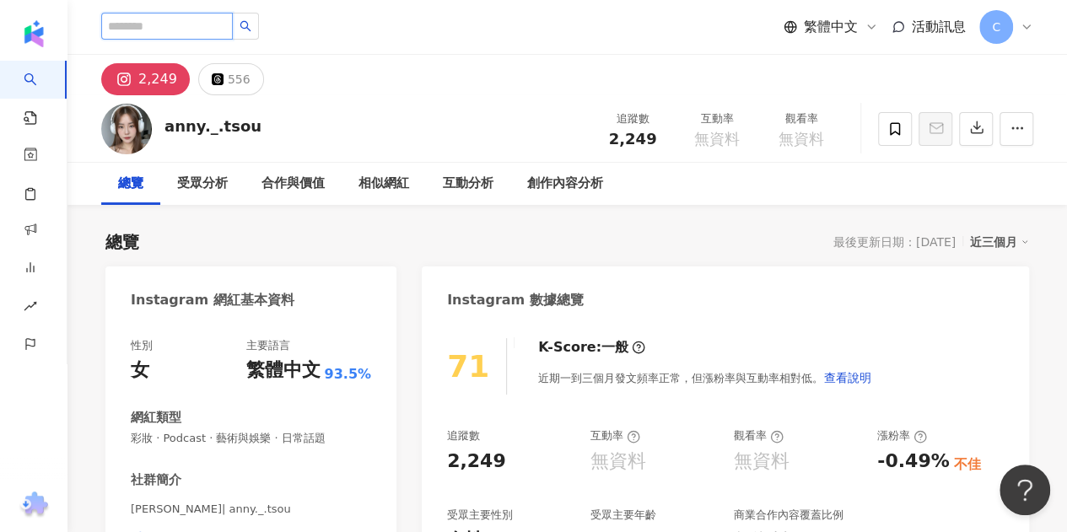
click at [197, 30] on input "search" at bounding box center [167, 26] width 132 height 27
paste input "**********"
type input "**********"
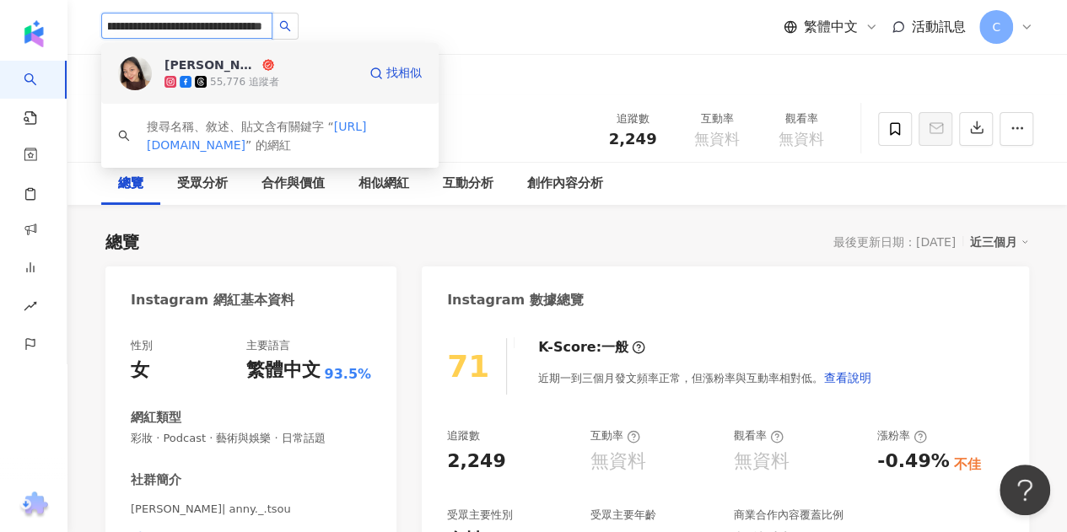
click at [238, 76] on div "55,776 追蹤者" at bounding box center [244, 82] width 69 height 14
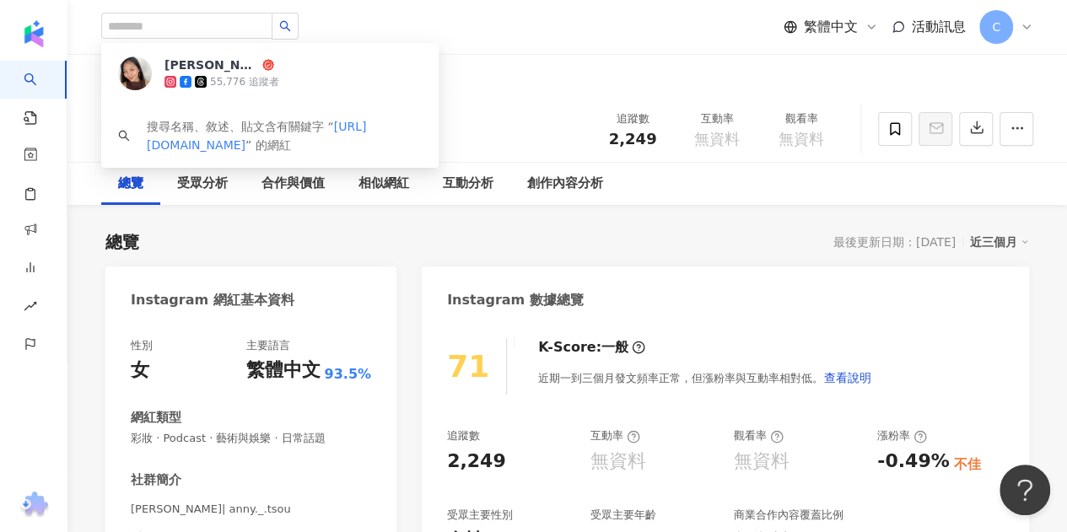
scroll to position [0, 0]
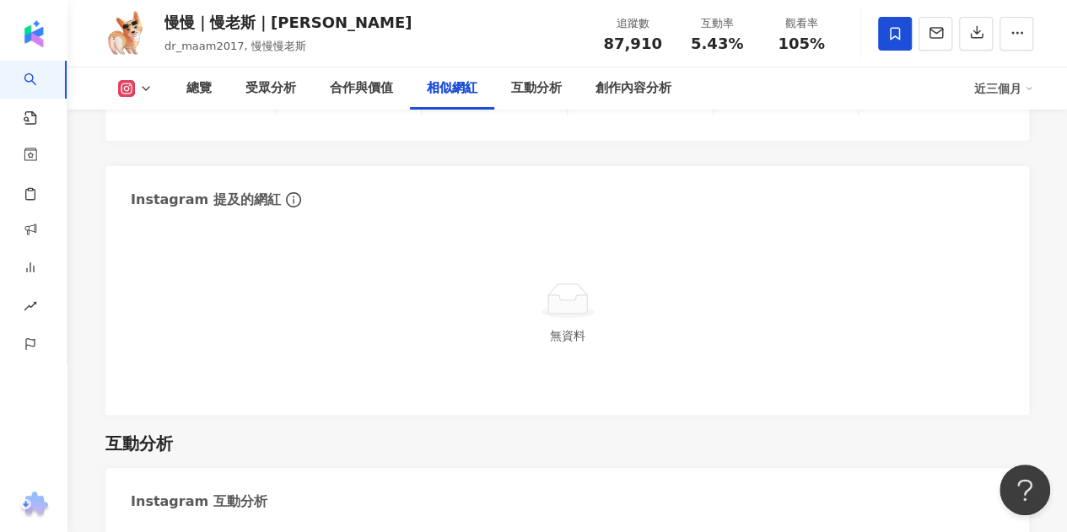
scroll to position [3399, 0]
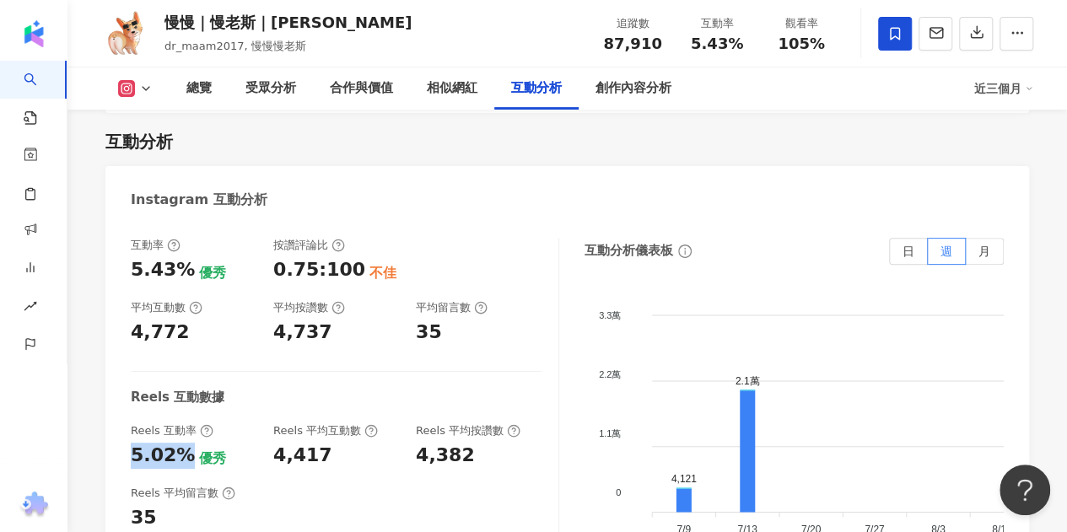
drag, startPoint x: 171, startPoint y: 367, endPoint x: 124, endPoint y: 363, distance: 47.4
click at [124, 363] on div "互動率 5.43% 優秀 按讚評論比 0.75:100 不佳 平均互動數 4,772 平均按讚數 4,737 平均留言數 35 Reels 互動數據 Reel…" at bounding box center [566, 410] width 923 height 379
copy div "5.02%"
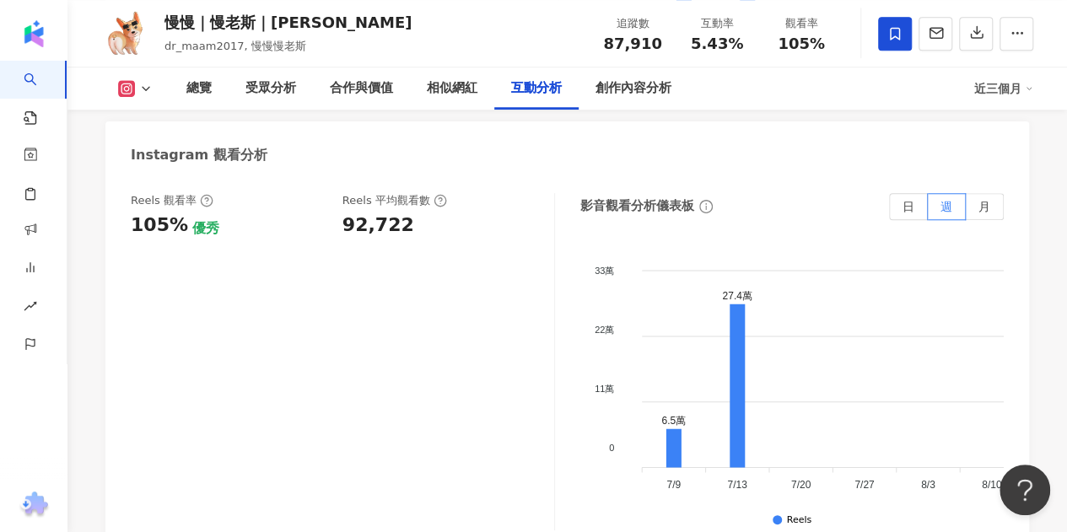
scroll to position [3905, 0]
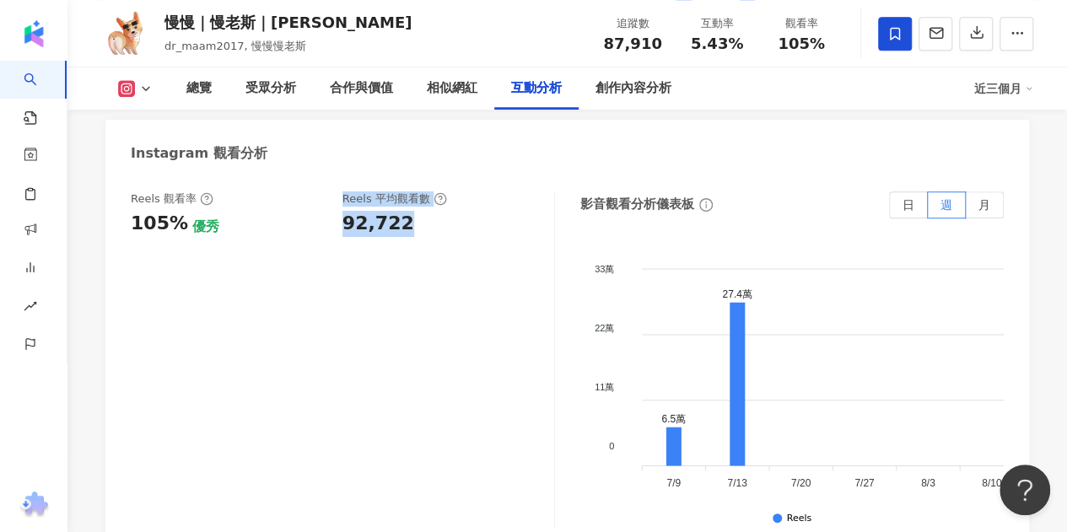
drag, startPoint x: 333, startPoint y: 137, endPoint x: 412, endPoint y: 136, distance: 78.4
click at [412, 191] on div "Reels 觀看率 105% 優秀 Reels 平均觀看數 92,722" at bounding box center [334, 214] width 406 height 46
click at [416, 211] on div "92,722" at bounding box center [439, 224] width 195 height 26
click at [406, 211] on div "92,722" at bounding box center [439, 224] width 195 height 26
click at [405, 211] on div "92,722" at bounding box center [439, 224] width 195 height 26
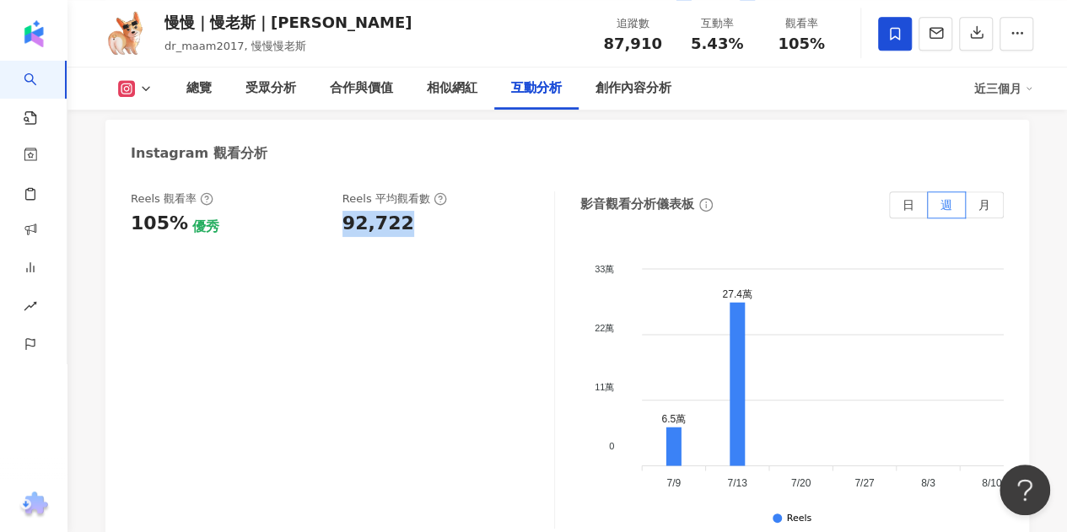
drag, startPoint x: 400, startPoint y: 135, endPoint x: 345, endPoint y: 140, distance: 55.0
click at [345, 211] on div "92,722" at bounding box center [378, 224] width 72 height 26
copy div "92,722"
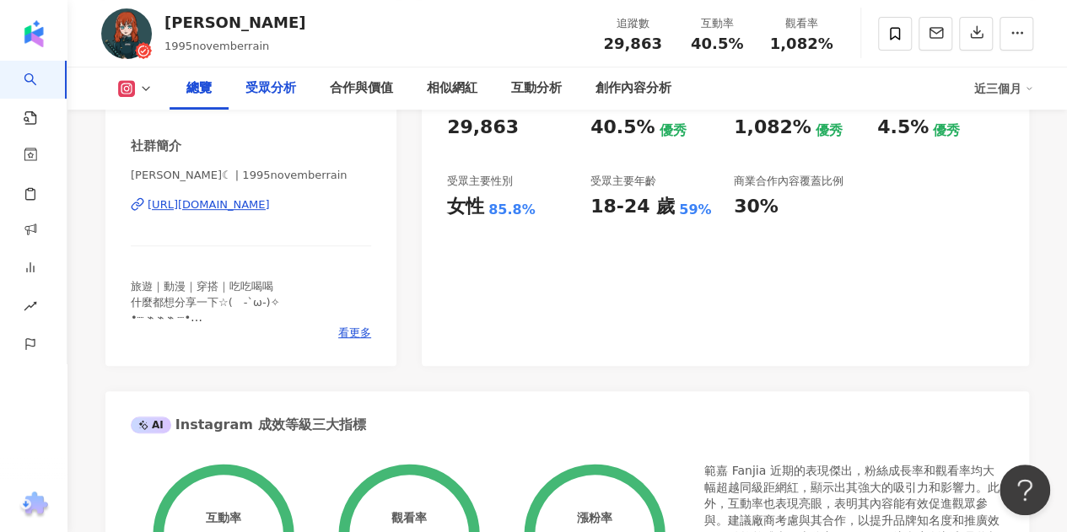
click at [277, 95] on div "受眾分析" at bounding box center [270, 88] width 51 height 20
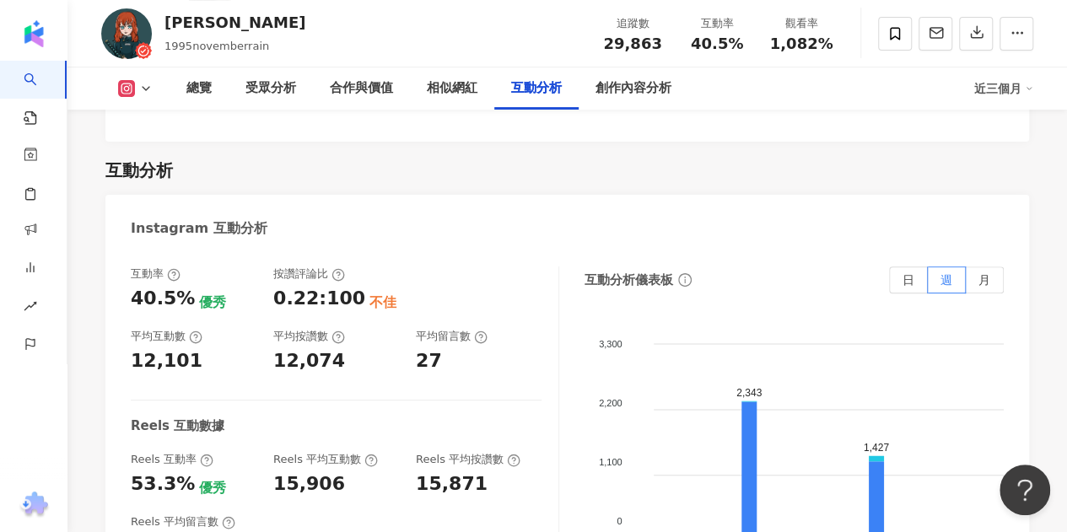
scroll to position [3425, 0]
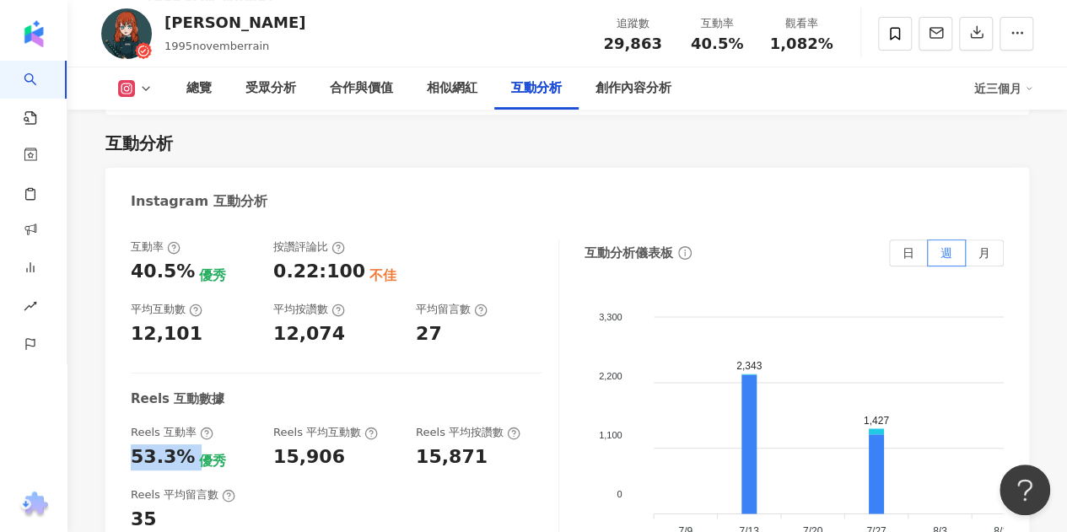
drag, startPoint x: 170, startPoint y: 371, endPoint x: 130, endPoint y: 374, distance: 40.6
click at [131, 444] on div "53.3% 優秀" at bounding box center [194, 457] width 126 height 26
copy div "53.3%"
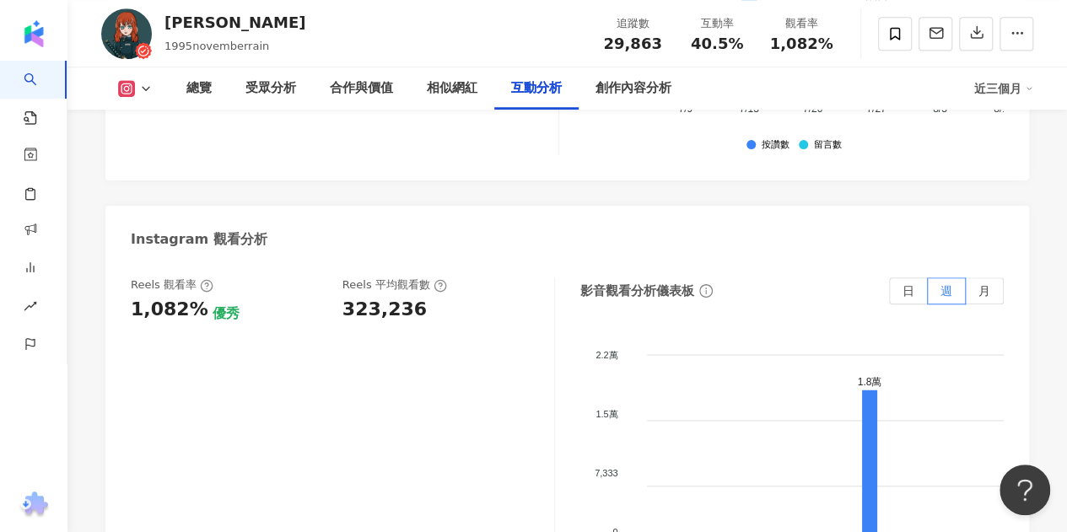
scroll to position [3847, 0]
drag, startPoint x: 343, startPoint y: 225, endPoint x: 468, endPoint y: 239, distance: 125.5
click at [468, 277] on div "Reels 觀看率 1,082% 優秀 Reels 平均觀看數 323,236" at bounding box center [343, 445] width 424 height 337
copy div "323,236"
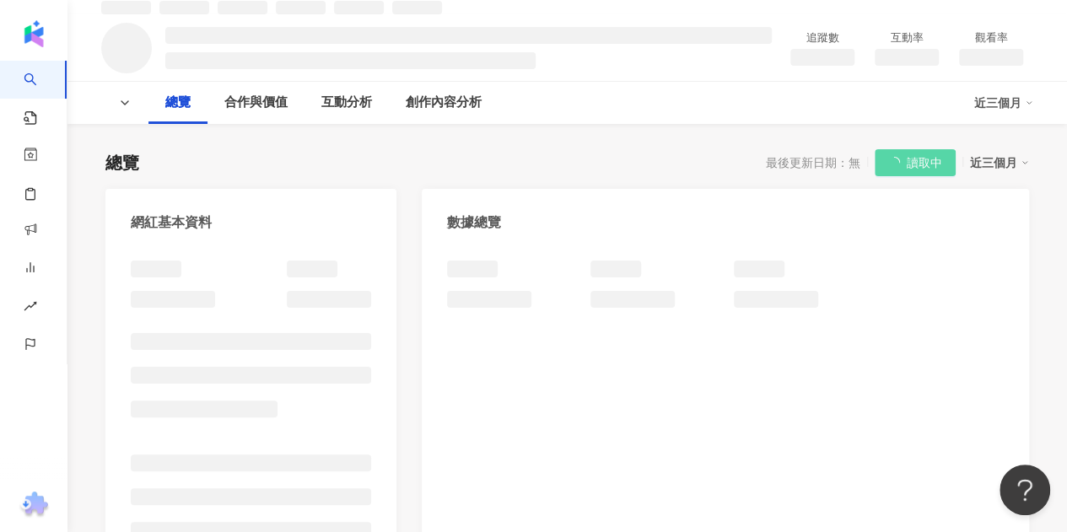
scroll to position [84, 0]
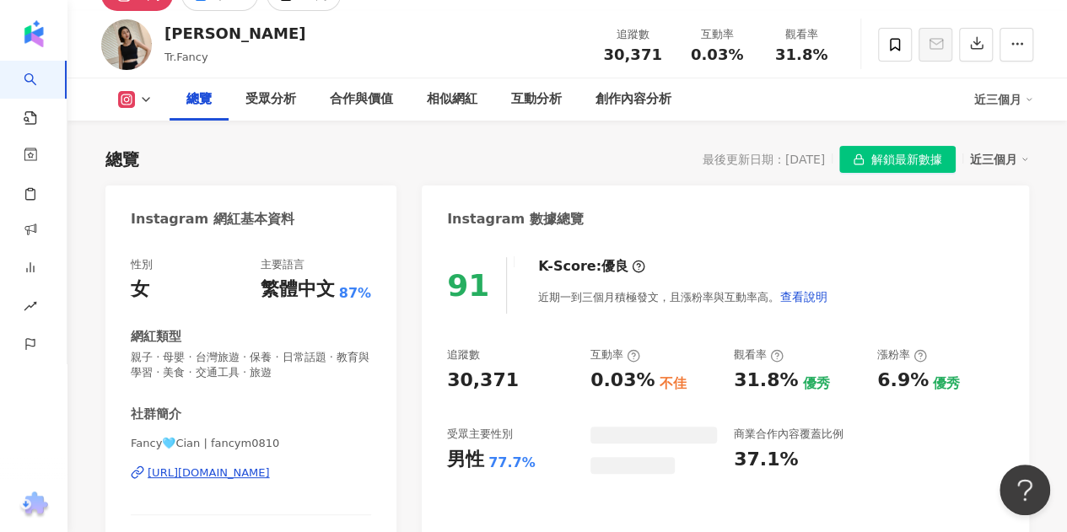
scroll to position [66, 0]
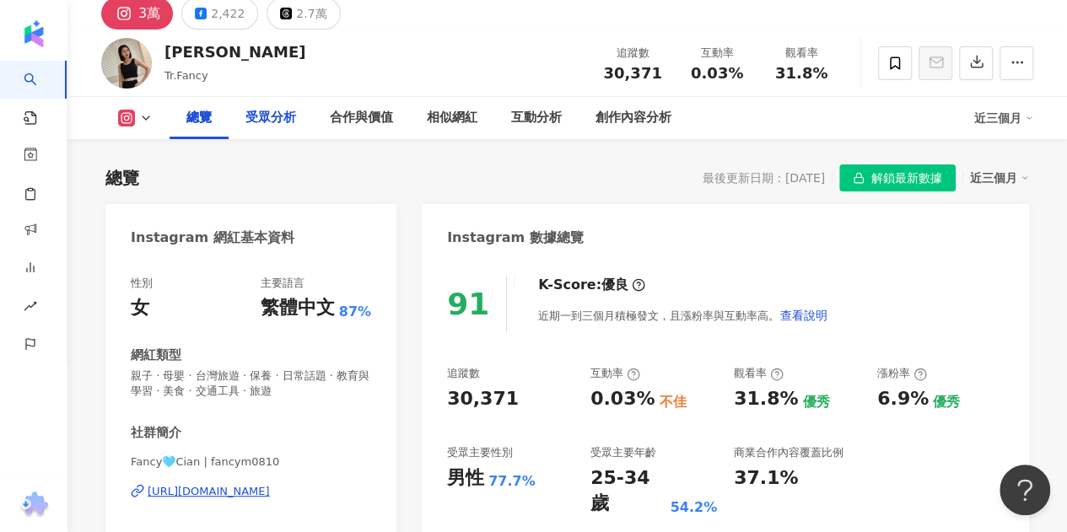
click at [280, 112] on div "受眾分析" at bounding box center [270, 118] width 51 height 20
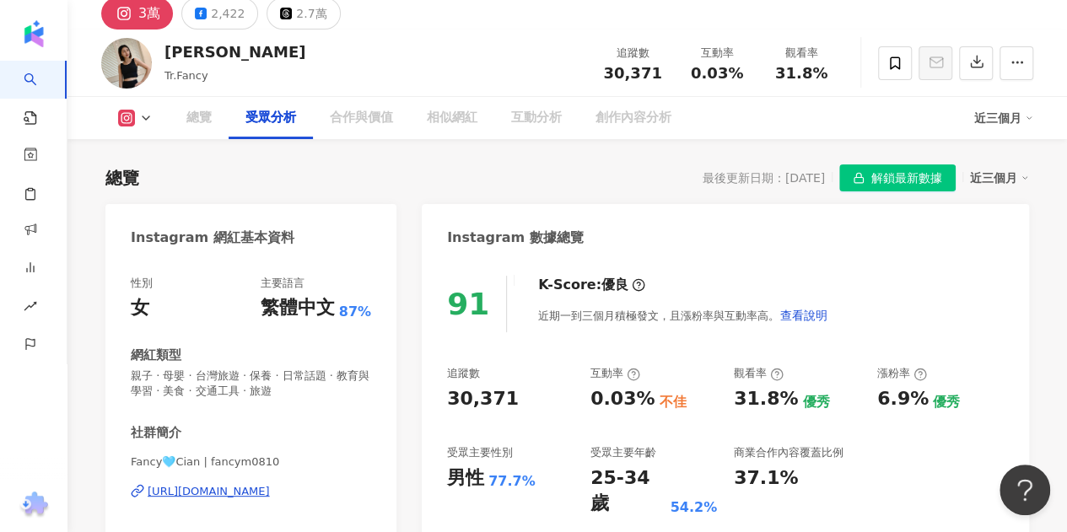
scroll to position [1444, 0]
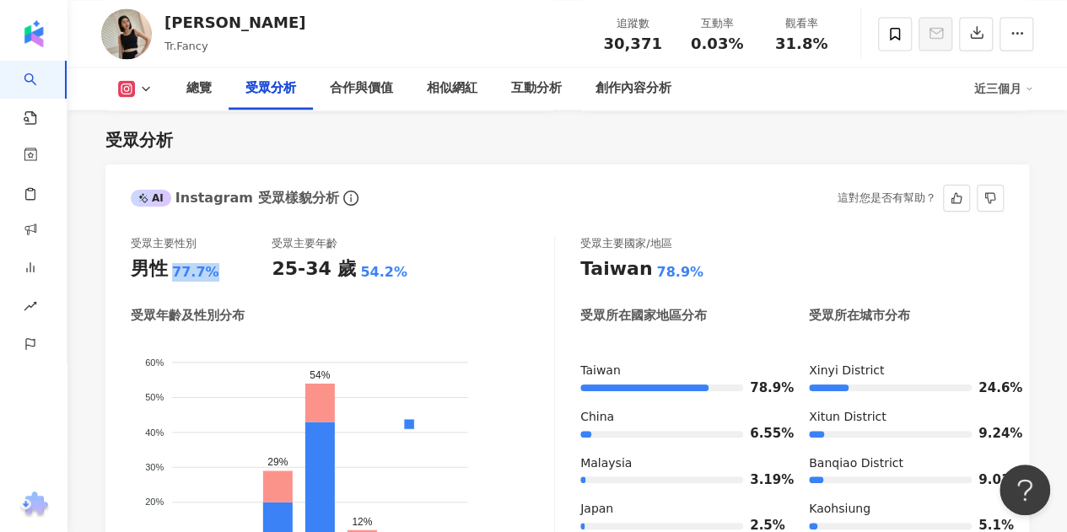
drag, startPoint x: 216, startPoint y: 274, endPoint x: 169, endPoint y: 267, distance: 47.7
click at [164, 274] on div "男性 77.7%" at bounding box center [201, 269] width 141 height 26
copy div "男性 77.7%"
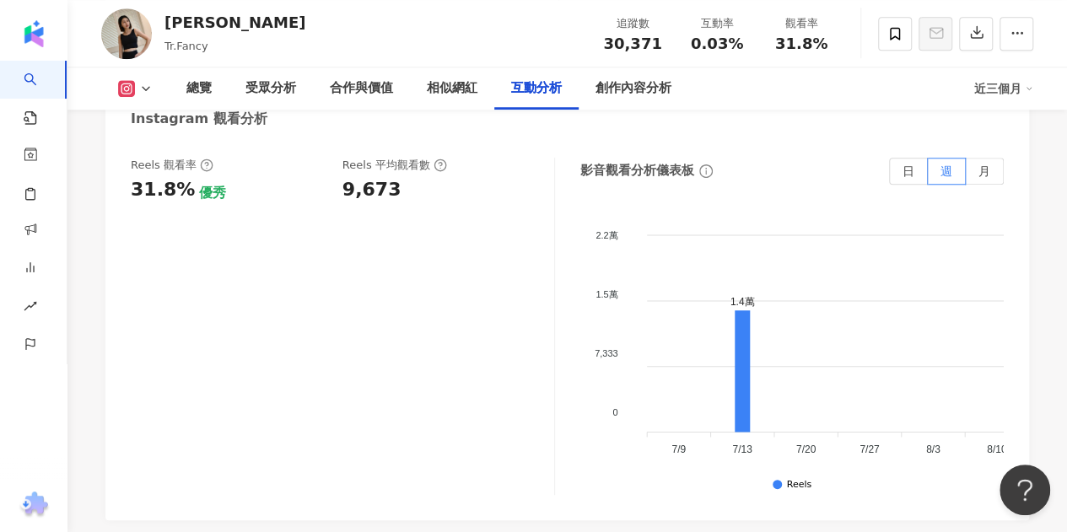
scroll to position [3806, 0]
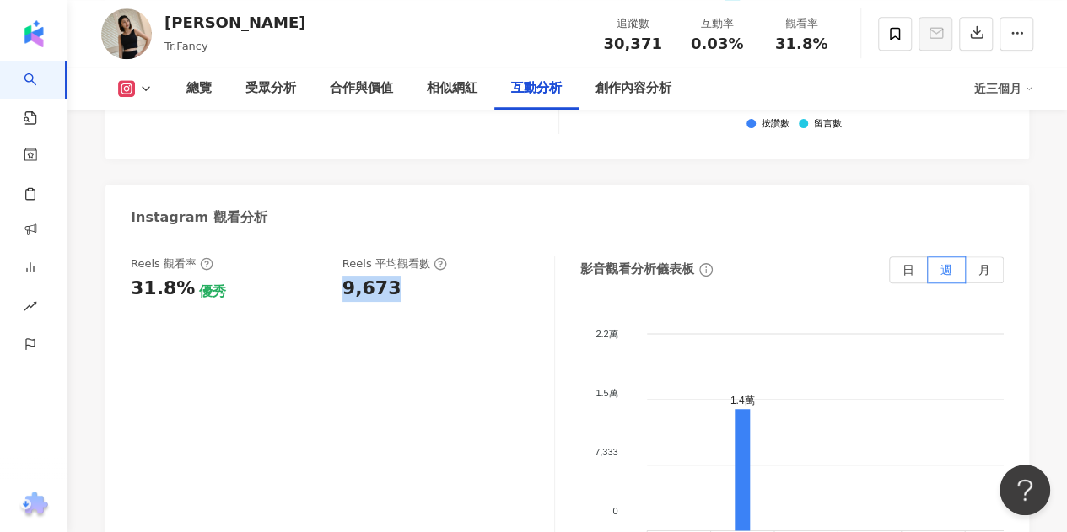
drag, startPoint x: 395, startPoint y: 273, endPoint x: 336, endPoint y: 271, distance: 58.2
click at [336, 271] on div "Reels 觀看率 31.8% 優秀 [PERSON_NAME] 平均觀看數 9,673" at bounding box center [334, 279] width 406 height 46
copy div "9,673"
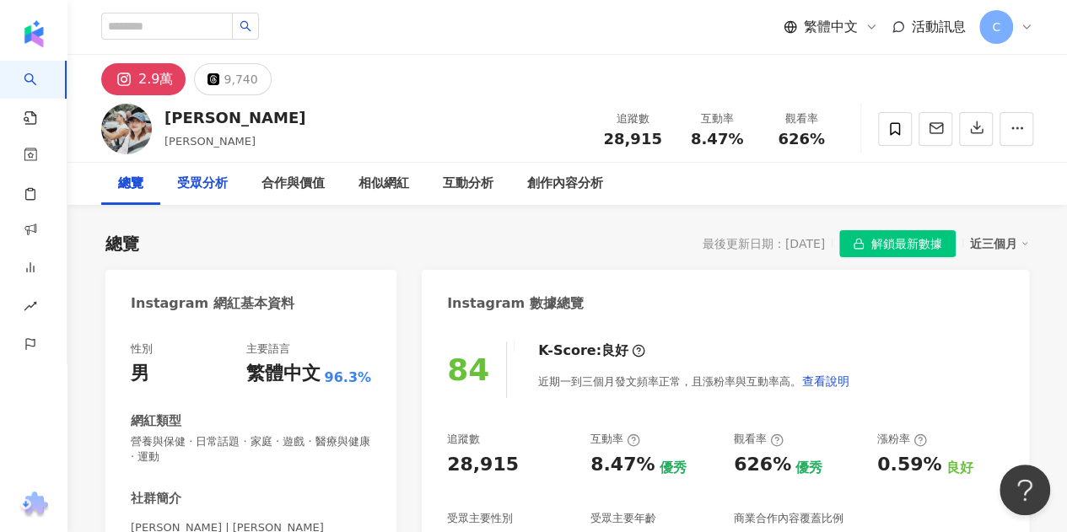
click at [220, 180] on div "受眾分析" at bounding box center [202, 184] width 51 height 20
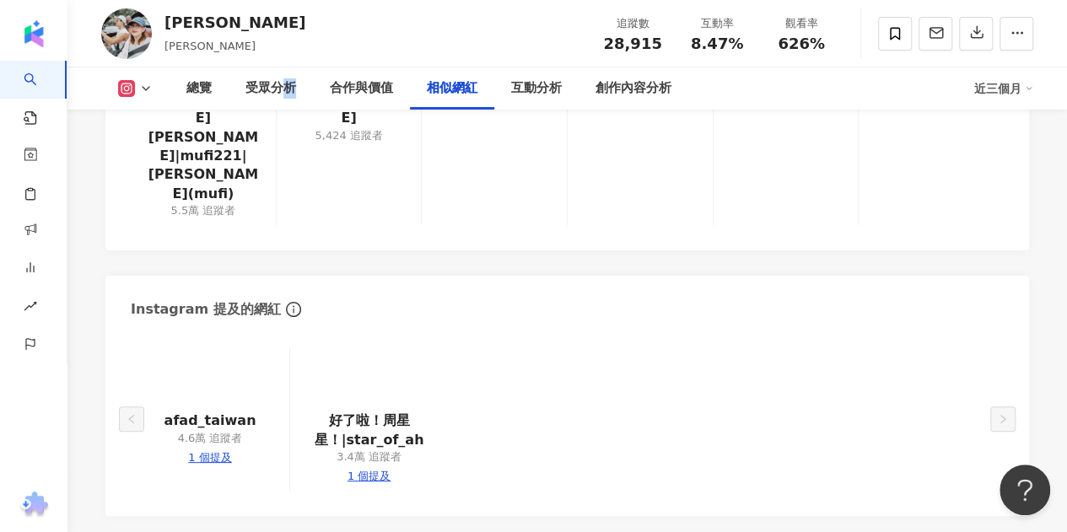
scroll to position [3316, 0]
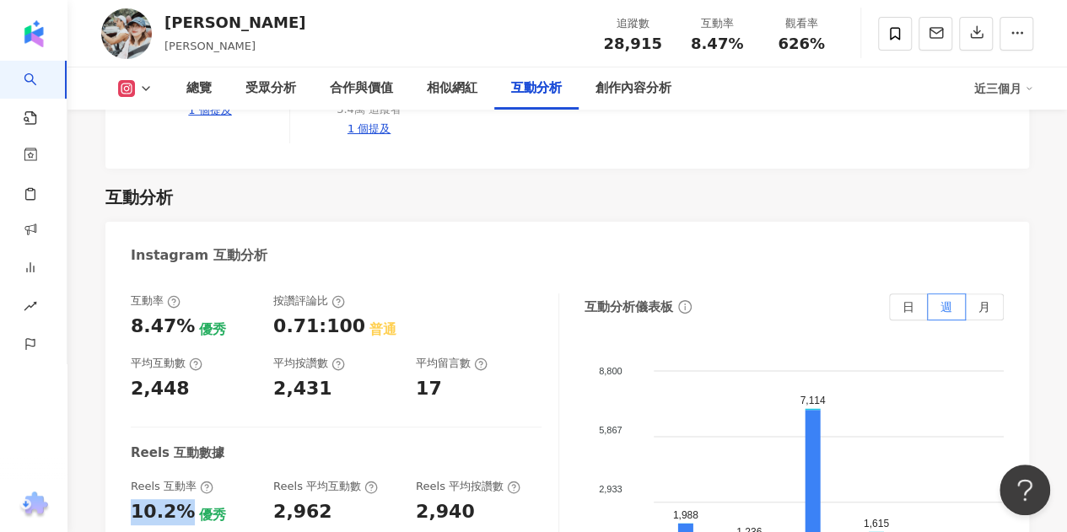
drag, startPoint x: 175, startPoint y: 395, endPoint x: 117, endPoint y: 393, distance: 58.2
click at [117, 393] on div "互動率 8.47% 優秀 按讚評論比 0.71:100 普通 平均互動數 2,448 平均按讚數 2,431 平均留言數 17 Reels 互動數據 Reel…" at bounding box center [566, 466] width 923 height 379
copy div "10.2%"
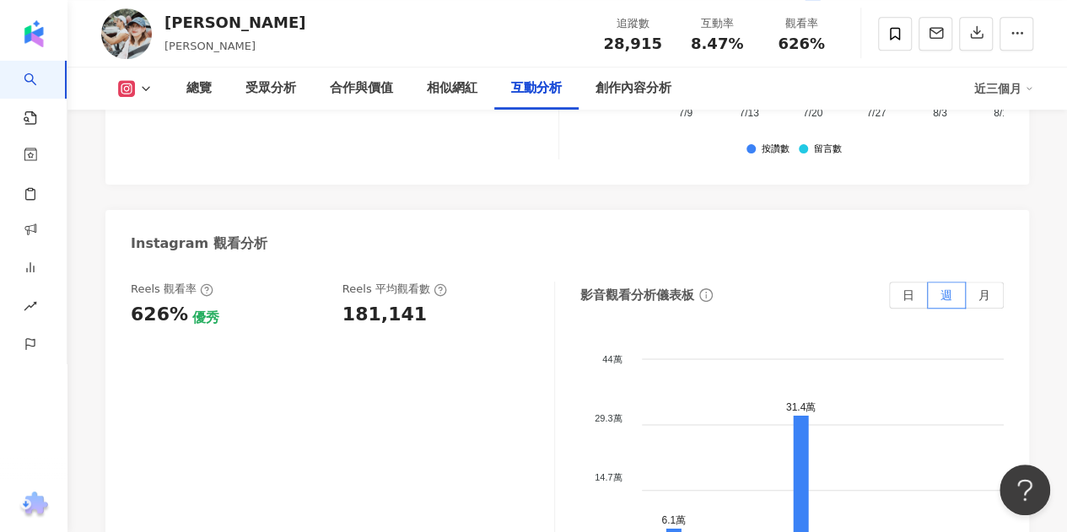
scroll to position [3822, 0]
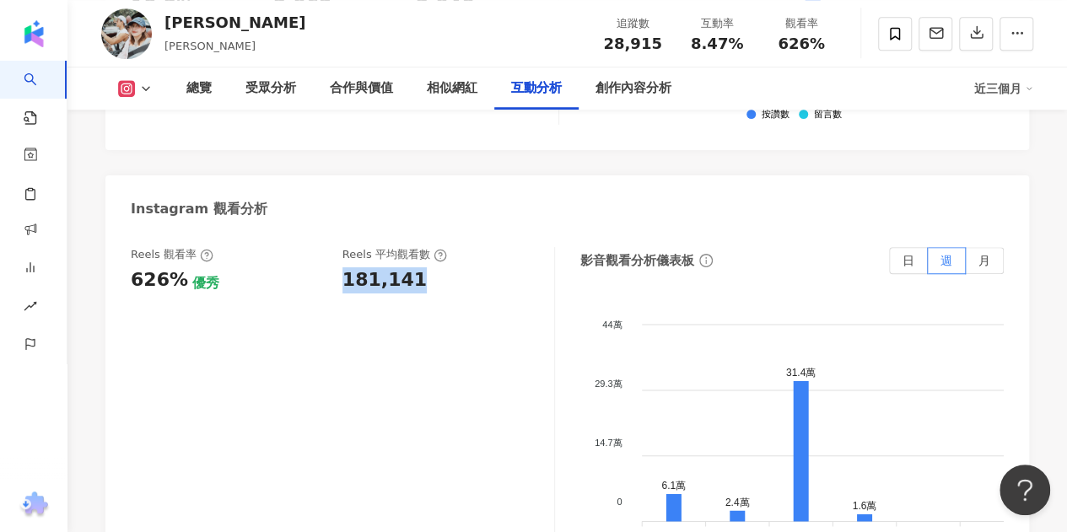
drag, startPoint x: 346, startPoint y: 157, endPoint x: 427, endPoint y: 171, distance: 82.2
click at [427, 247] on div "Reels 觀看率 626% 優秀 [PERSON_NAME] 平均觀看數 181,141" at bounding box center [334, 270] width 406 height 46
copy div "181,141"
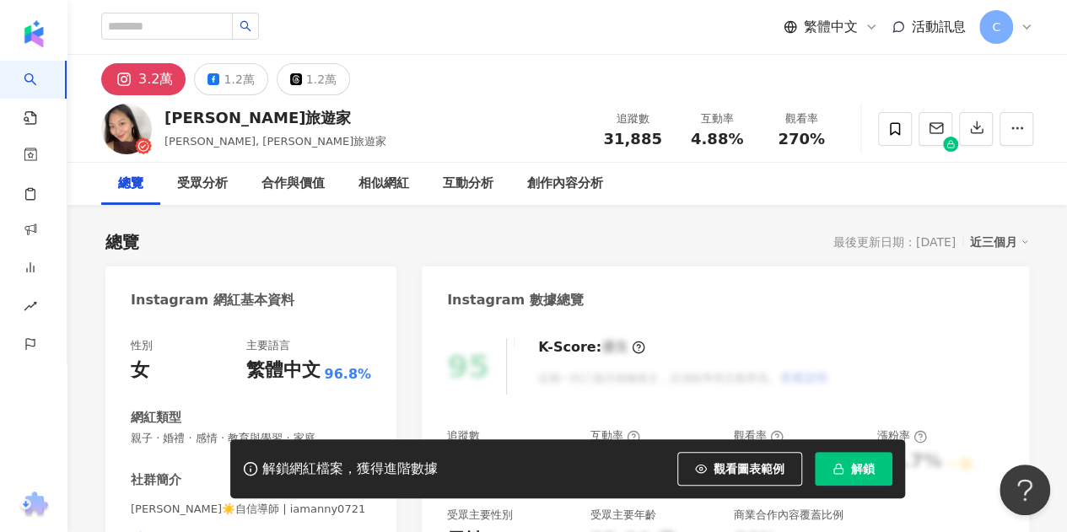
scroll to position [84, 0]
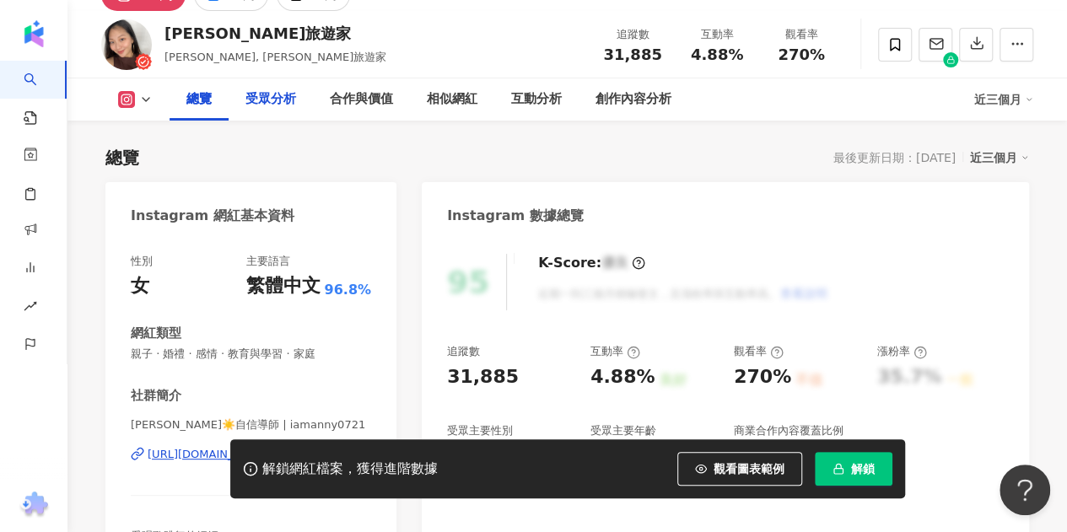
click at [248, 97] on div "受眾分析" at bounding box center [270, 99] width 51 height 20
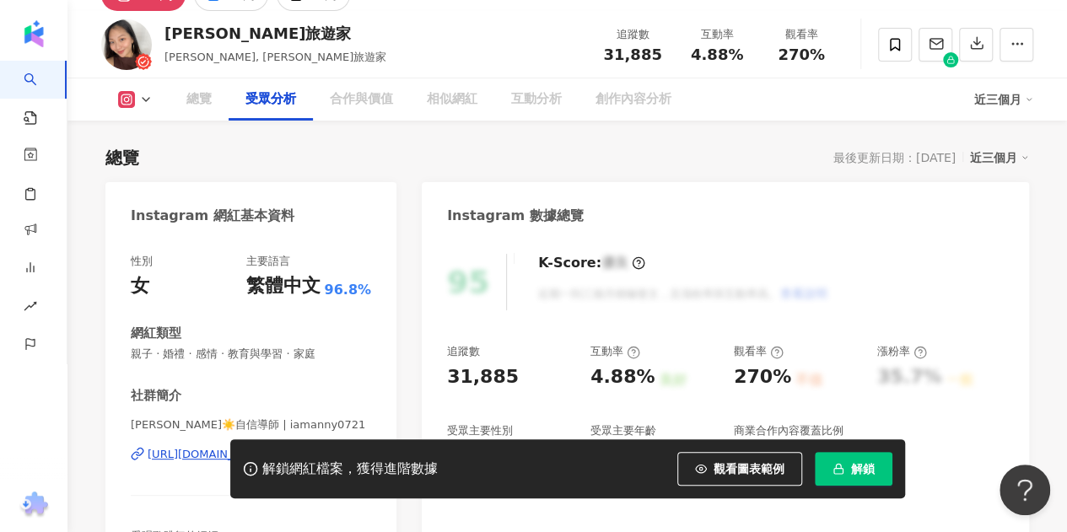
click at [842, 468] on icon "button" at bounding box center [838, 469] width 12 height 12
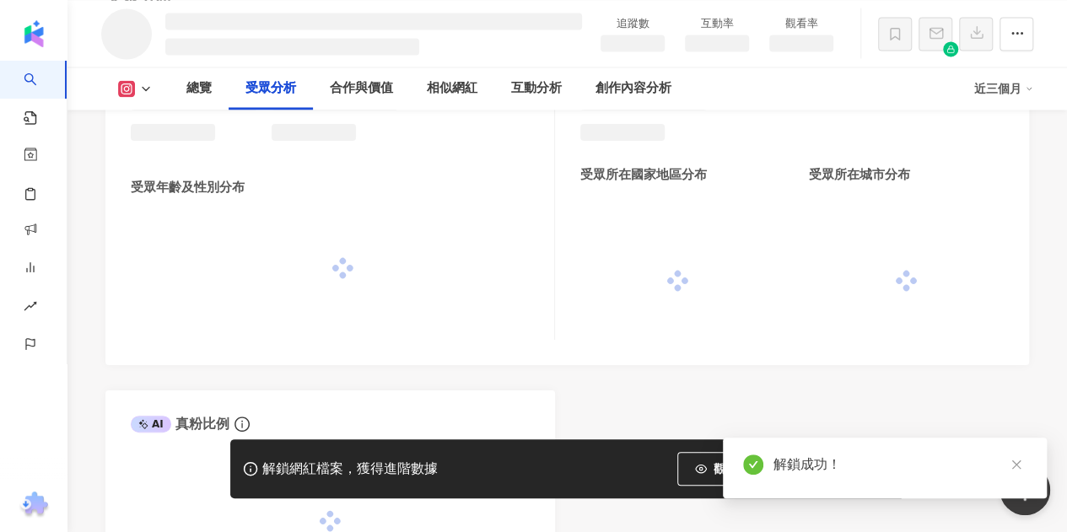
scroll to position [1390, 0]
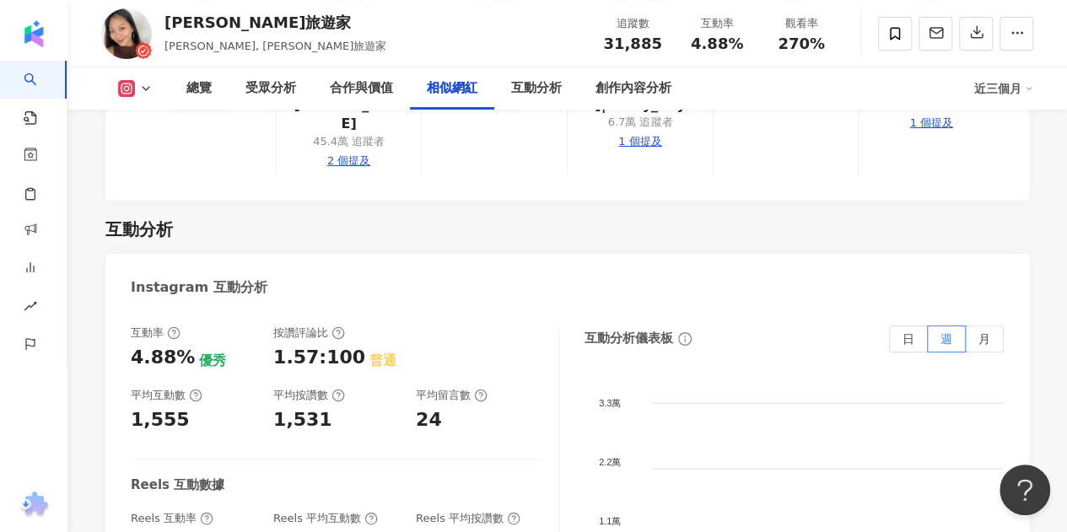
scroll to position [3464, 0]
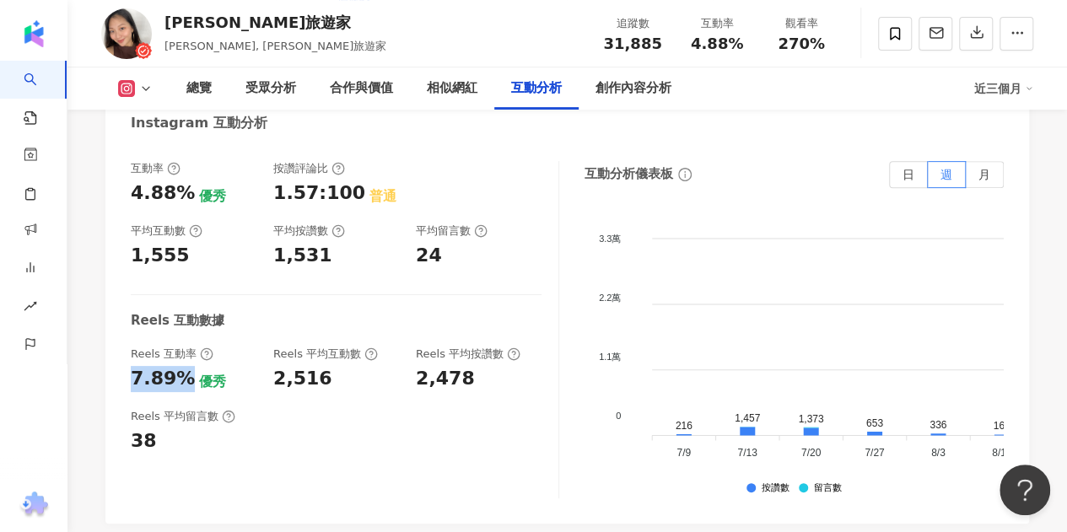
drag, startPoint x: 184, startPoint y: 306, endPoint x: 110, endPoint y: 303, distance: 74.3
click at [110, 303] on div "互動率 4.88% 優秀 按讚評論比 1.57:100 普通 平均互動數 1,555 平均按讚數 1,531 平均留言數 24 Reels 互動數據 Reel…" at bounding box center [566, 333] width 923 height 379
copy div "7.89%"
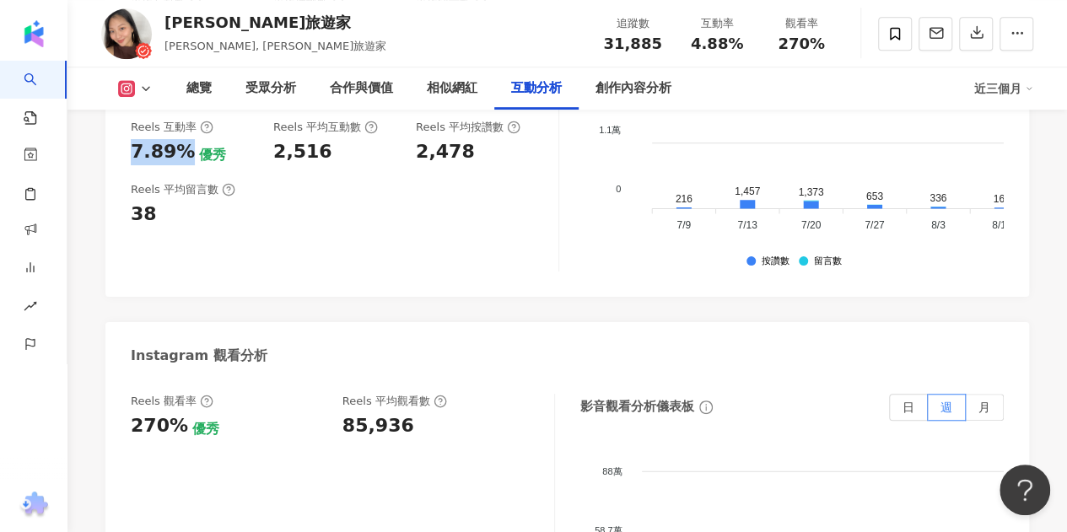
scroll to position [3717, 0]
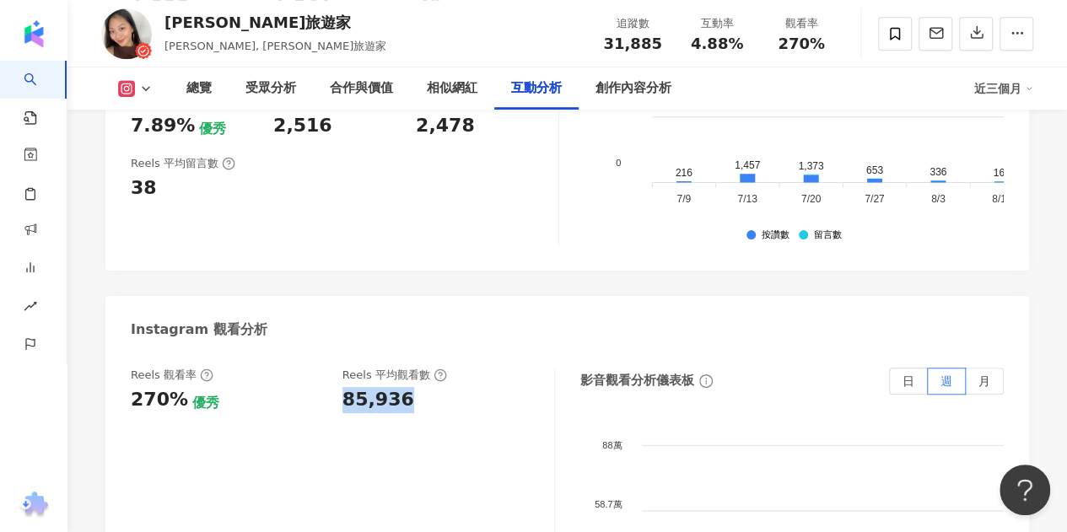
drag, startPoint x: 344, startPoint y: 328, endPoint x: 422, endPoint y: 338, distance: 79.1
click at [422, 368] on div "Reels 觀看率 270% 優秀 Reels 平均觀看數 85,936" at bounding box center [343, 536] width 424 height 337
copy div "85,936"
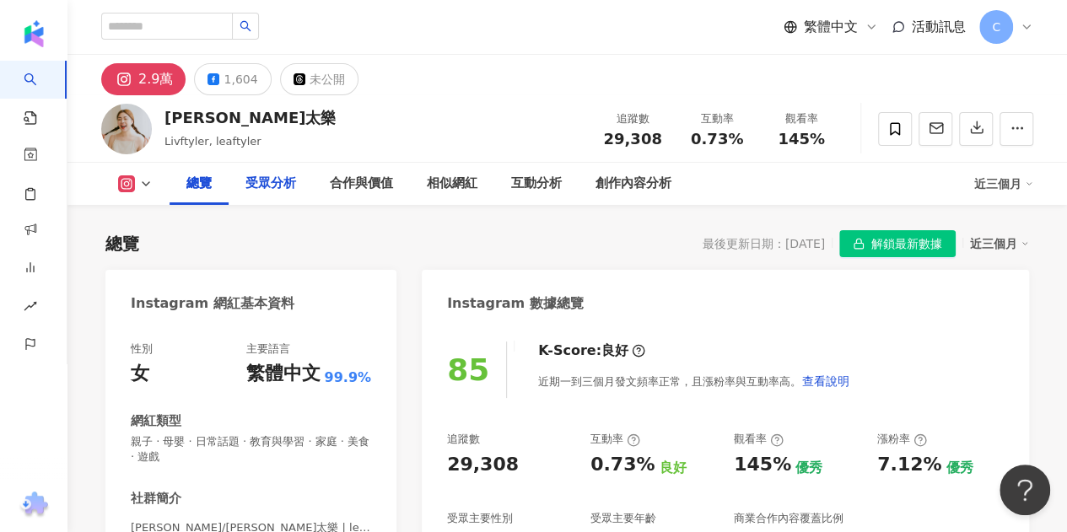
click at [270, 181] on div "受眾分析" at bounding box center [270, 184] width 51 height 20
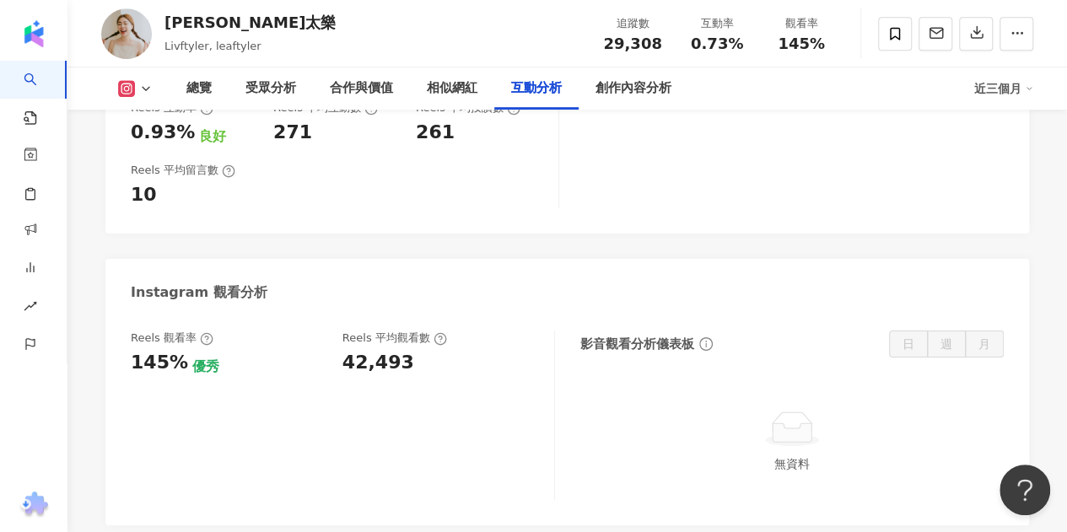
scroll to position [3553, 0]
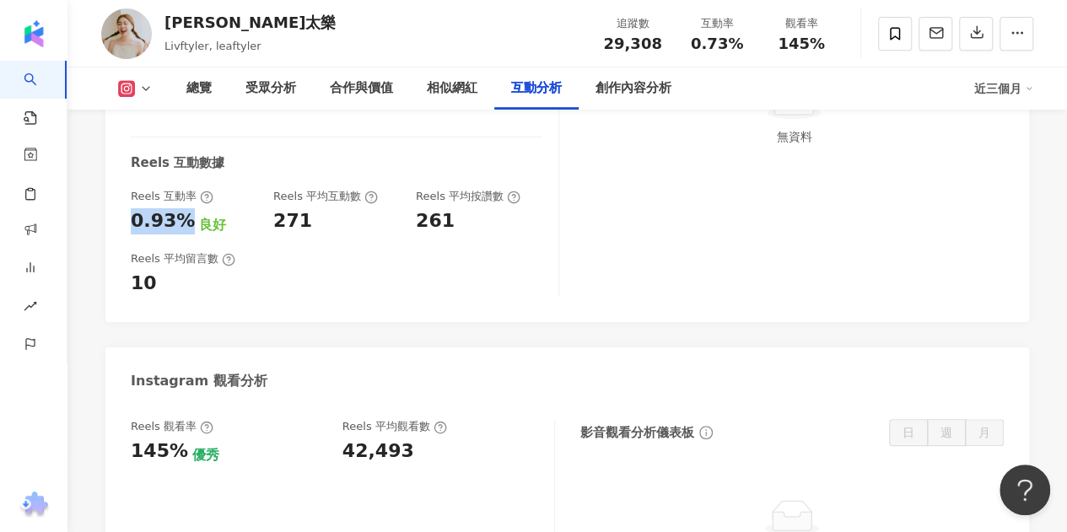
drag, startPoint x: 184, startPoint y: 145, endPoint x: 123, endPoint y: 148, distance: 60.8
click at [123, 148] on div "互動率 0.73% 良好 按讚評論比 6.45:100 優秀 平均互動數 214 平均按讚數 201 平均留言數 13 Reels 互動數據 Reels 互動…" at bounding box center [566, 155] width 923 height 336
copy div "0.93%"
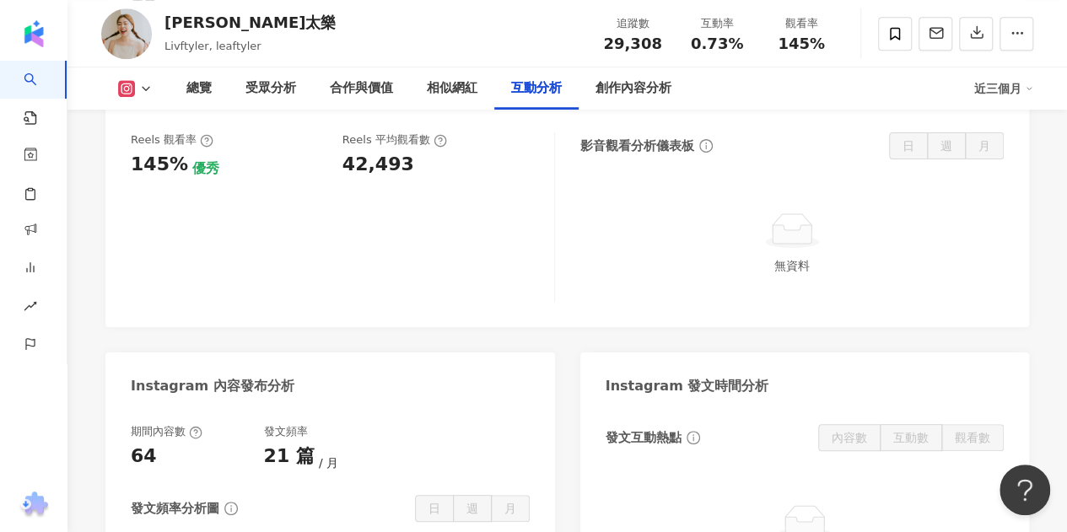
scroll to position [3637, 0]
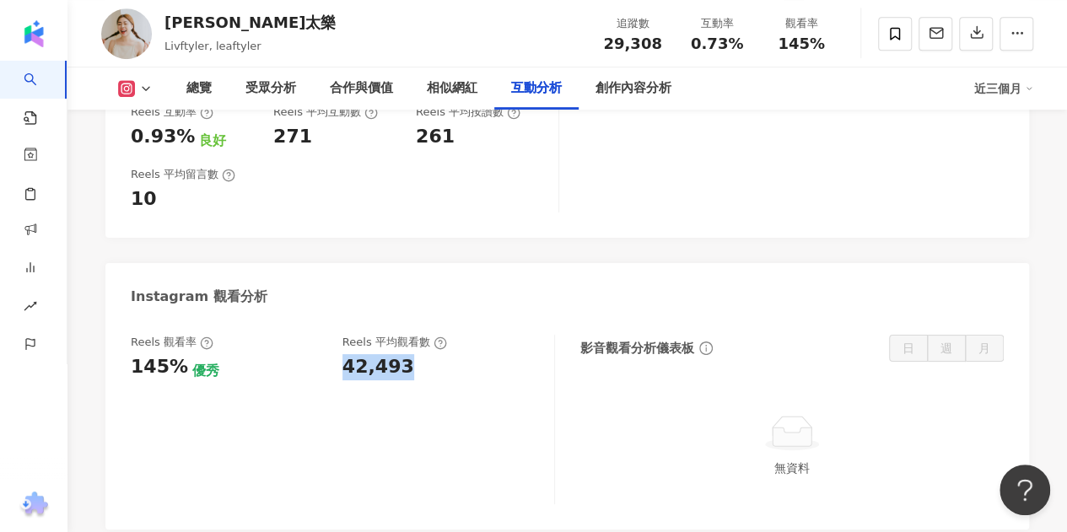
drag, startPoint x: 410, startPoint y: 289, endPoint x: 337, endPoint y: 289, distance: 72.5
click at [337, 335] on div "Reels 觀看率 145% 優秀 Reels 平均觀看數 42,493" at bounding box center [334, 358] width 406 height 46
copy div "42,493"
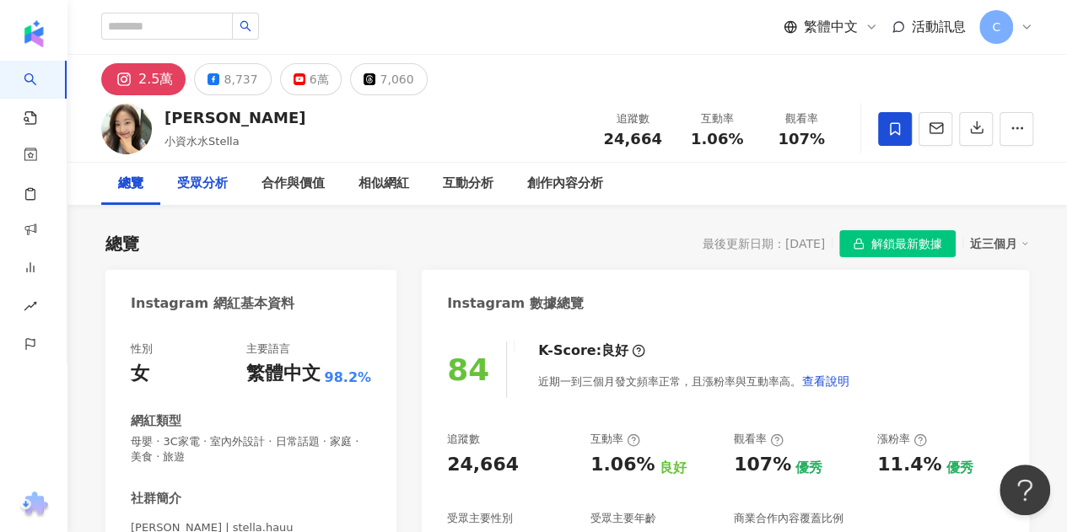
click at [203, 188] on div "受眾分析" at bounding box center [202, 184] width 51 height 20
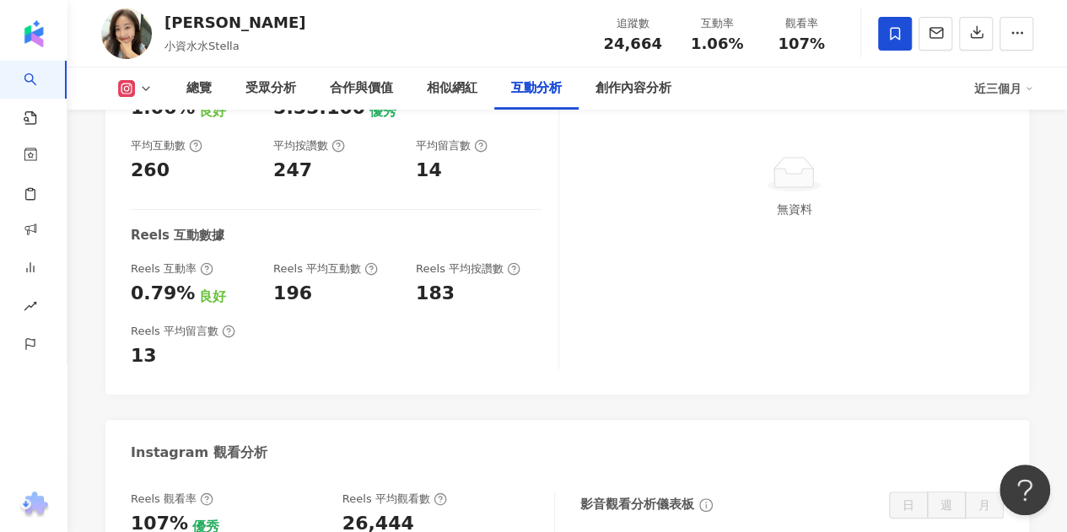
scroll to position [3553, 0]
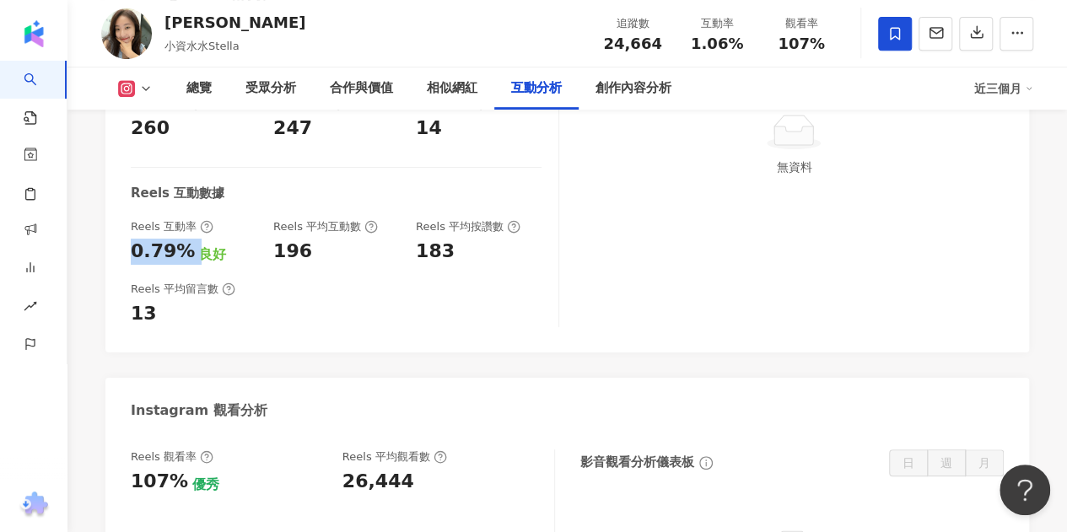
drag, startPoint x: 180, startPoint y: 179, endPoint x: 130, endPoint y: 168, distance: 51.8
click at [131, 239] on div "0.79% 良好" at bounding box center [194, 252] width 126 height 26
copy div "0.79%"
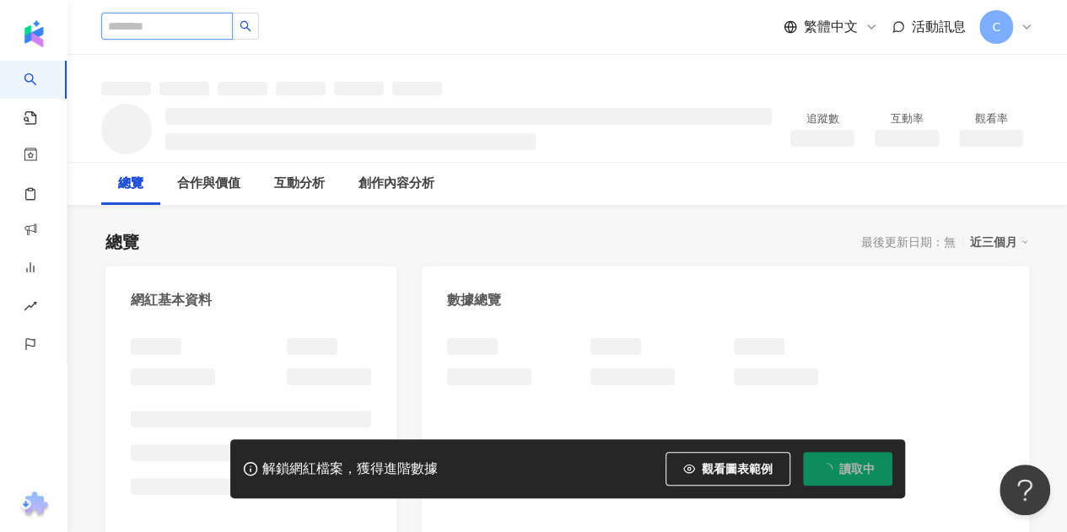
click at [205, 19] on input "search" at bounding box center [167, 26] width 132 height 27
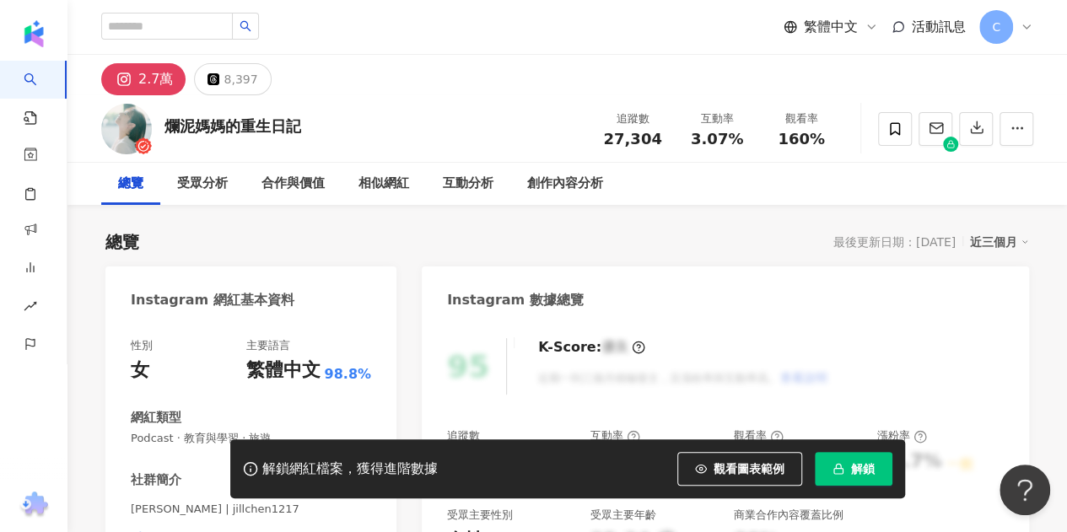
click at [847, 471] on button "解鎖" at bounding box center [854, 469] width 78 height 34
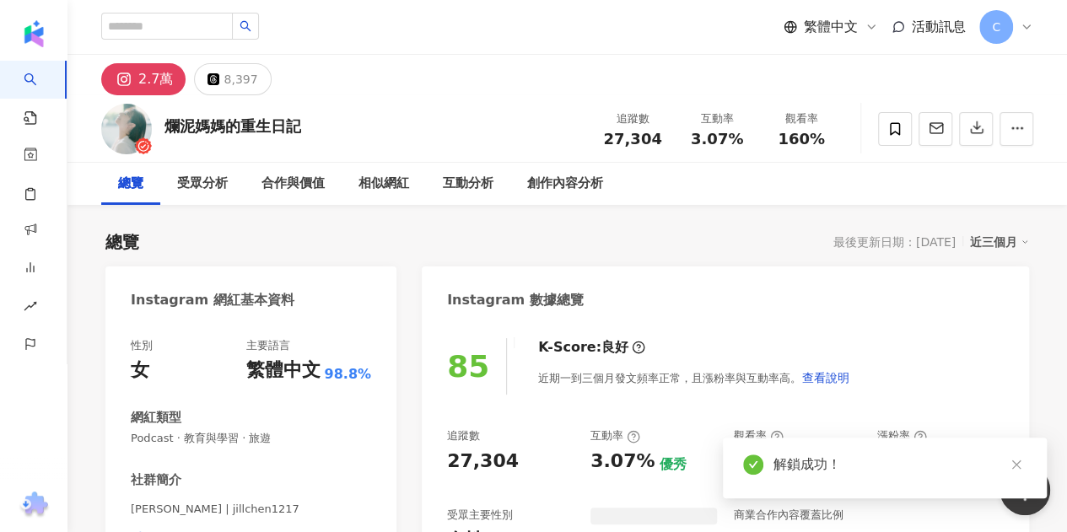
scroll to position [84, 0]
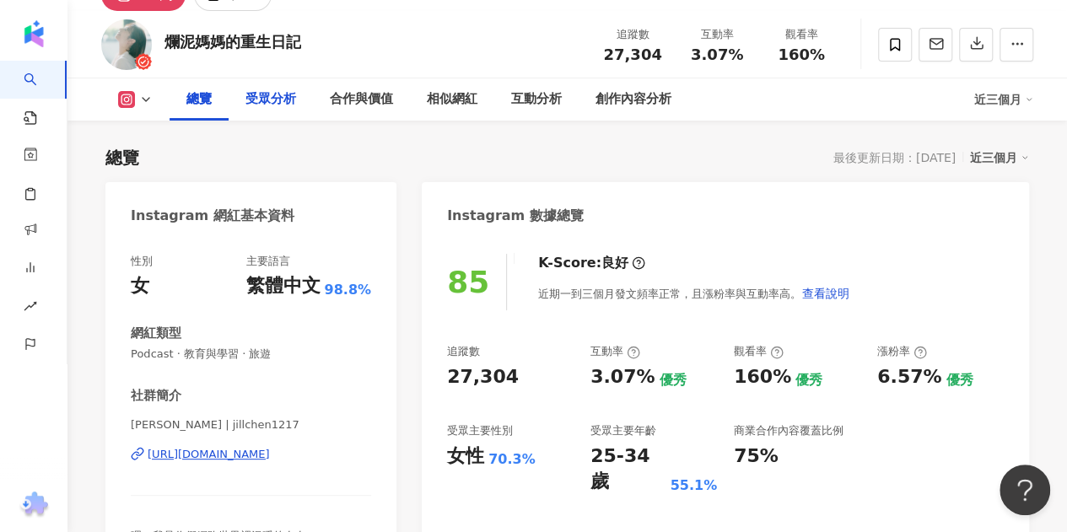
click at [253, 98] on div "受眾分析" at bounding box center [270, 99] width 51 height 20
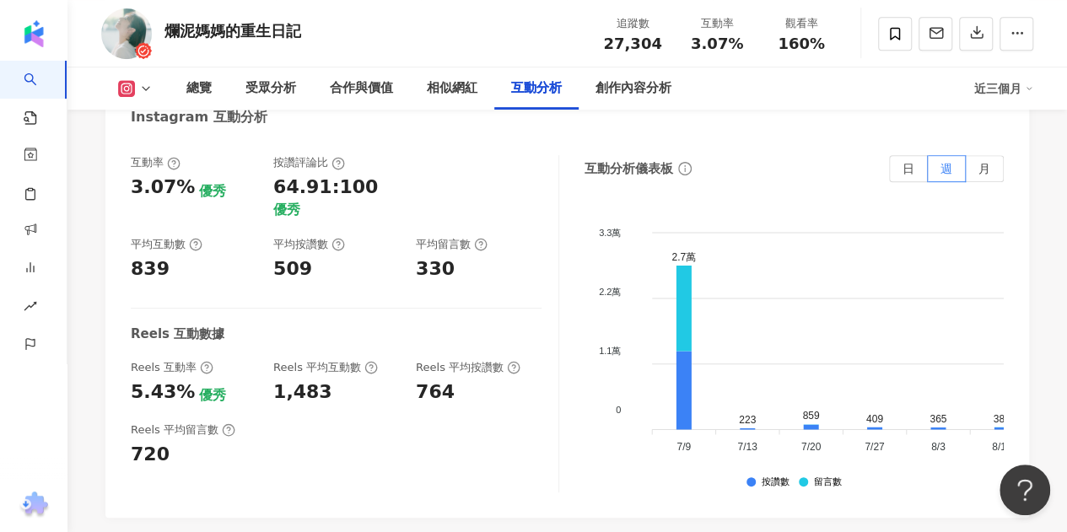
scroll to position [3633, 0]
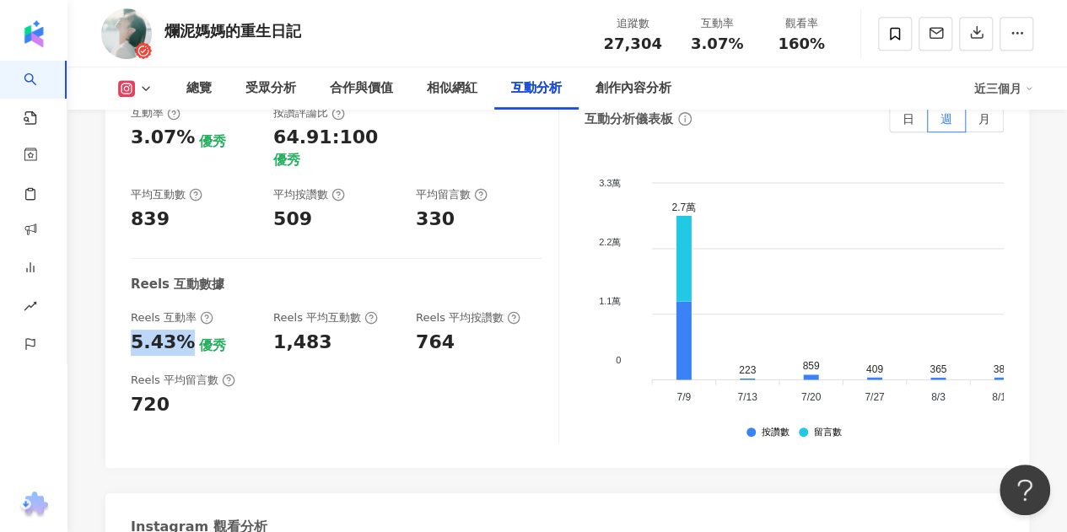
drag, startPoint x: 187, startPoint y: 183, endPoint x: 85, endPoint y: 181, distance: 102.0
copy div "5.43%"
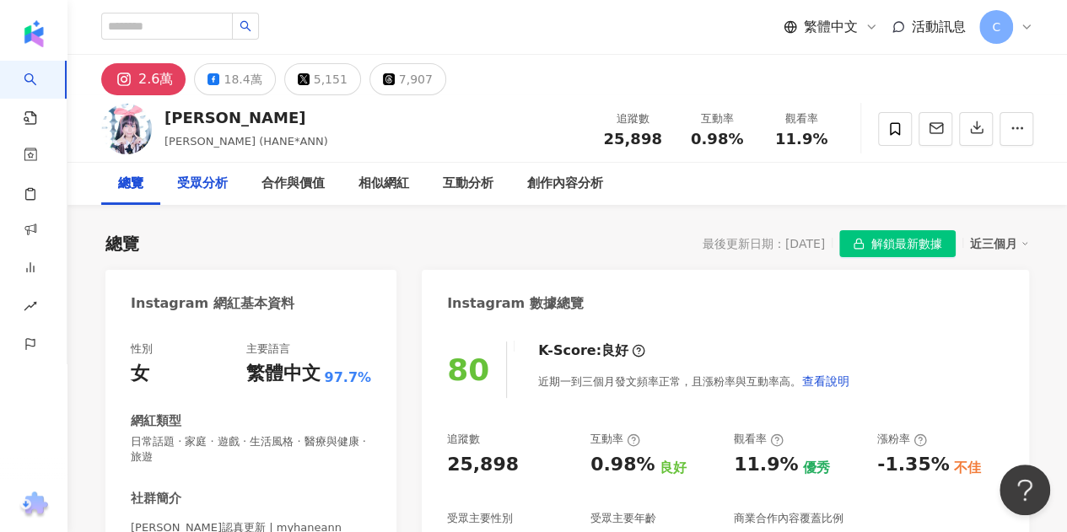
click at [223, 181] on div "受眾分析" at bounding box center [202, 184] width 51 height 20
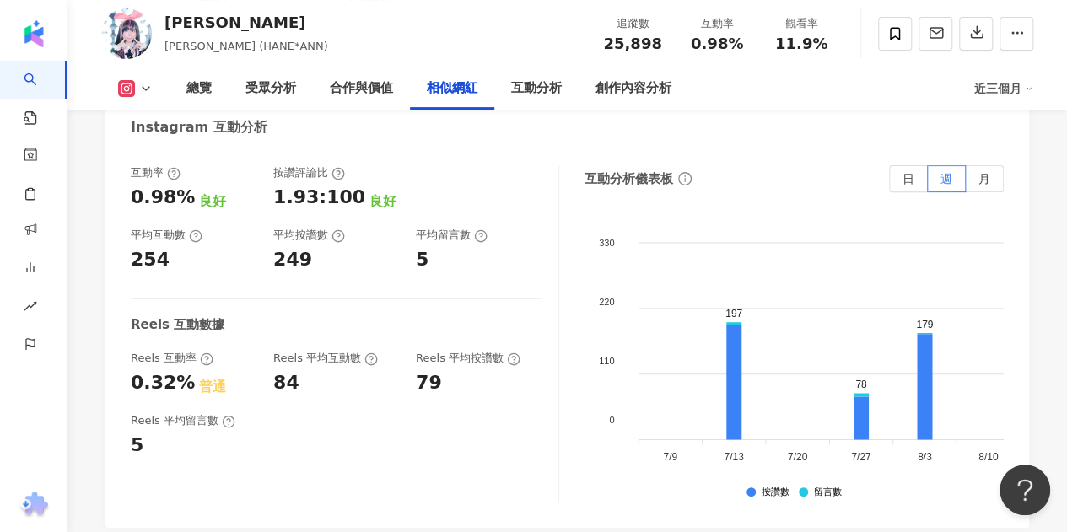
scroll to position [3424, 0]
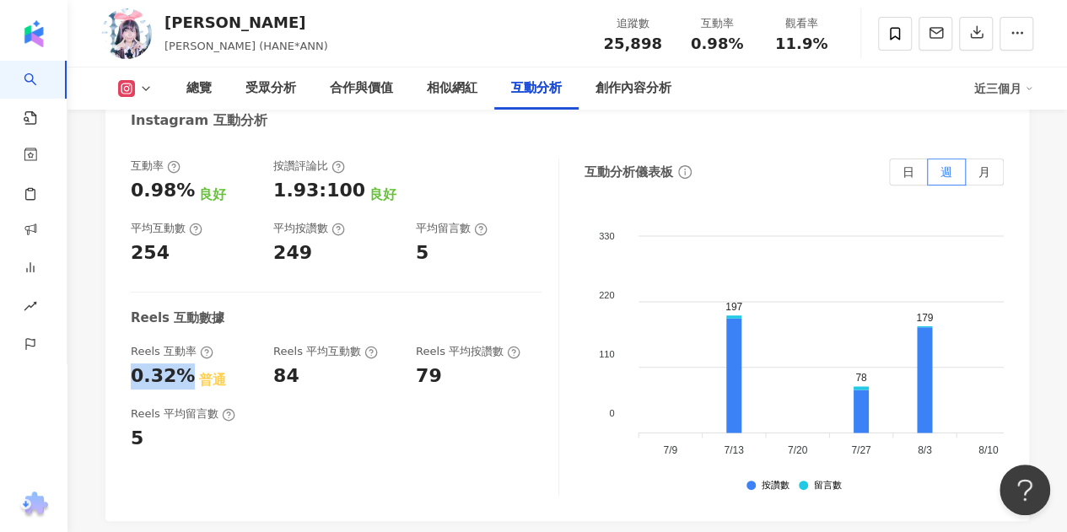
drag, startPoint x: 181, startPoint y: 339, endPoint x: 116, endPoint y: 330, distance: 65.6
click at [116, 330] on div "互動率 0.98% 良好 按讚評論比 1.93:100 良好 平均互動數 254 平均按讚數 249 平均留言數 5 Reels 互動數據 Reels 互動率…" at bounding box center [566, 331] width 923 height 379
copy div "0.32%"
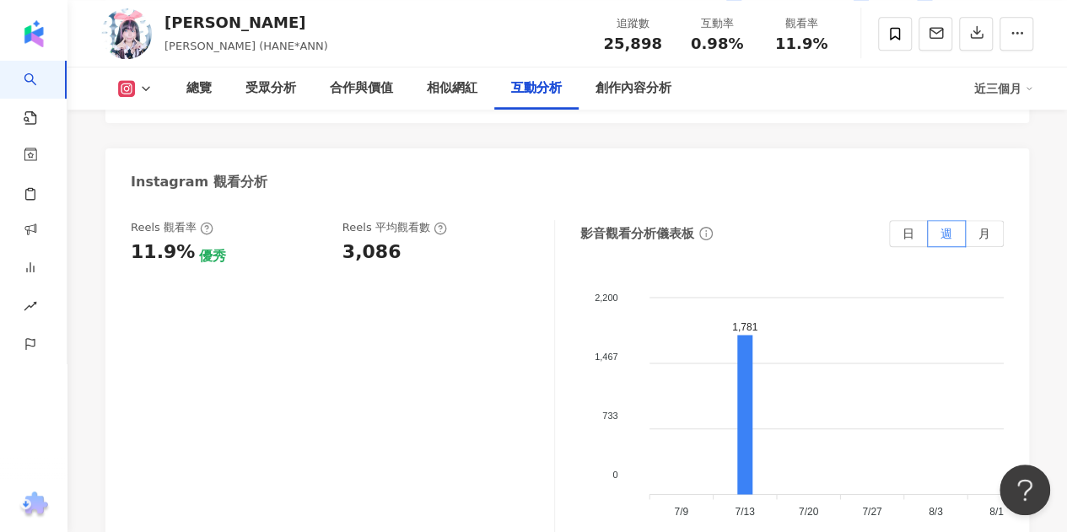
scroll to position [3761, 0]
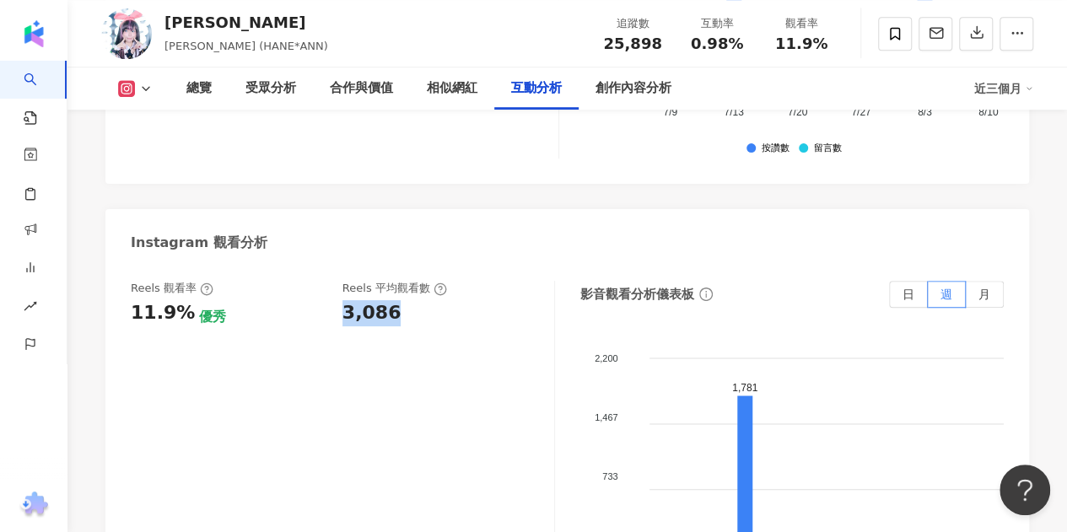
drag, startPoint x: 341, startPoint y: 275, endPoint x: 400, endPoint y: 276, distance: 59.0
click at [399, 281] on div "Reels 觀看率 11.9% 優秀 Reels 平均觀看數 3,086" at bounding box center [334, 304] width 406 height 46
copy div "3,086"
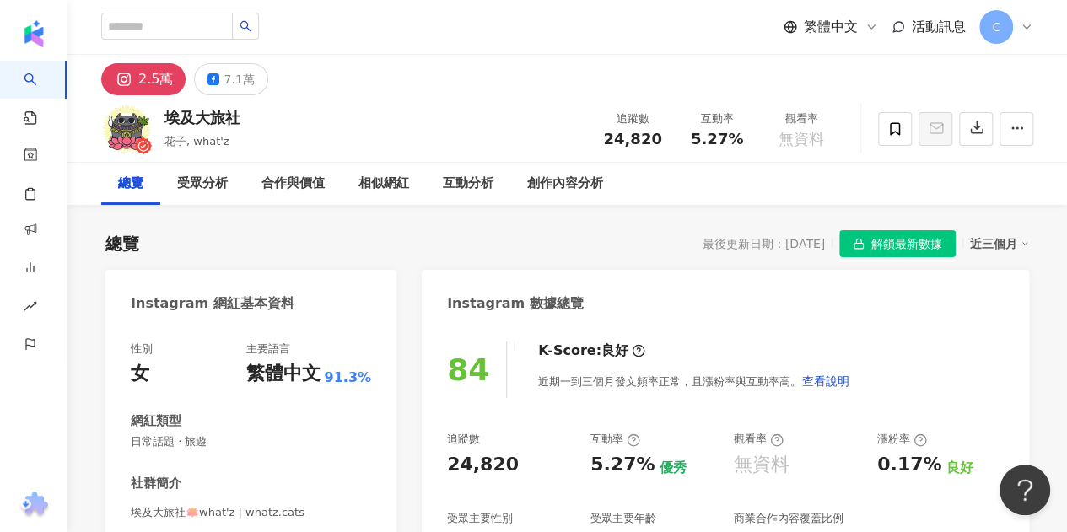
click at [223, 203] on div "受眾分析" at bounding box center [202, 184] width 84 height 42
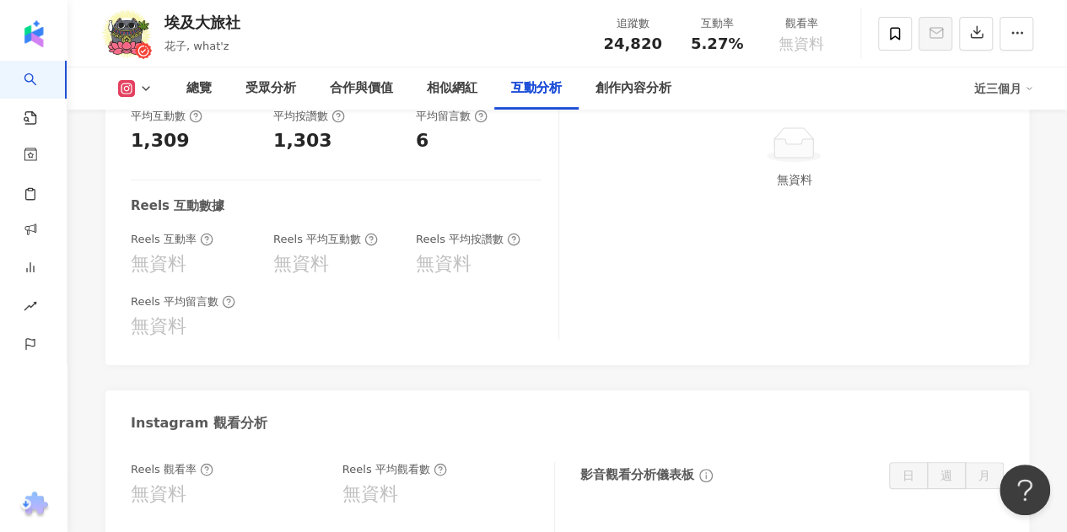
scroll to position [3225, 0]
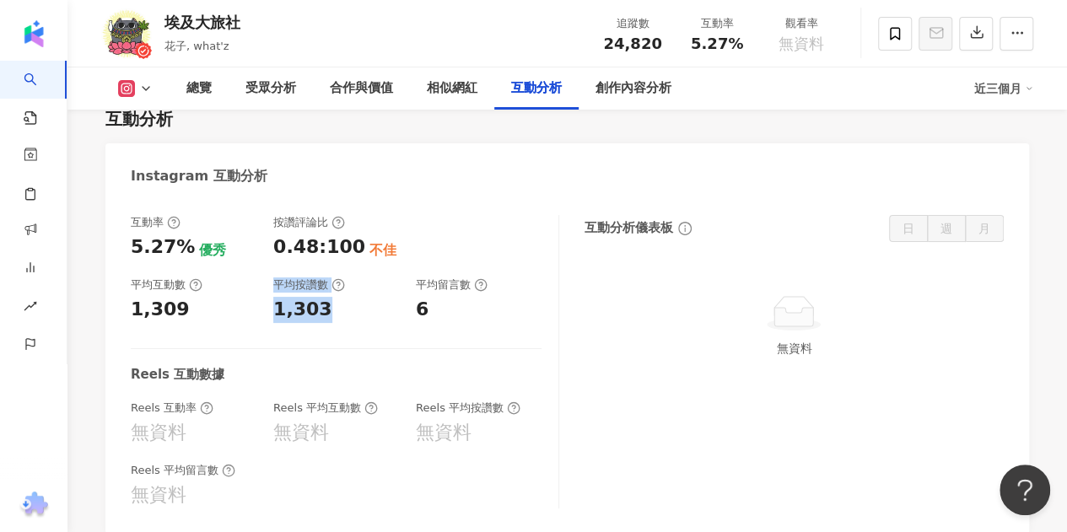
drag, startPoint x: 322, startPoint y: 318, endPoint x: 263, endPoint y: 312, distance: 59.3
click at [263, 312] on div "互動率 5.27% 優秀 按讚評論比 0.48:100 不佳 平均互動數 1,309 平均按讚數 1,303 平均留言數 6" at bounding box center [336, 269] width 411 height 108
copy div "平均按讚數 1,303"
click at [362, 309] on div "1,303" at bounding box center [336, 310] width 126 height 26
drag, startPoint x: 341, startPoint y: 313, endPoint x: 270, endPoint y: 309, distance: 70.9
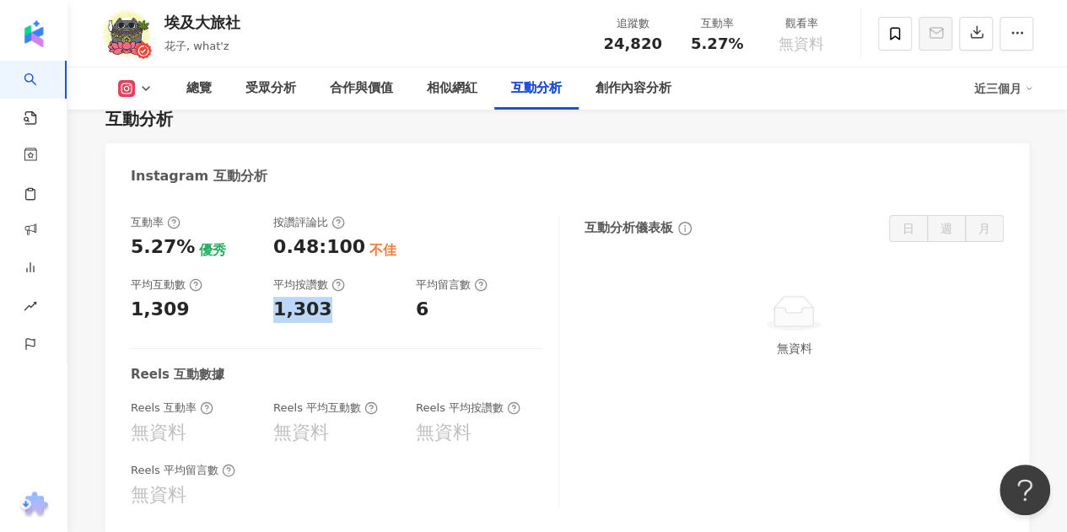
click at [270, 309] on div "互動率 5.27% 優秀 按讚評論比 0.48:100 不佳 平均互動數 1,309 平均按讚數 1,303 平均留言數 6" at bounding box center [336, 269] width 411 height 108
copy div "1,303"
drag, startPoint x: 142, startPoint y: 247, endPoint x: 192, endPoint y: 251, distance: 50.8
click at [192, 251] on div "5.27% 優秀" at bounding box center [194, 247] width 126 height 26
copy div "5.27%"
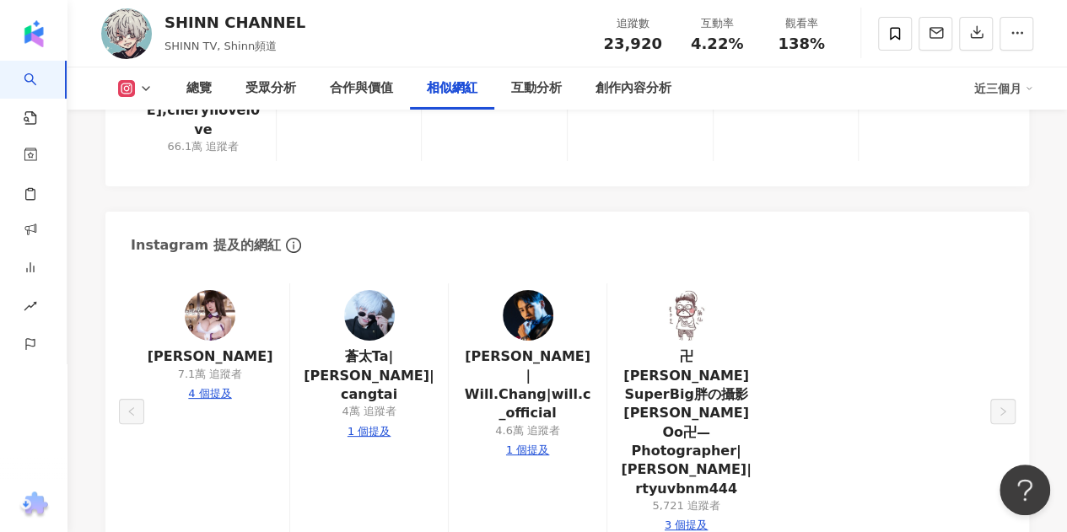
scroll to position [3289, 0]
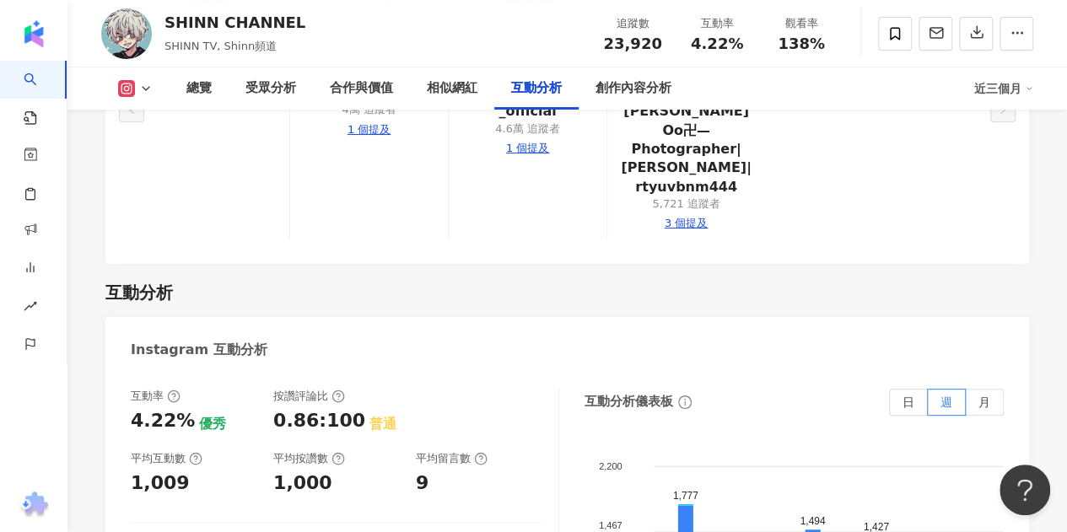
drag, startPoint x: 187, startPoint y: 431, endPoint x: 138, endPoint y: 438, distance: 49.5
drag, startPoint x: 132, startPoint y: 429, endPoint x: 186, endPoint y: 433, distance: 53.2
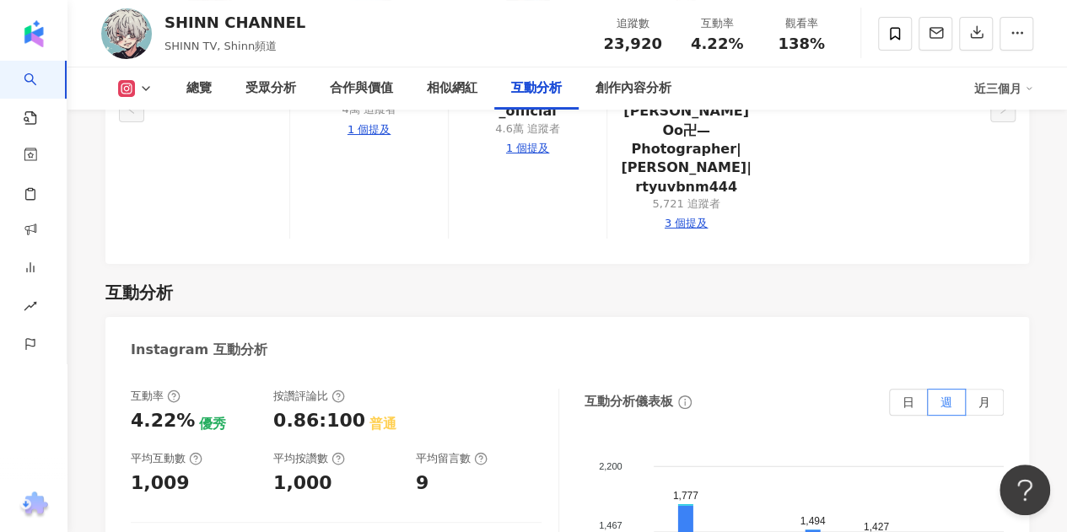
copy div "6.57%"
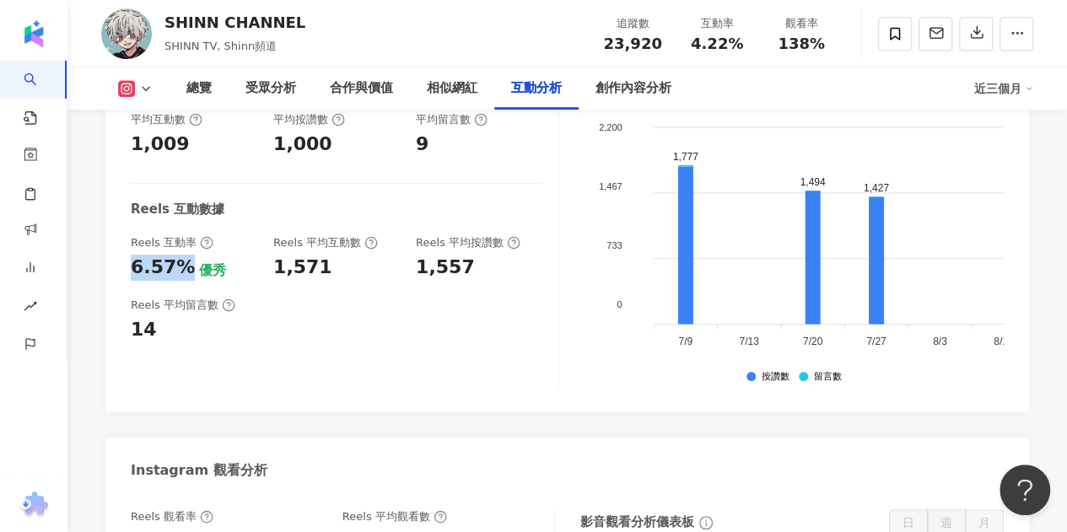
scroll to position [3710, 0]
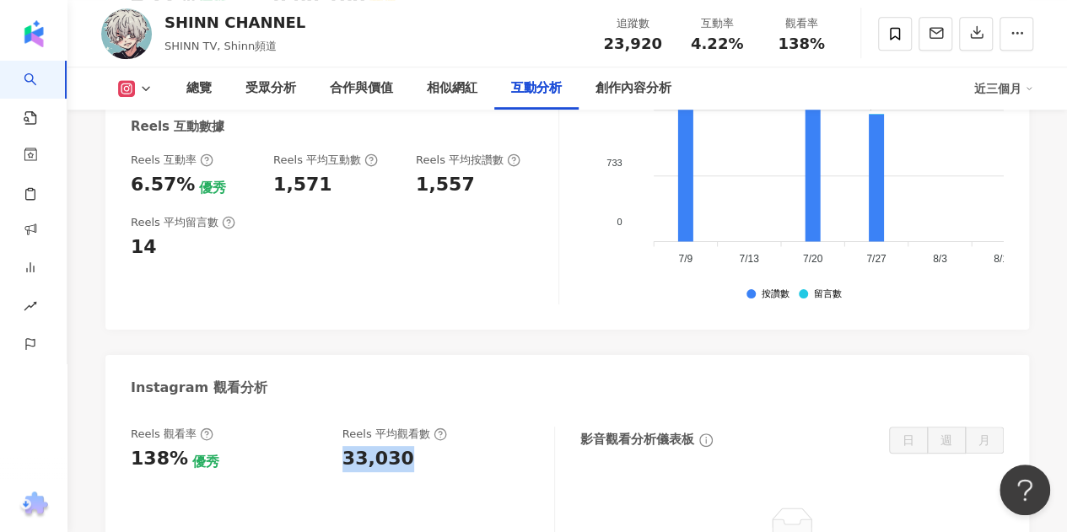
drag, startPoint x: 342, startPoint y: 278, endPoint x: 437, endPoint y: 293, distance: 96.5
click at [431, 427] on div "Reels 觀看率 138% 優秀 Reels 平均觀看數 33,030" at bounding box center [343, 511] width 424 height 169
copy div "33,030"
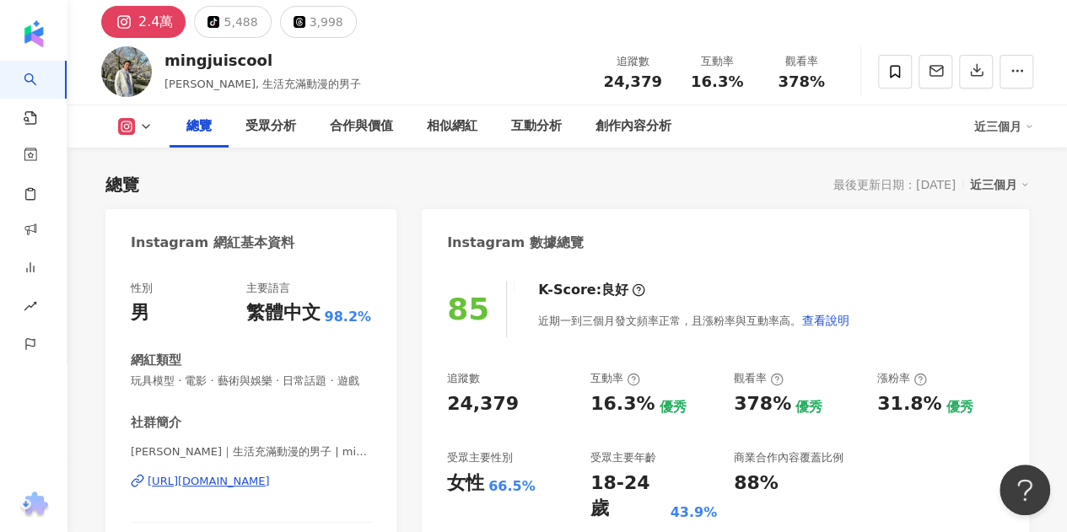
scroll to position [84, 0]
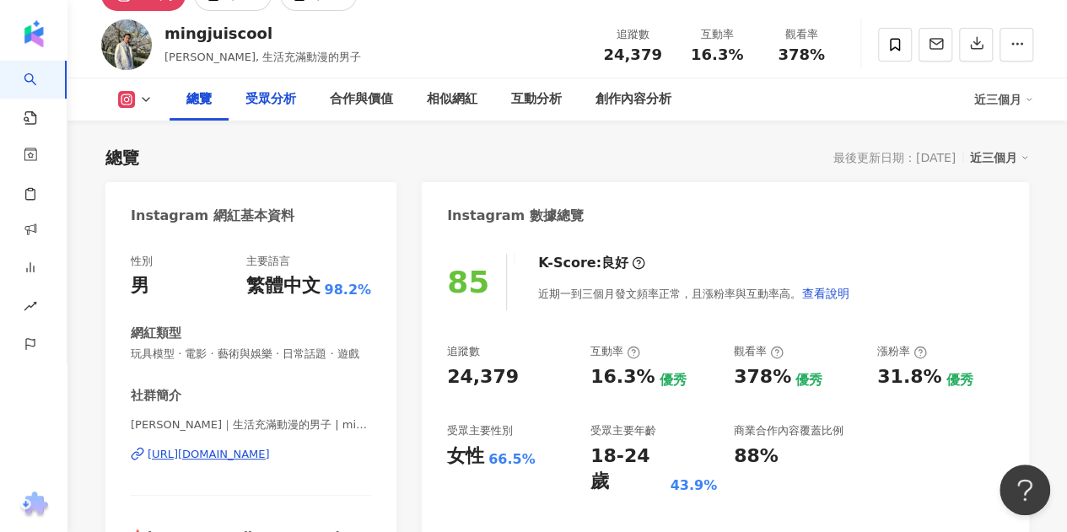
click at [258, 102] on div "受眾分析" at bounding box center [270, 99] width 51 height 20
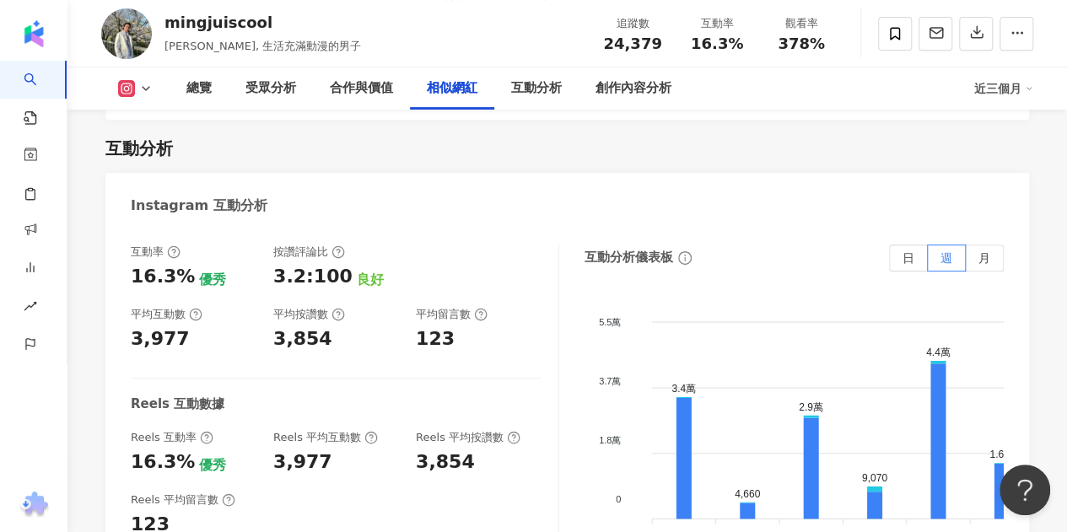
scroll to position [3479, 0]
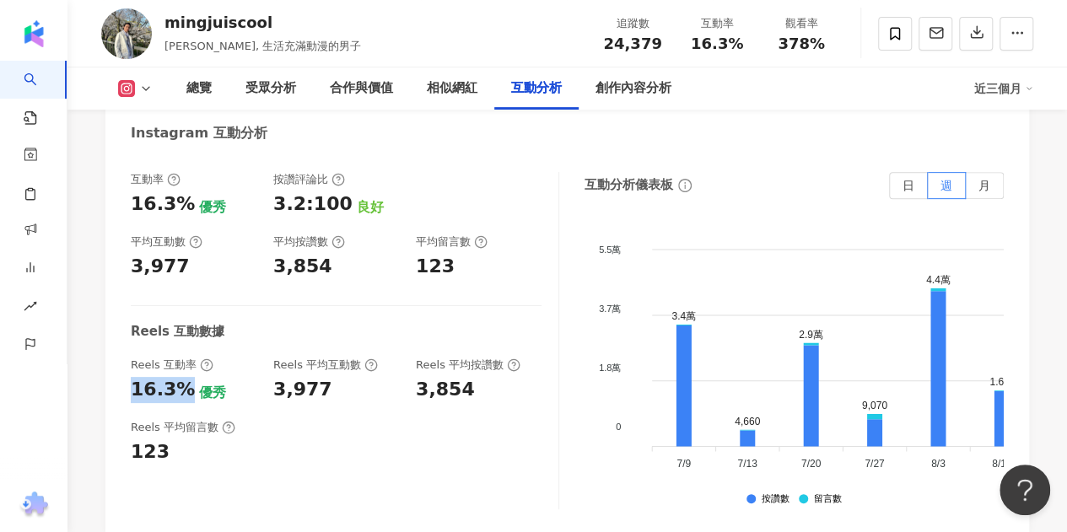
drag, startPoint x: 182, startPoint y: 348, endPoint x: 131, endPoint y: 342, distance: 51.9
click at [131, 377] on div "16.3%" at bounding box center [163, 390] width 64 height 26
copy div "16.3%"
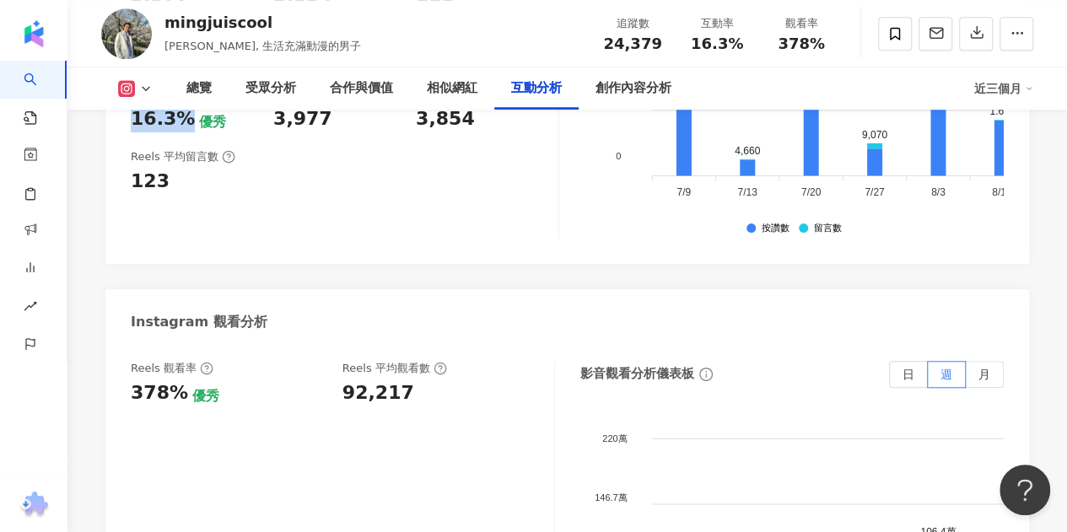
scroll to position [3817, 0]
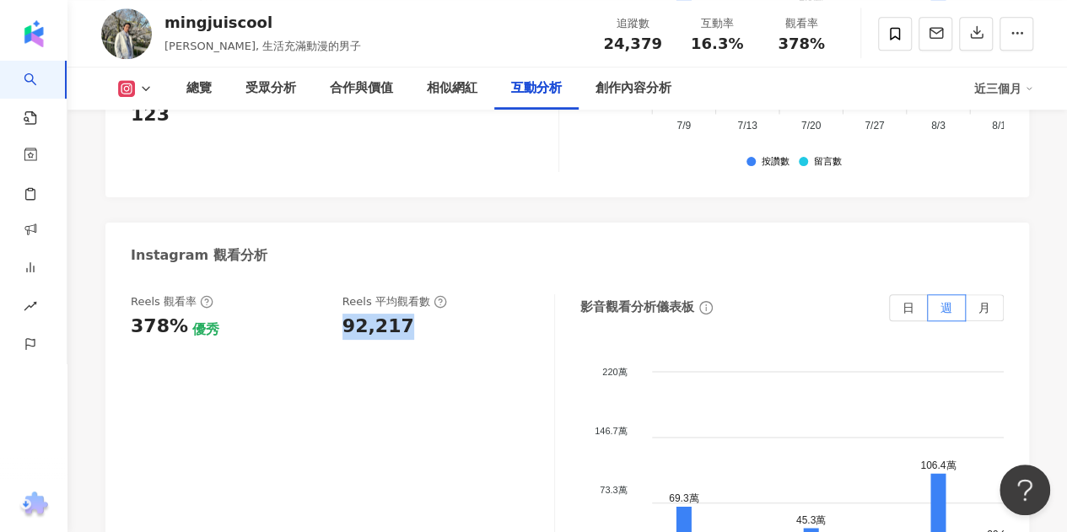
drag, startPoint x: 344, startPoint y: 284, endPoint x: 421, endPoint y: 284, distance: 76.7
click at [421, 314] on div "92,217" at bounding box center [439, 327] width 195 height 26
copy div "92,217"
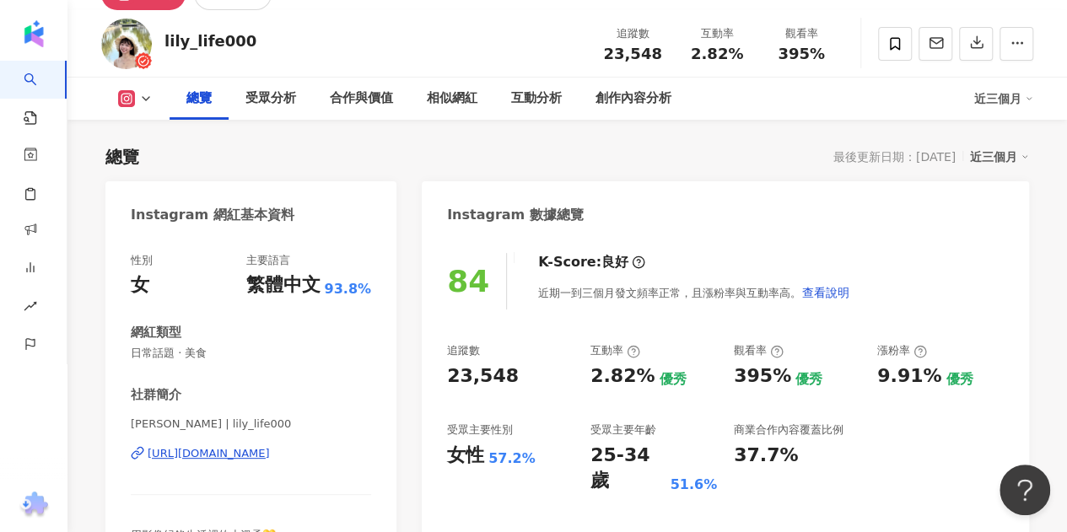
scroll to position [169, 0]
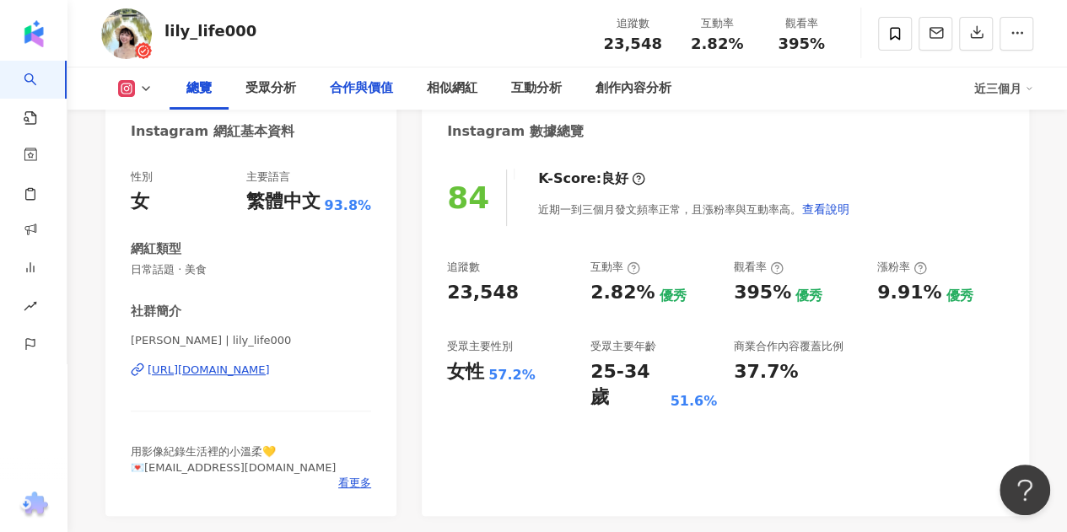
click at [375, 95] on div "合作與價值" at bounding box center [361, 88] width 63 height 20
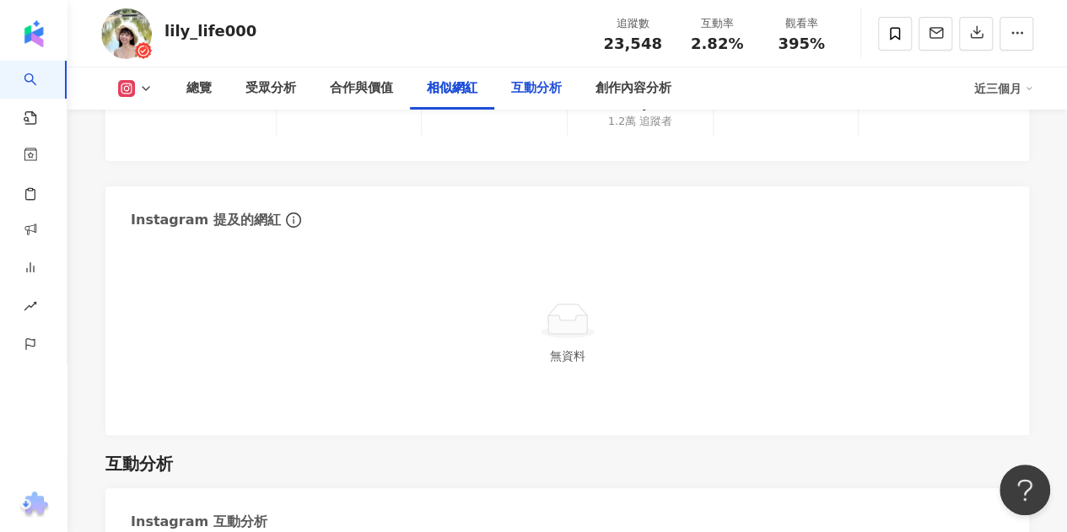
click at [506, 84] on div "互動分析" at bounding box center [536, 88] width 84 height 42
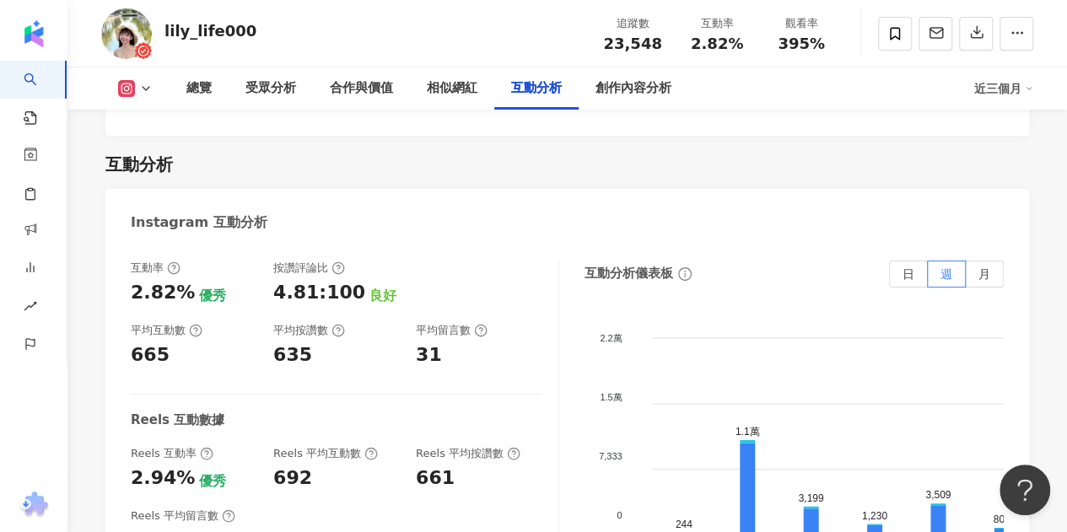
scroll to position [3392, 0]
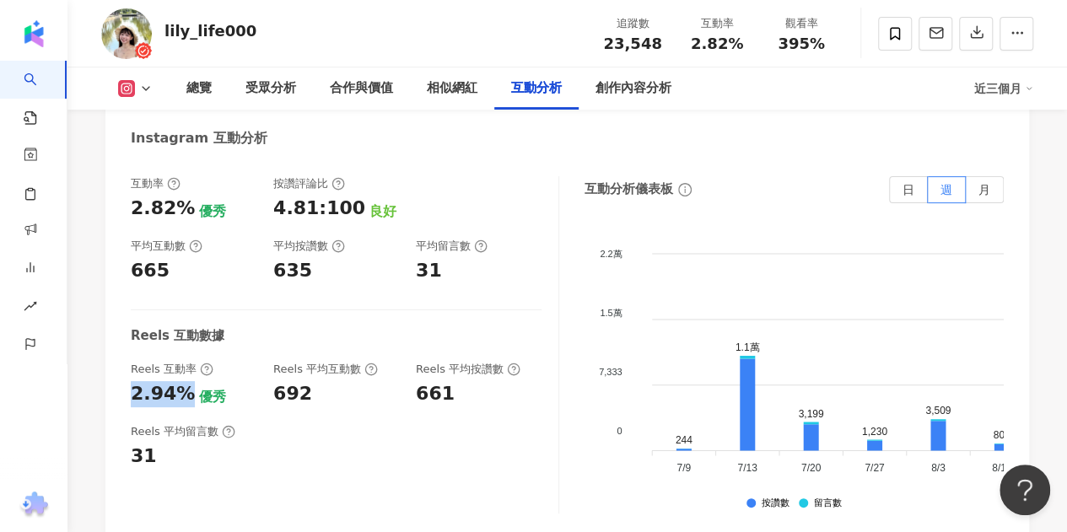
drag, startPoint x: 183, startPoint y: 374, endPoint x: 125, endPoint y: 367, distance: 58.7
click at [125, 367] on div "互動率 2.82% 優秀 按讚評論比 4.81:100 良好 平均互動數 665 平均按讚數 635 平均留言數 31 Reels 互動數據 Reels 互動…" at bounding box center [566, 348] width 923 height 379
copy div "2.94%"
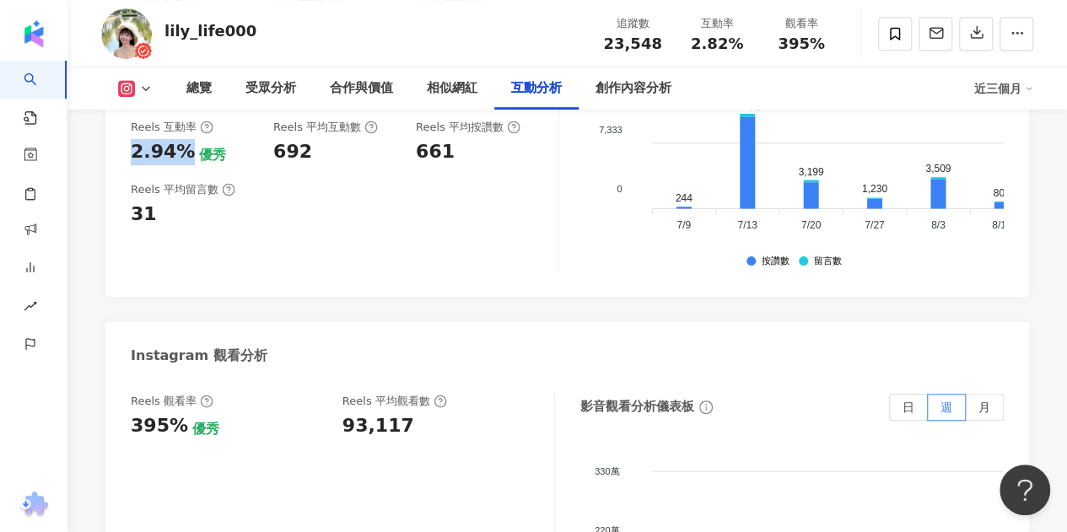
scroll to position [3645, 0]
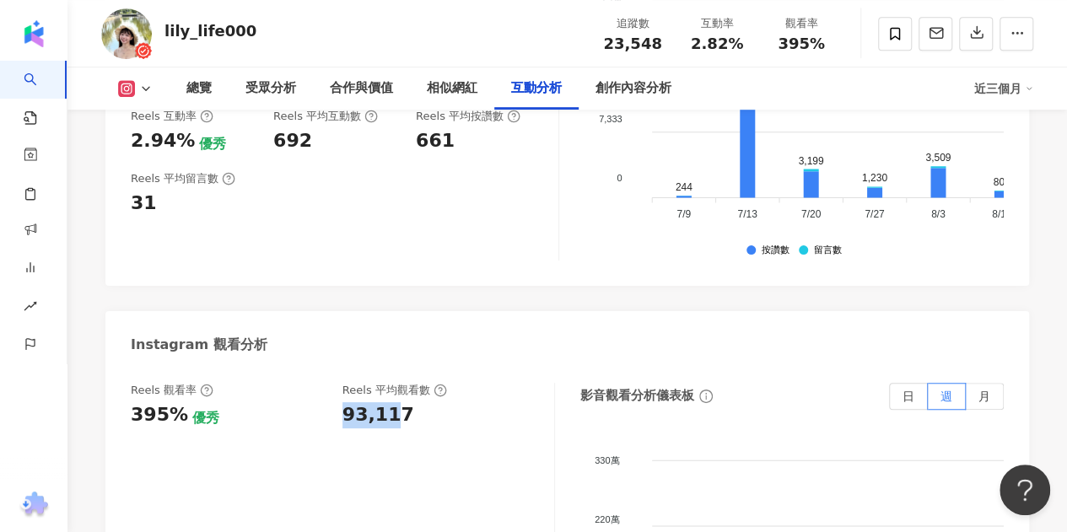
drag, startPoint x: 397, startPoint y: 394, endPoint x: 337, endPoint y: 390, distance: 60.0
click at [337, 390] on div "Reels 觀看率 395% 優秀 Reels 平均觀看數 93,117" at bounding box center [334, 406] width 406 height 46
drag, startPoint x: 416, startPoint y: 390, endPoint x: 339, endPoint y: 386, distance: 76.8
click at [337, 392] on div "Reels 觀看率 395% 優秀 Reels 平均觀看數 93,117" at bounding box center [334, 406] width 406 height 46
copy div "93,117"
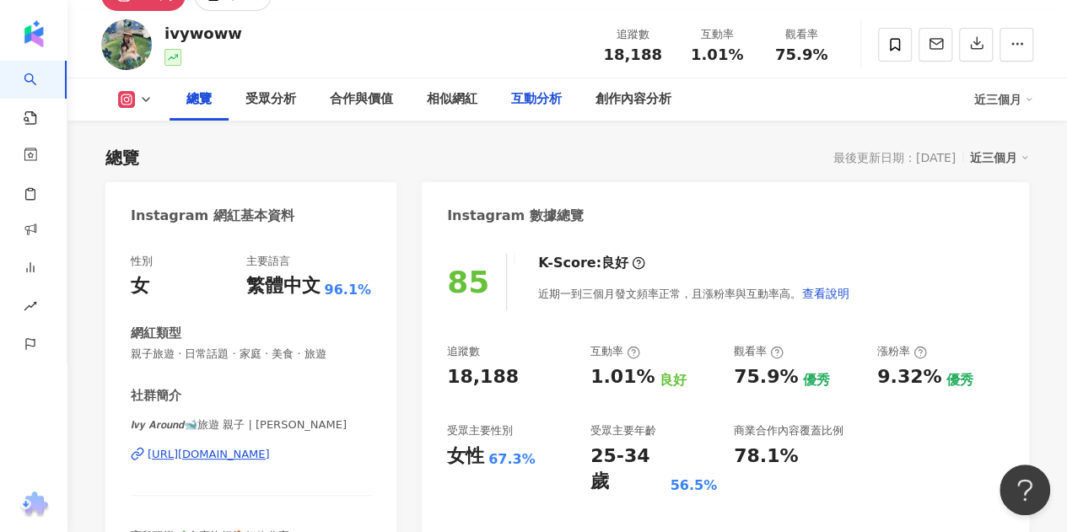
click at [524, 104] on div "互動分析" at bounding box center [536, 99] width 51 height 20
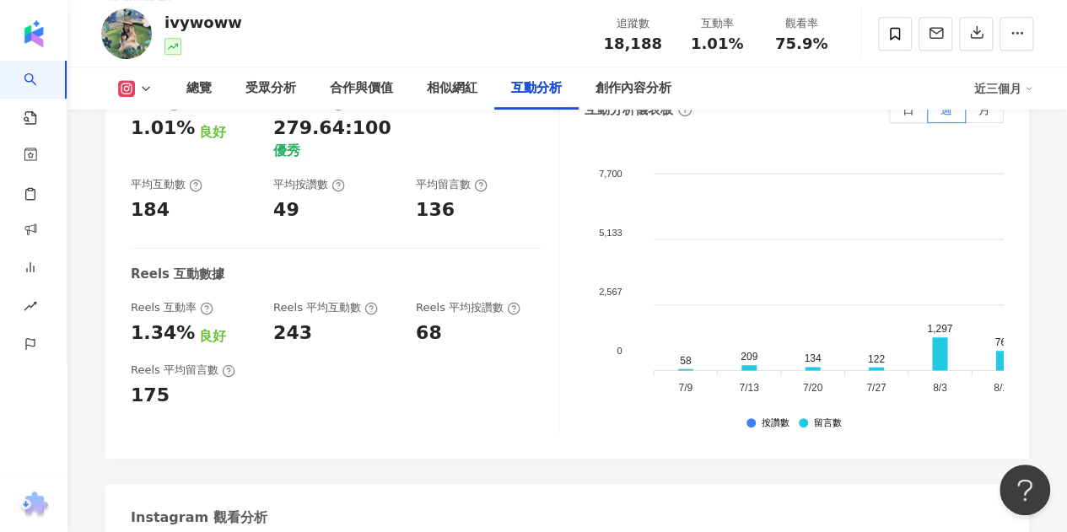
scroll to position [3587, 0]
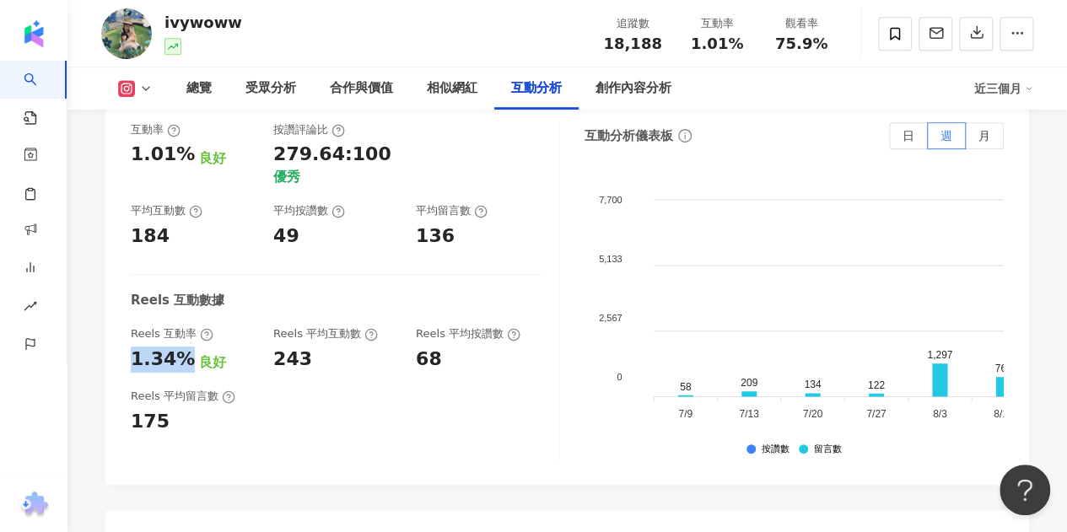
drag, startPoint x: 186, startPoint y: 224, endPoint x: 135, endPoint y: 230, distance: 50.9
click at [135, 347] on div "1.34%" at bounding box center [163, 360] width 64 height 26
drag, startPoint x: 417, startPoint y: 491, endPoint x: 316, endPoint y: 472, distance: 102.9
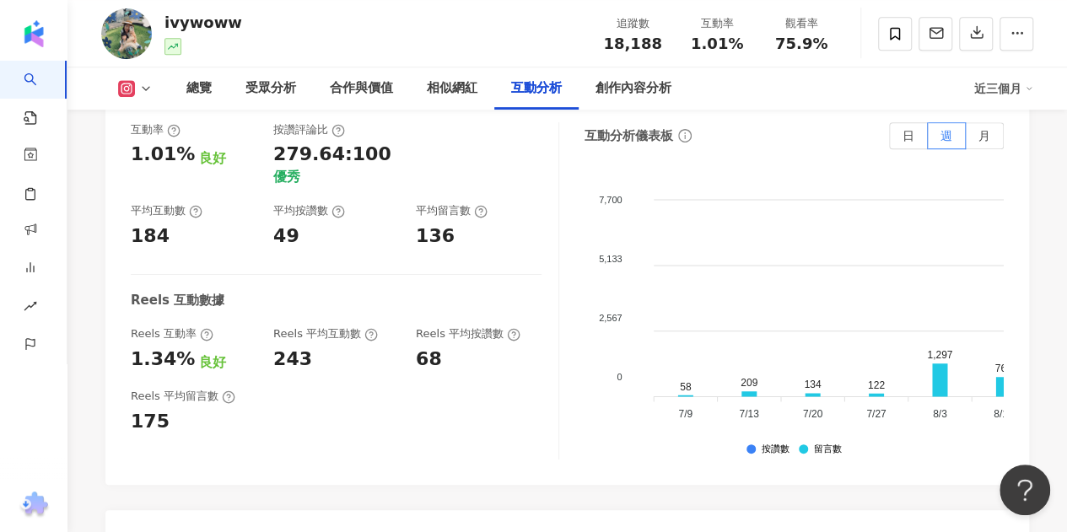
drag, startPoint x: 399, startPoint y: 486, endPoint x: 337, endPoint y: 481, distance: 61.8
copy div "13,799"
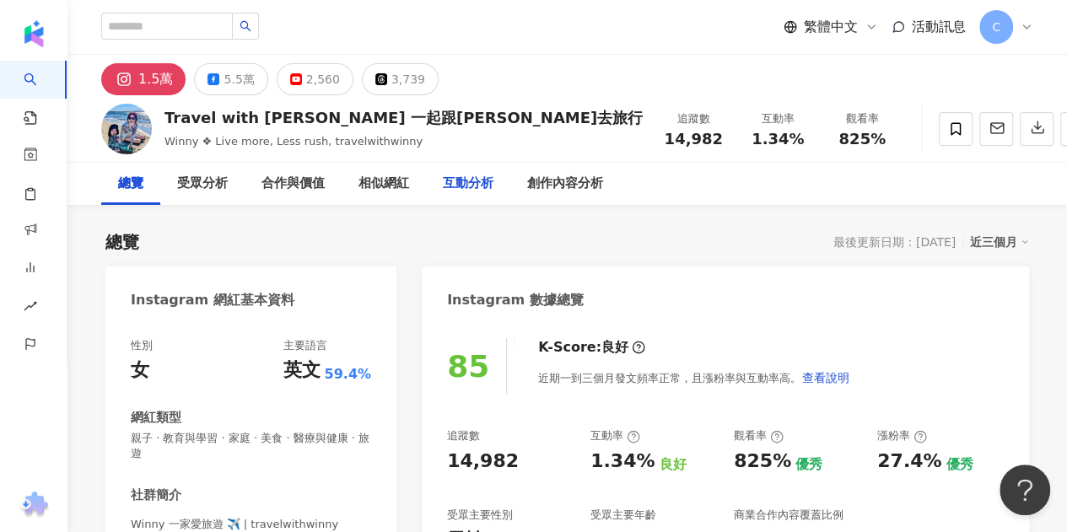
click at [450, 191] on div "互動分析" at bounding box center [468, 184] width 51 height 20
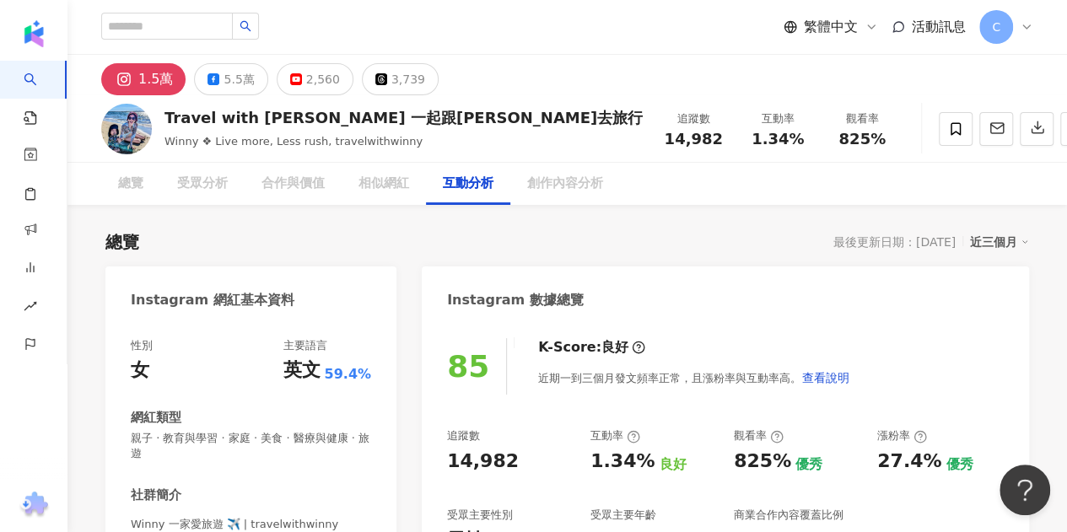
scroll to position [3358, 0]
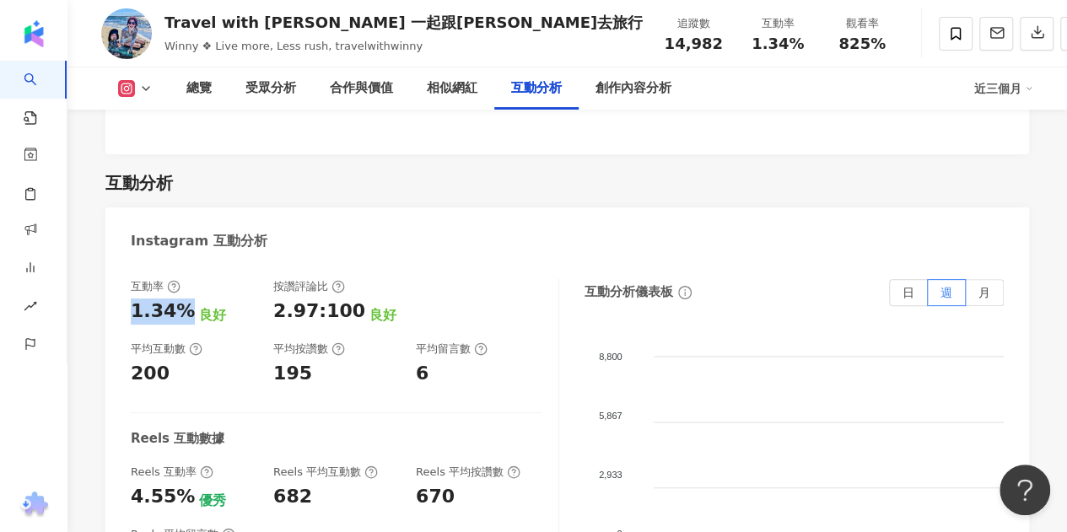
drag, startPoint x: 185, startPoint y: 266, endPoint x: 142, endPoint y: 311, distance: 62.6
click at [131, 299] on div "1.34%" at bounding box center [163, 312] width 64 height 26
drag, startPoint x: 181, startPoint y: 455, endPoint x: 110, endPoint y: 453, distance: 71.7
click at [110, 453] on div "互動率 1.34% 良好 按讚評論比 2.97:100 良好 平均互動數 200 平均按讚數 195 平均留言數 6 Reels 互動數據 Reels 互動率…" at bounding box center [566, 451] width 923 height 379
copy div "4.55%"
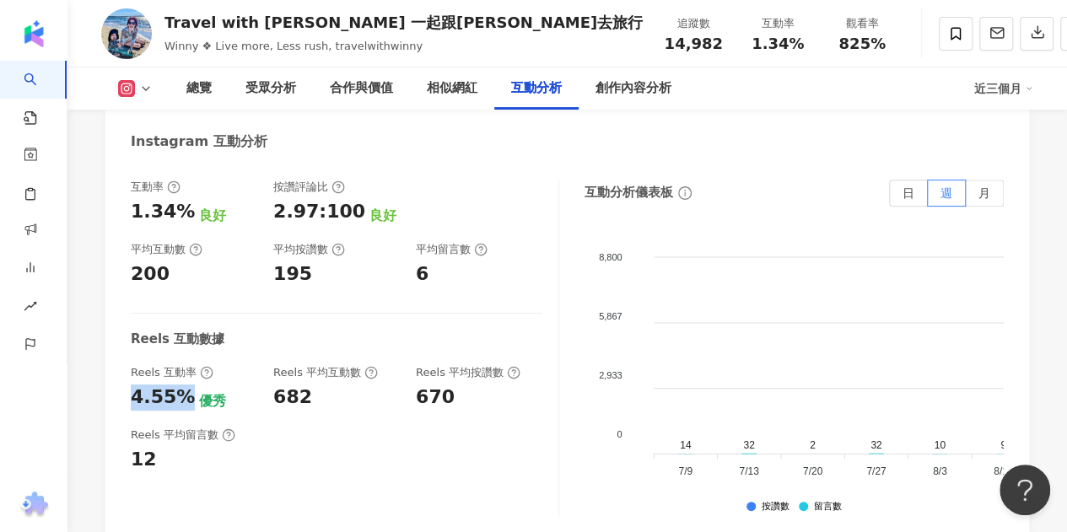
scroll to position [3611, 0]
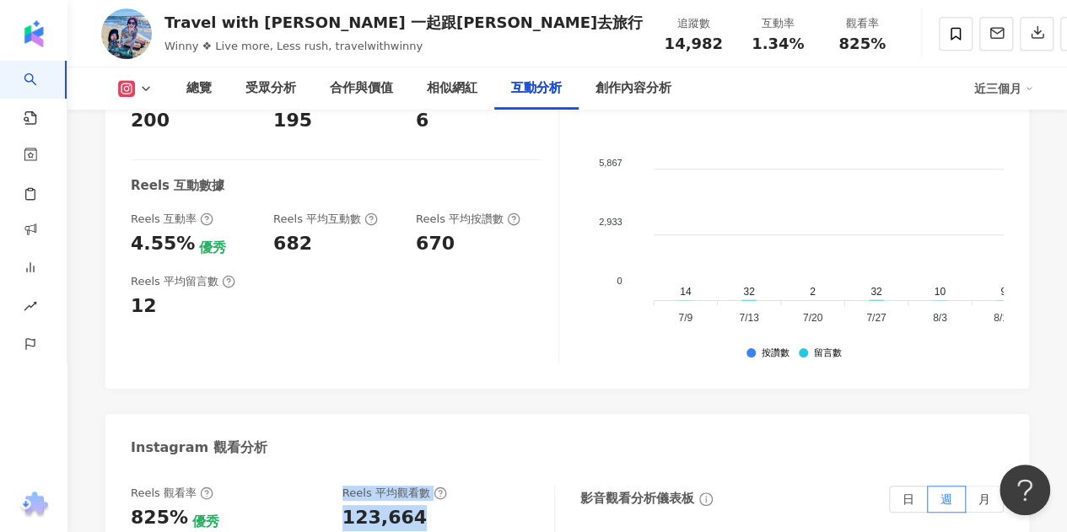
drag, startPoint x: 329, startPoint y: 475, endPoint x: 413, endPoint y: 476, distance: 84.3
click at [411, 486] on div "Reels 觀看率 825% 優秀 Reels 平均觀看數 123,664" at bounding box center [334, 509] width 406 height 46
click at [413, 505] on div "123,664" at bounding box center [384, 518] width 84 height 26
click at [420, 505] on div "123,664" at bounding box center [439, 518] width 195 height 26
click at [347, 505] on div "123,664" at bounding box center [384, 518] width 84 height 26
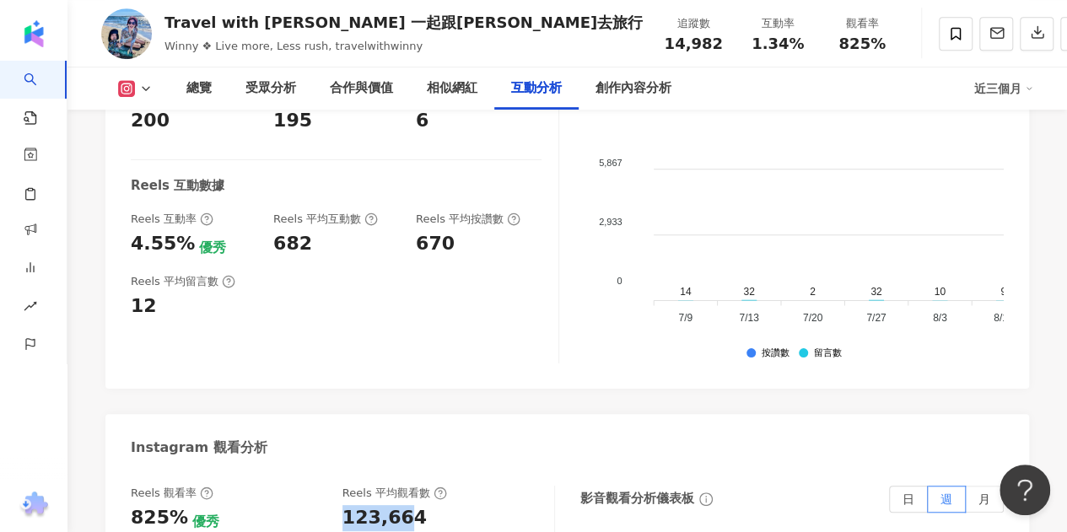
click at [350, 505] on div "123,664" at bounding box center [384, 518] width 84 height 26
drag, startPoint x: 352, startPoint y: 472, endPoint x: 417, endPoint y: 473, distance: 64.1
click at [417, 486] on div "Reels 觀看率 825% 優秀 Reels 平均觀看數 123,664" at bounding box center [334, 509] width 406 height 46
copy div "123,664"
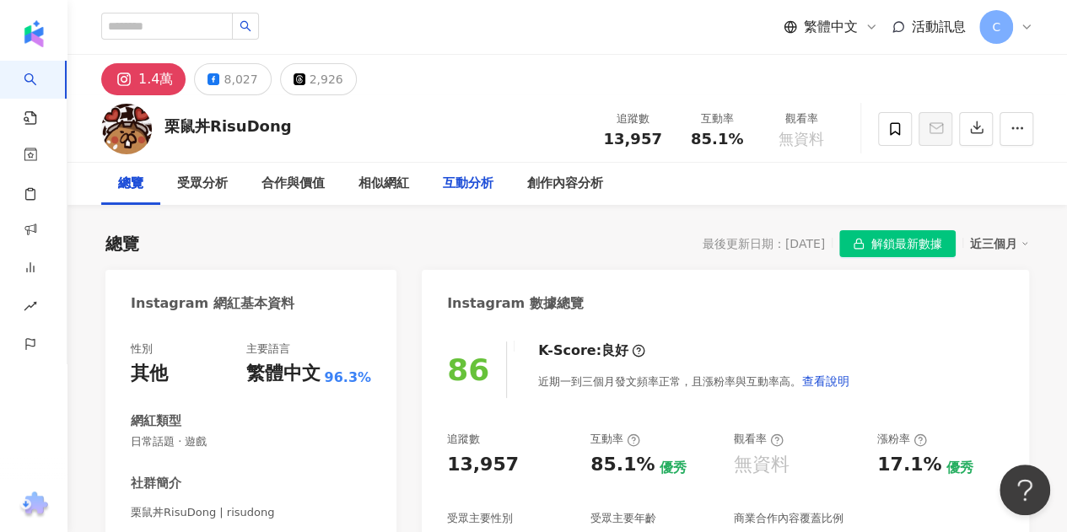
click at [486, 178] on div "互動分析" at bounding box center [468, 184] width 51 height 20
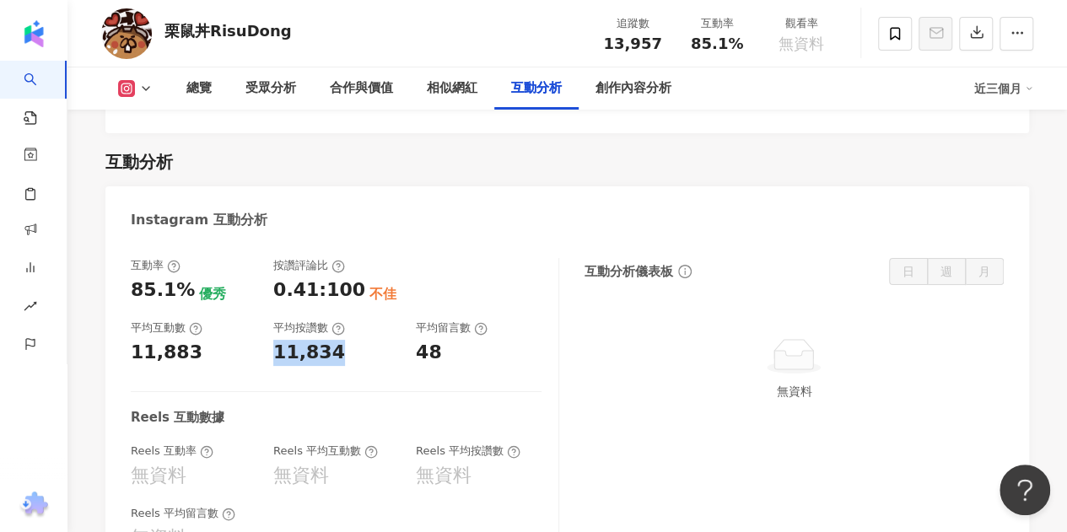
drag, startPoint x: 272, startPoint y: 336, endPoint x: 336, endPoint y: 337, distance: 64.1
click at [337, 340] on div "互動率 85.1% 優秀 按讚評論比 0.41:100 不佳 平均互動數 11,883 平均按讚數 11,834 平均留言數 48" at bounding box center [336, 312] width 411 height 108
drag, startPoint x: 182, startPoint y: 269, endPoint x: 126, endPoint y: 265, distance: 55.8
click at [126, 265] on div "互動率 85.1% 優秀 按讚評論比 0.41:100 不佳 平均互動數 11,883 平均按讚數 11,834 平均留言數 48 Reels 互動數據 Re…" at bounding box center [566, 409] width 923 height 336
copy div "85.1%"
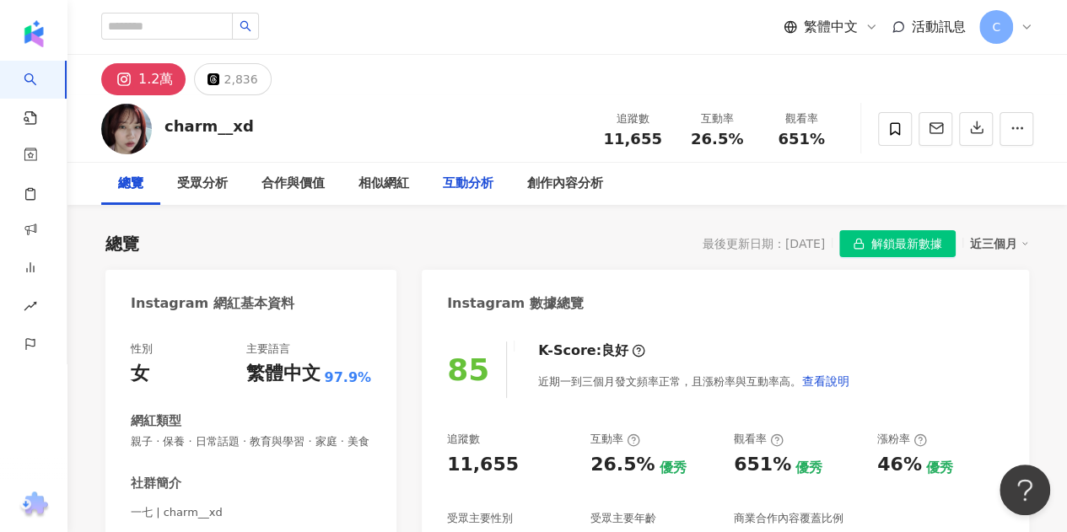
click at [451, 173] on div "互動分析" at bounding box center [468, 184] width 84 height 42
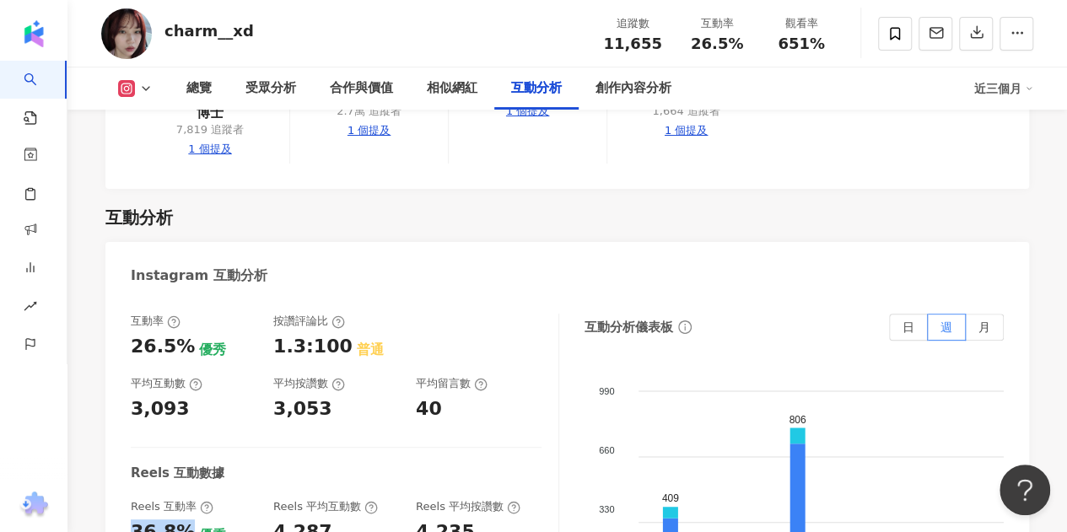
drag, startPoint x: 189, startPoint y: 453, endPoint x: 136, endPoint y: 450, distance: 53.2
click at [136, 519] on div "36.8% 優秀" at bounding box center [194, 532] width 126 height 26
copy div "36.8%"
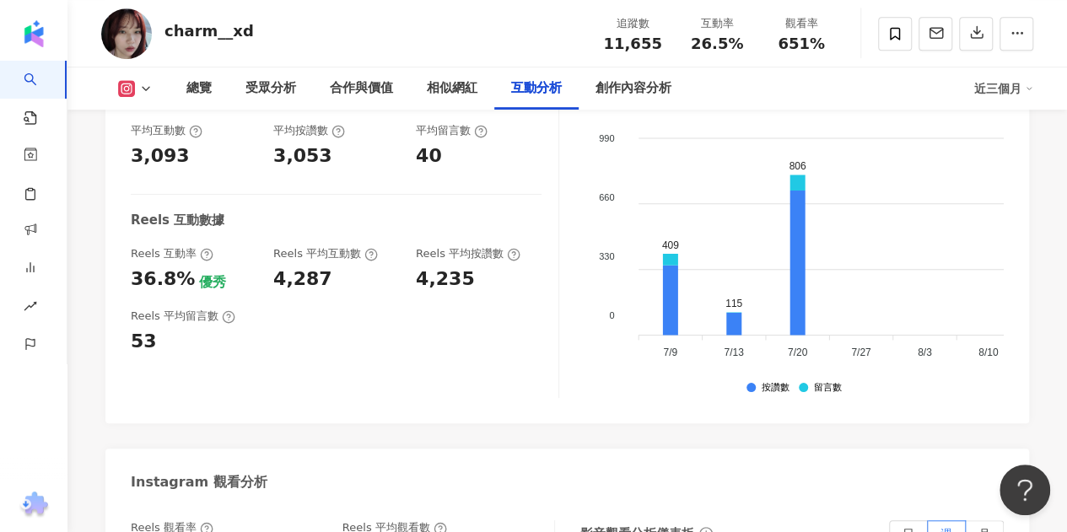
drag, startPoint x: 407, startPoint y: 474, endPoint x: 334, endPoint y: 475, distance: 73.4
copy div "75,839"
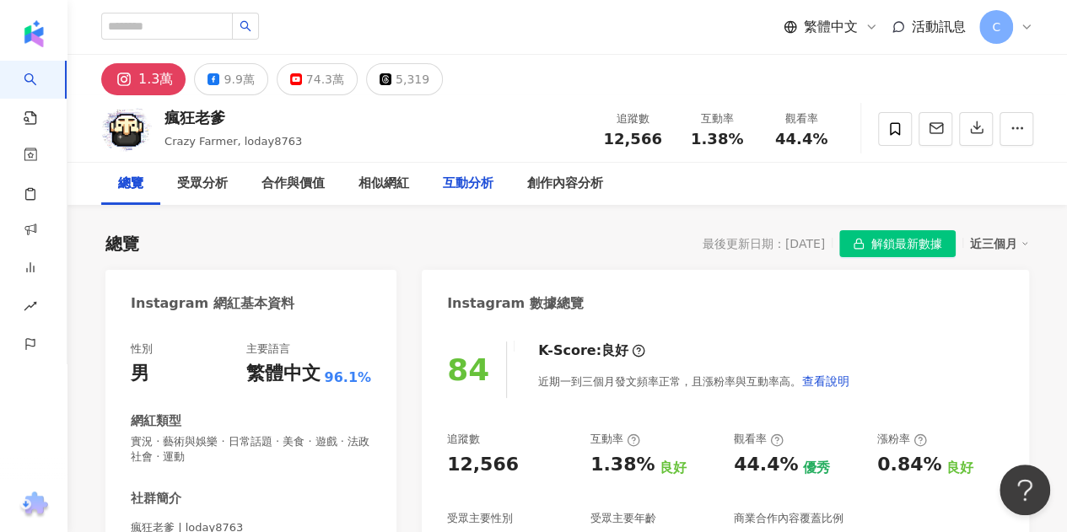
click at [437, 181] on div "互動分析" at bounding box center [468, 184] width 84 height 42
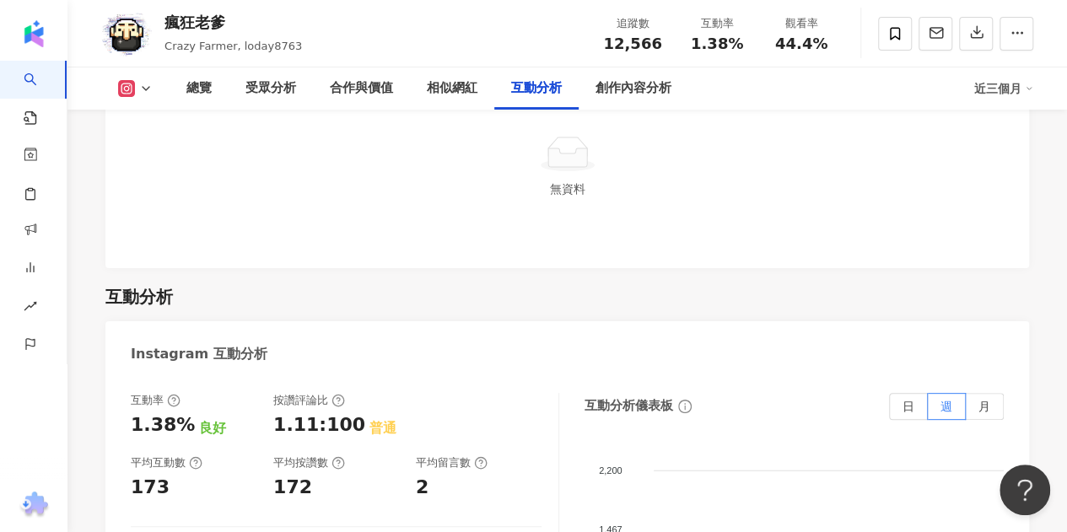
click at [184, 412] on div "1.38%" at bounding box center [163, 425] width 64 height 26
drag, startPoint x: 180, startPoint y: 454, endPoint x: 128, endPoint y: 459, distance: 52.5
copy div "1.6%"
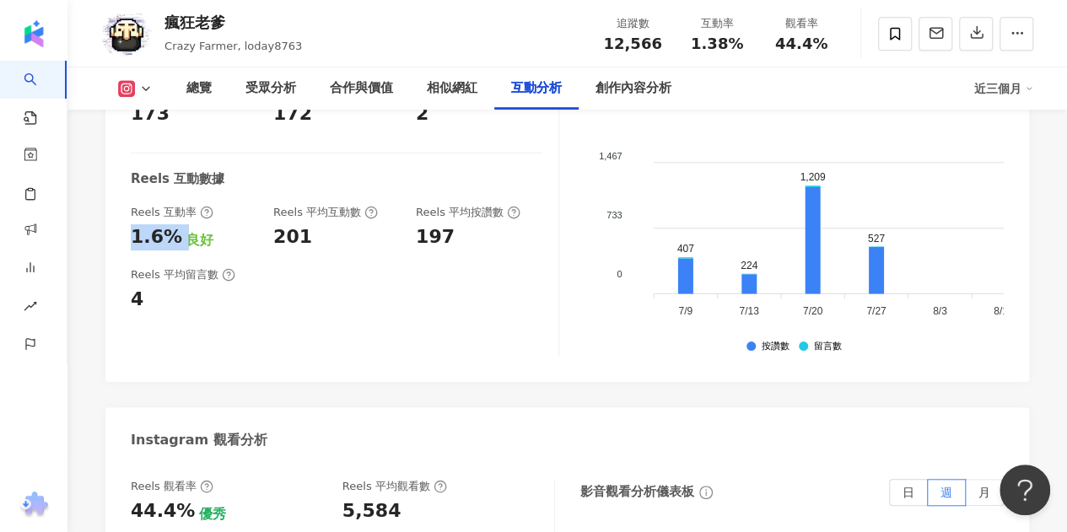
scroll to position [3745, 0]
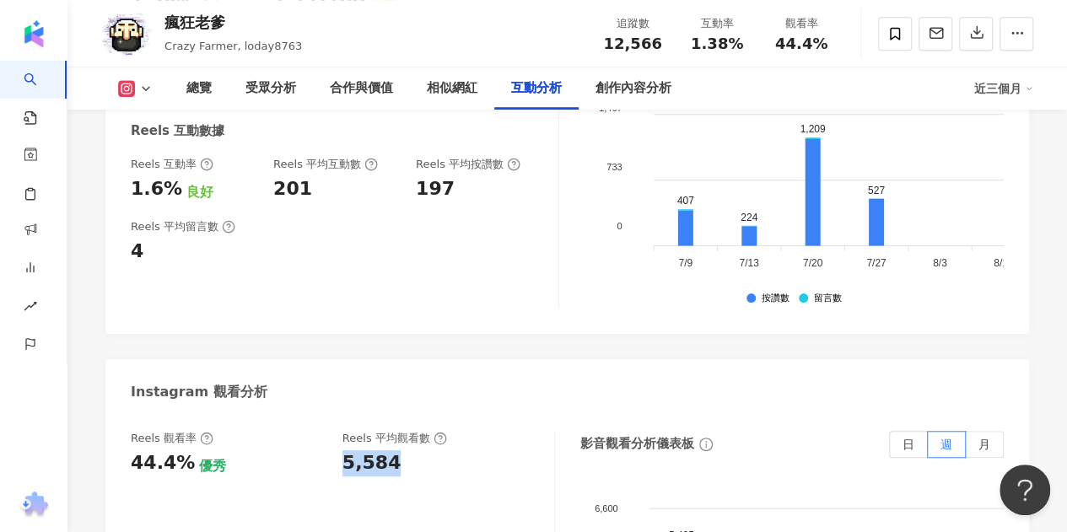
drag, startPoint x: 369, startPoint y: 304, endPoint x: 337, endPoint y: 302, distance: 32.1
click at [337, 431] on div "Reels 觀看率 44.4% 優秀 Reels 平均觀看數 5,584" at bounding box center [334, 454] width 406 height 46
copy div "5,584"
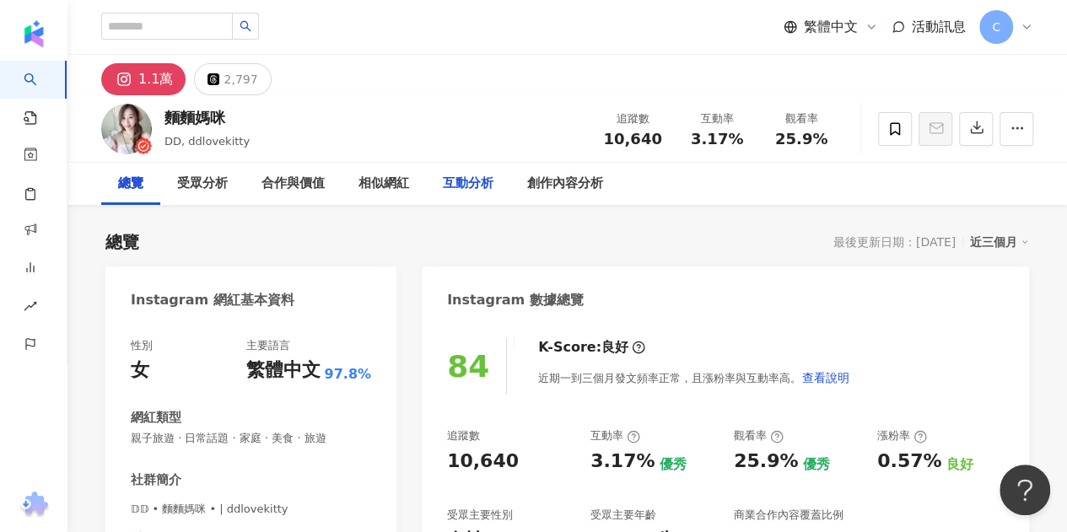
click at [476, 180] on div "互動分析" at bounding box center [468, 184] width 51 height 20
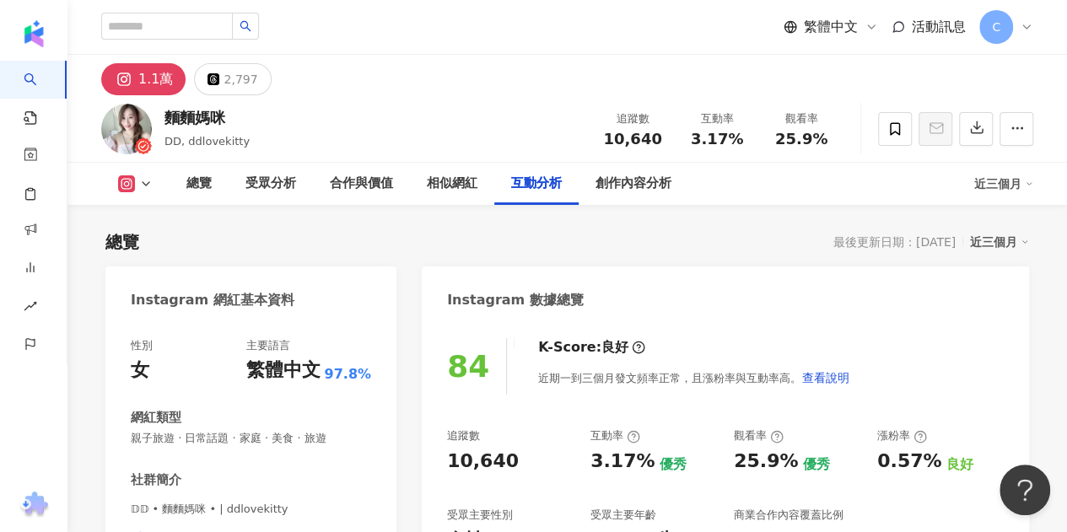
scroll to position [3277, 0]
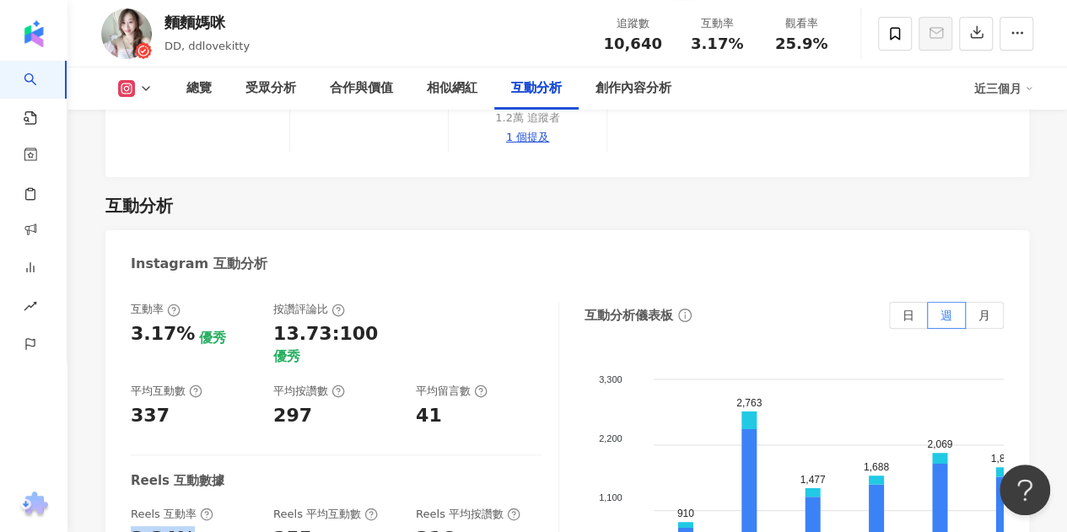
drag, startPoint x: 180, startPoint y: 449, endPoint x: 127, endPoint y: 455, distance: 53.6
click at [127, 455] on div "互動率 3.17% 優秀 按讚評論比 13.73:100 優秀 平均互動數 337 平均按讚數 297 平均留言數 41 Reels 互動數據 Reels 互…" at bounding box center [566, 474] width 923 height 379
copy div "3.34%"
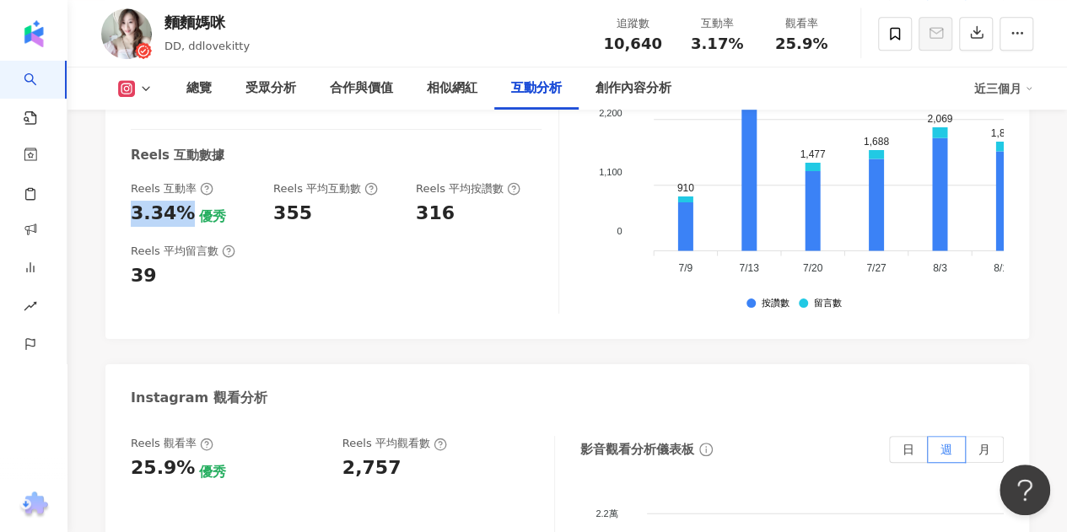
scroll to position [3614, 0]
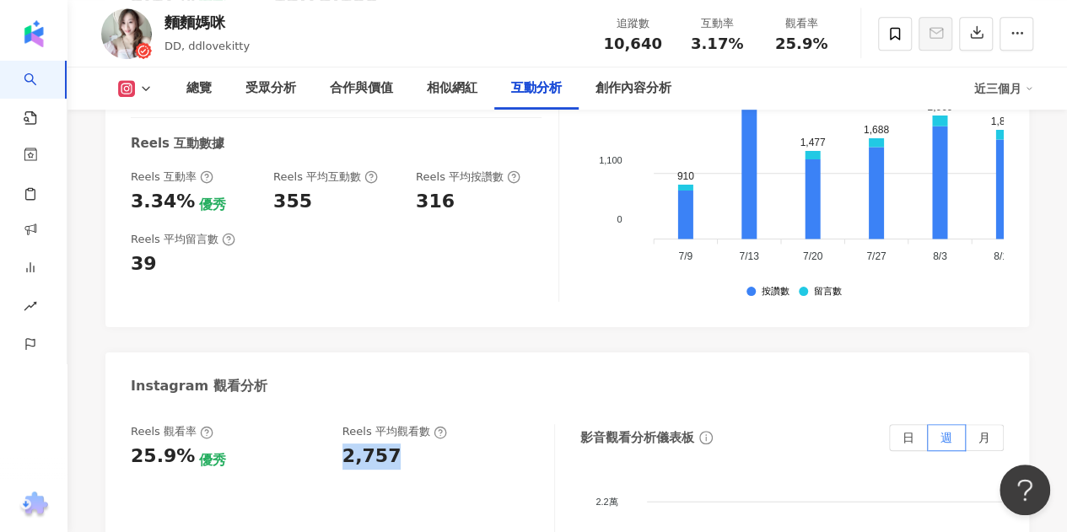
drag, startPoint x: 393, startPoint y: 394, endPoint x: 341, endPoint y: 389, distance: 52.5
click at [341, 424] on div "Reels 觀看率 25.9% 優秀 Reels 平均觀看數 2,757" at bounding box center [334, 447] width 406 height 46
copy div "2,757"
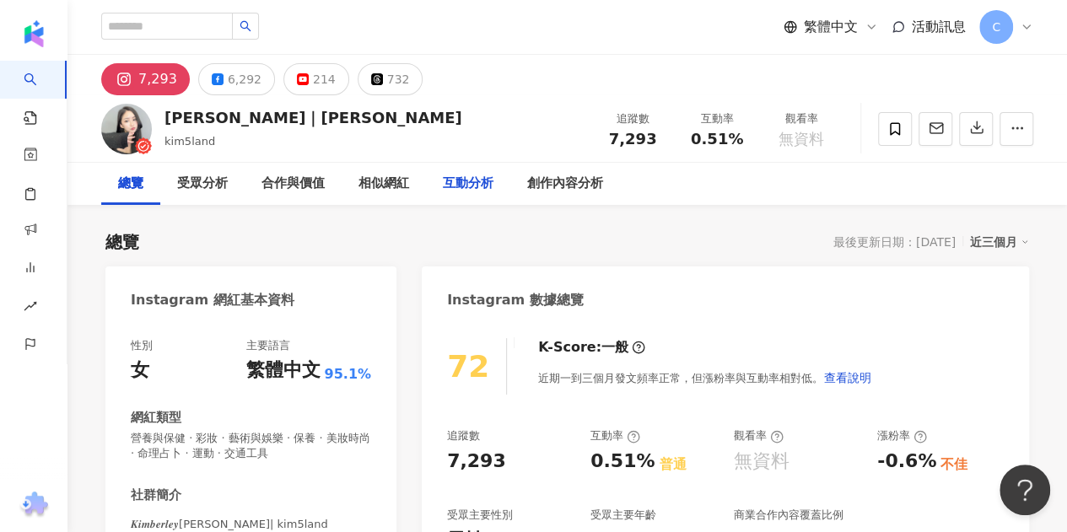
click at [479, 191] on div "互動分析" at bounding box center [468, 184] width 51 height 20
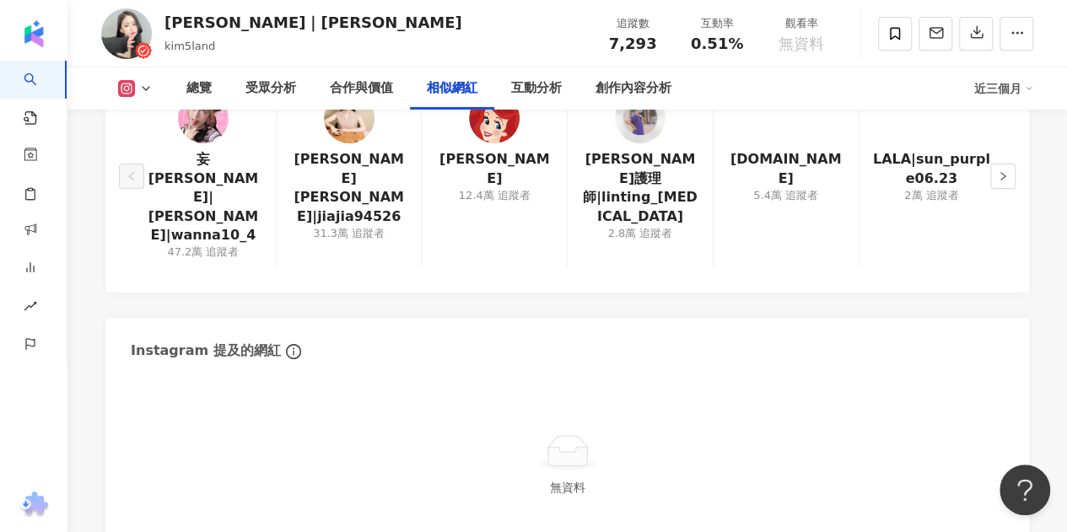
scroll to position [3311, 0]
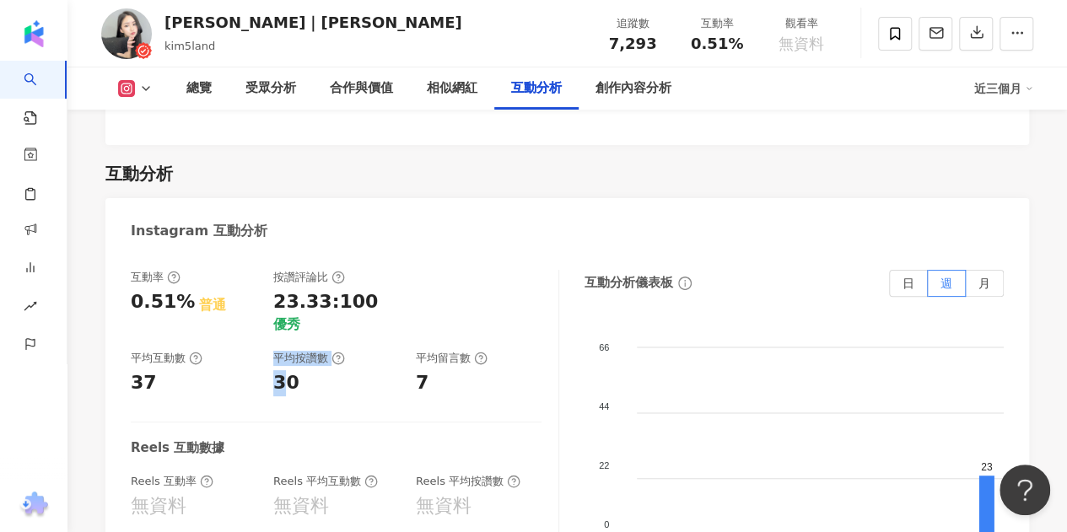
click at [264, 325] on div "互動率 0.51% 普通 按讚評論比 23.33:100 優秀 平均互動數 37 平均按讚數 30 平均留言數 7" at bounding box center [336, 333] width 411 height 126
click at [280, 370] on div "30" at bounding box center [286, 383] width 26 height 26
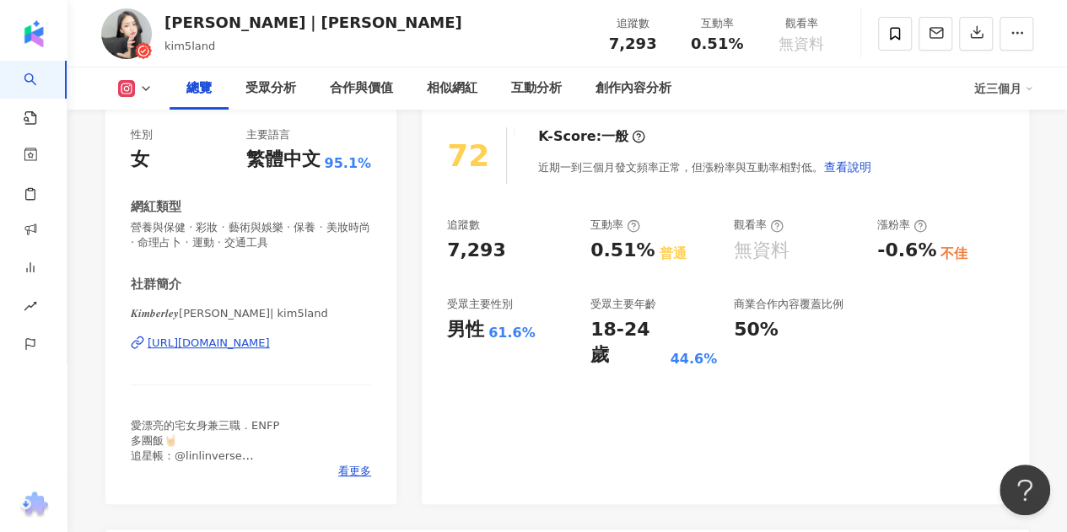
scroll to position [253, 0]
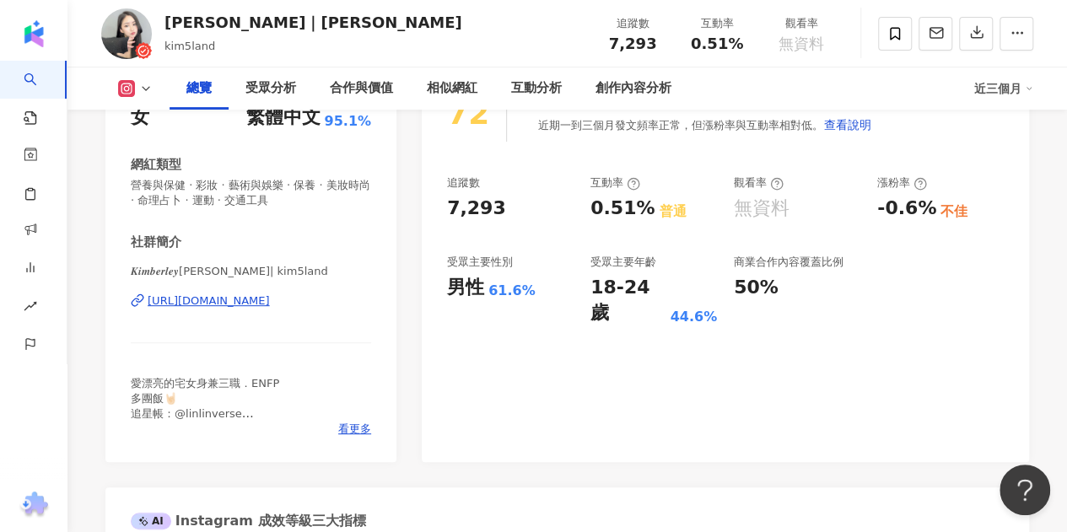
click at [251, 300] on div "[URL][DOMAIN_NAME]" at bounding box center [209, 300] width 122 height 15
